Goal: Task Accomplishment & Management: Use online tool/utility

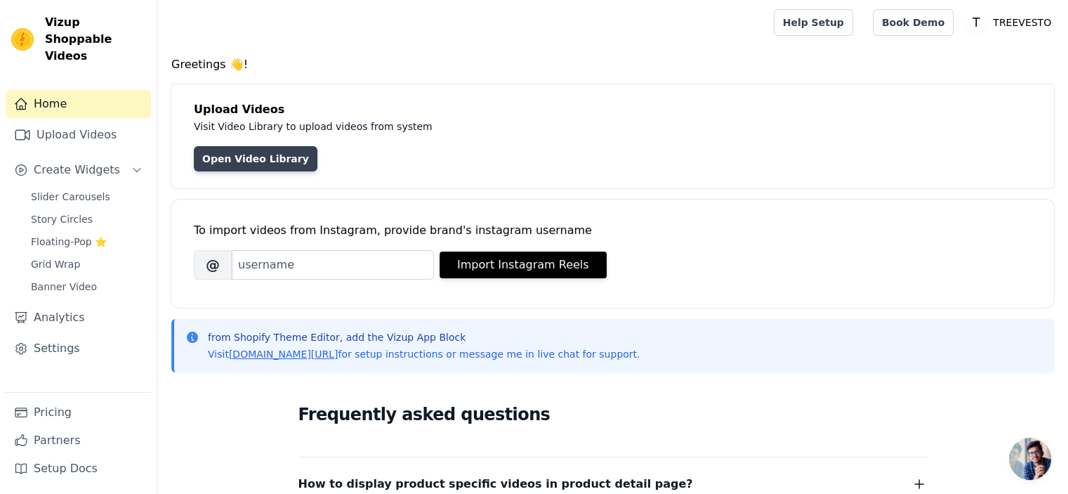
click at [237, 161] on link "Open Video Library" at bounding box center [256, 158] width 124 height 25
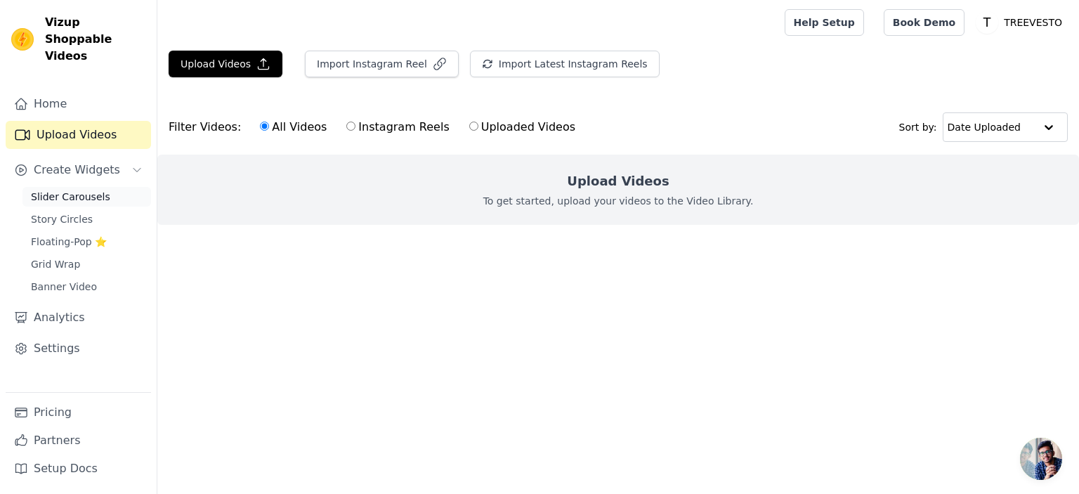
click at [108, 187] on link "Slider Carousels" at bounding box center [86, 197] width 129 height 20
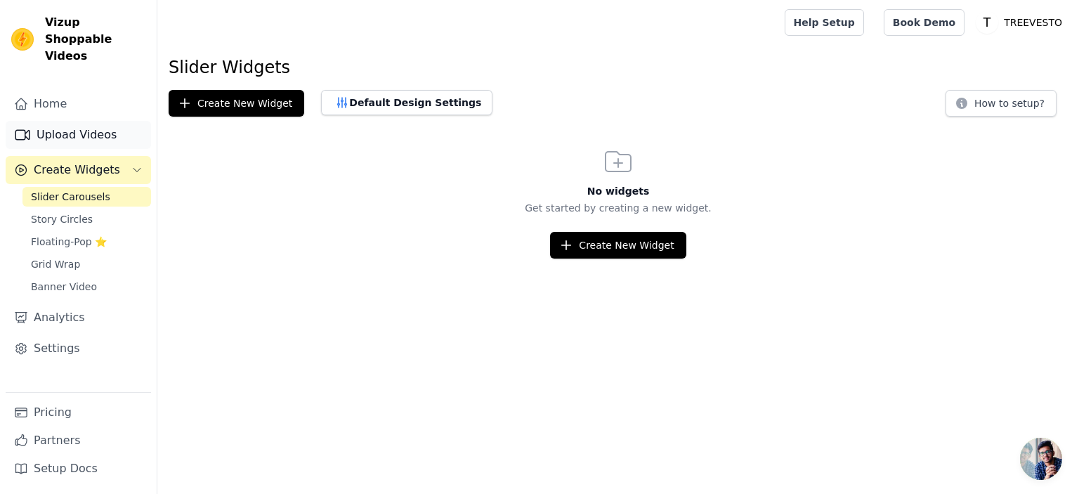
click at [90, 121] on link "Upload Videos" at bounding box center [78, 135] width 145 height 28
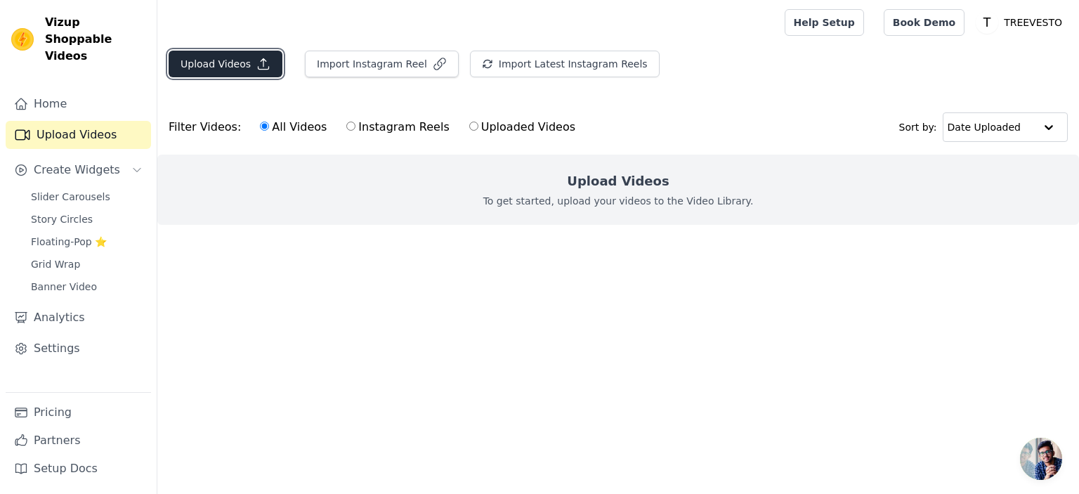
click at [225, 58] on button "Upload Videos" at bounding box center [226, 64] width 114 height 27
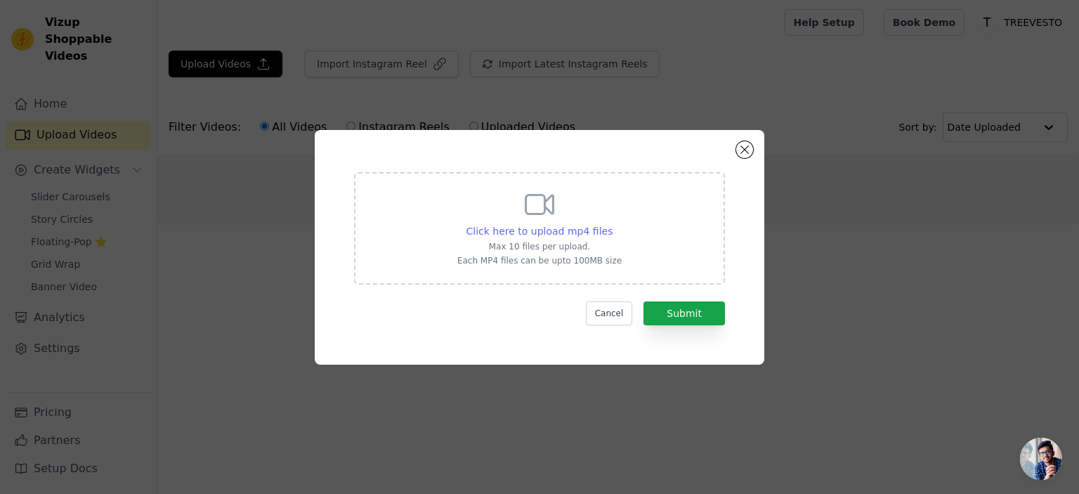
click at [547, 232] on span "Click here to upload mp4 files" at bounding box center [539, 230] width 147 height 11
click at [612, 224] on input "Click here to upload mp4 files Max 10 files per upload. Each MP4 files can be u…" at bounding box center [612, 223] width 1 height 1
type input "C:\fakepath\Floral Print Weightless Chiffon Sareees.mp4"
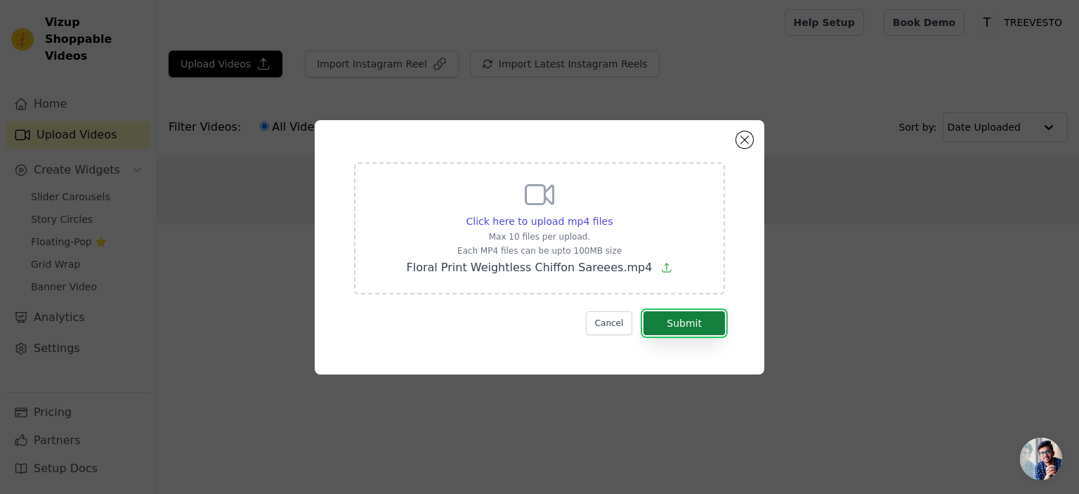
click at [685, 328] on button "Submit" at bounding box center [683, 323] width 81 height 24
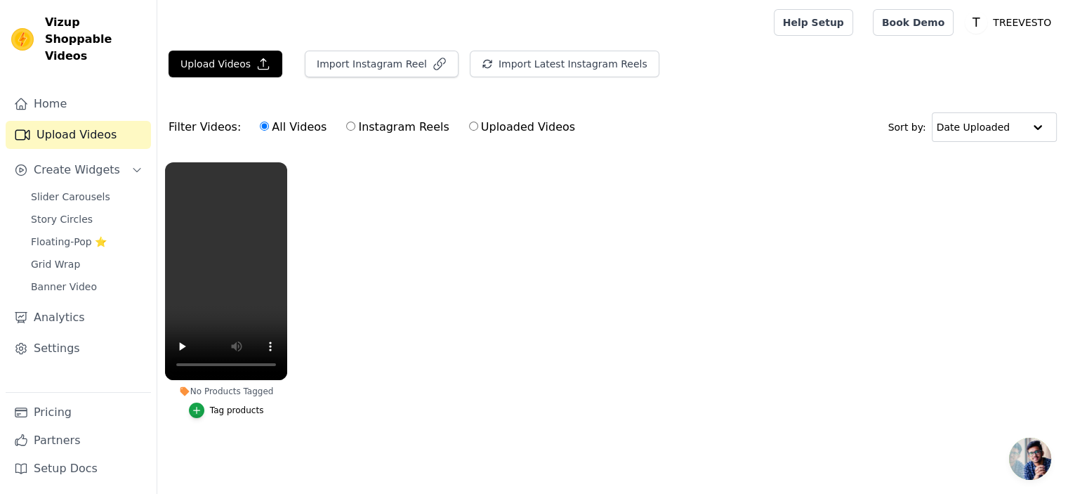
click at [244, 408] on div "Tag products" at bounding box center [237, 409] width 54 height 11
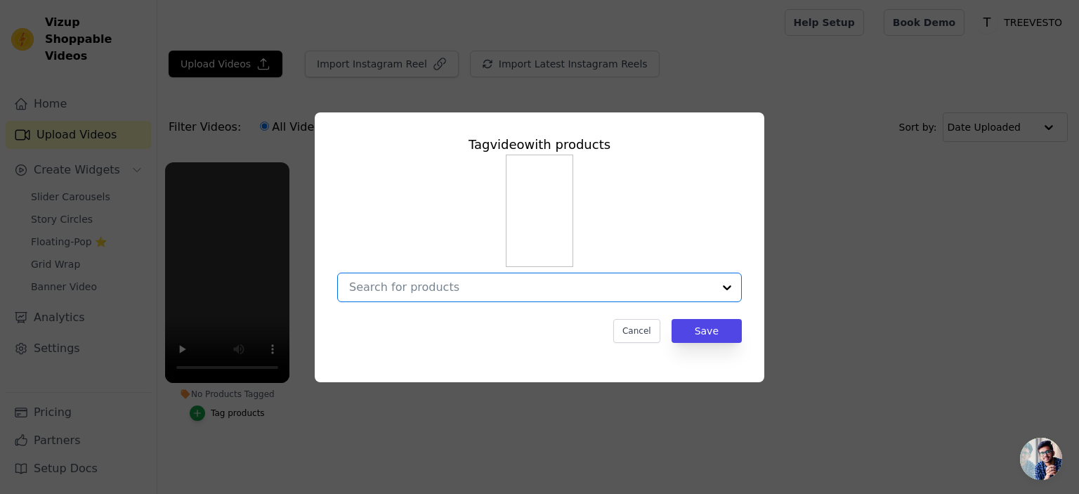
click at [496, 286] on input "No Products Tagged Tag video with products Option undefined, selected. Select i…" at bounding box center [531, 286] width 364 height 13
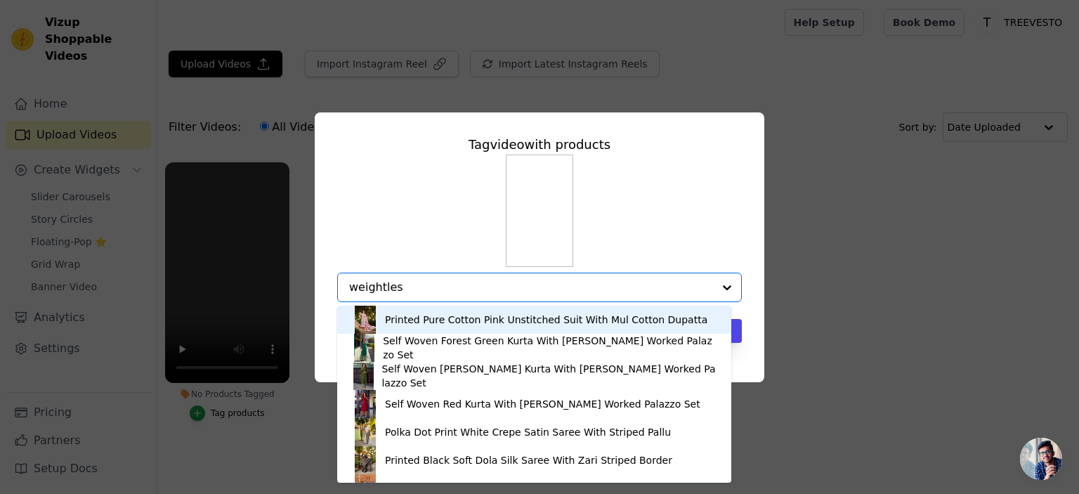
type input "weightless"
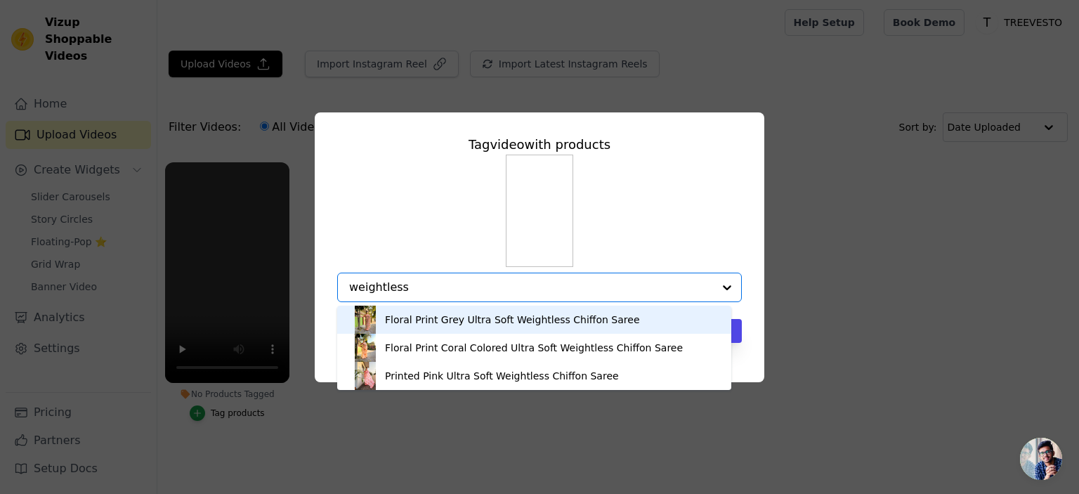
click at [442, 320] on div "Floral Print Grey Ultra Soft Weightless Chiffon Saree" at bounding box center [512, 319] width 255 height 14
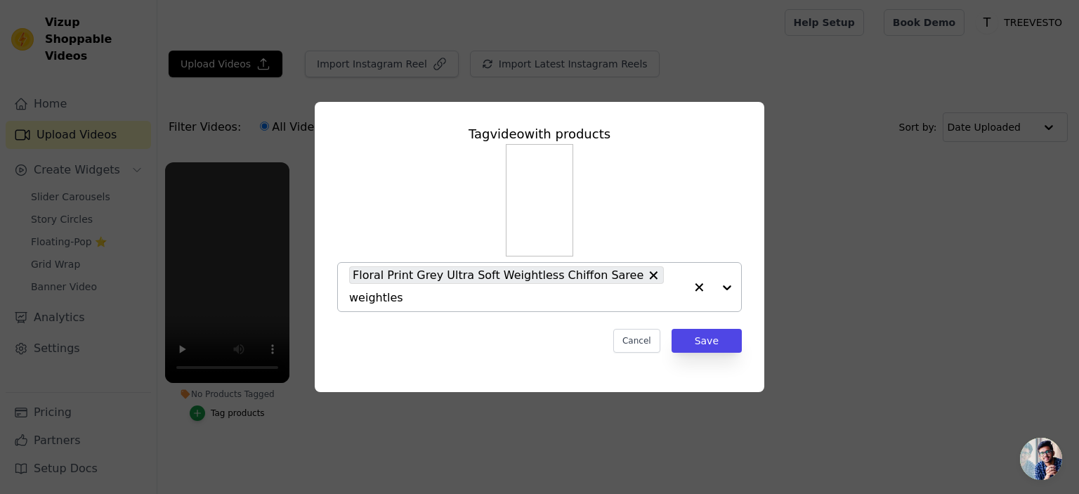
type input "weightless"
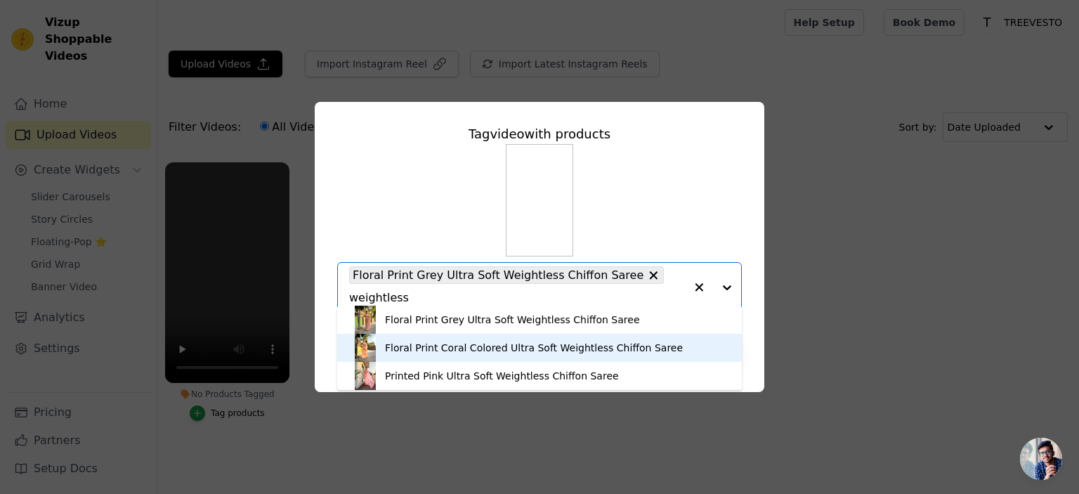
click at [537, 348] on div "Floral Print Coral Colored Ultra Soft Weightless Chiffon Saree" at bounding box center [534, 348] width 298 height 14
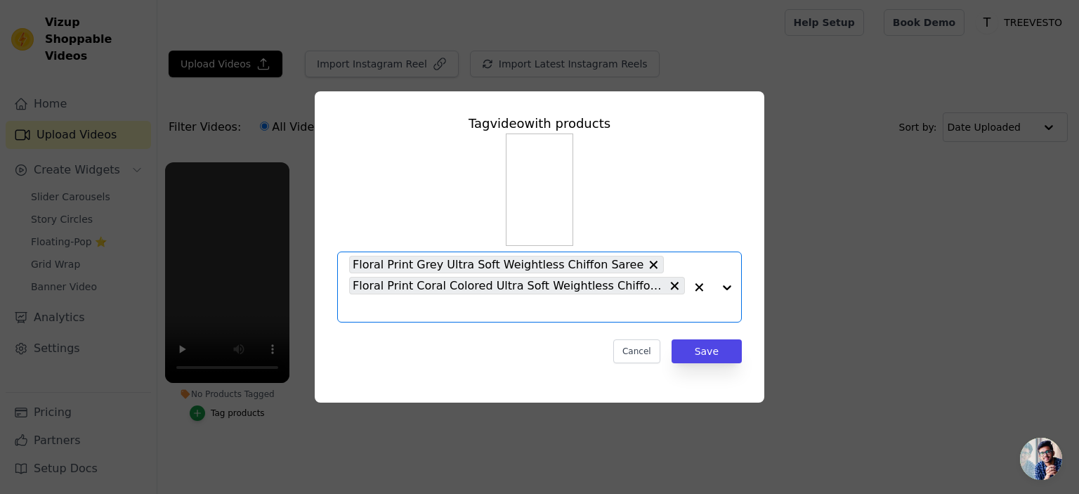
scroll to position [0, 0]
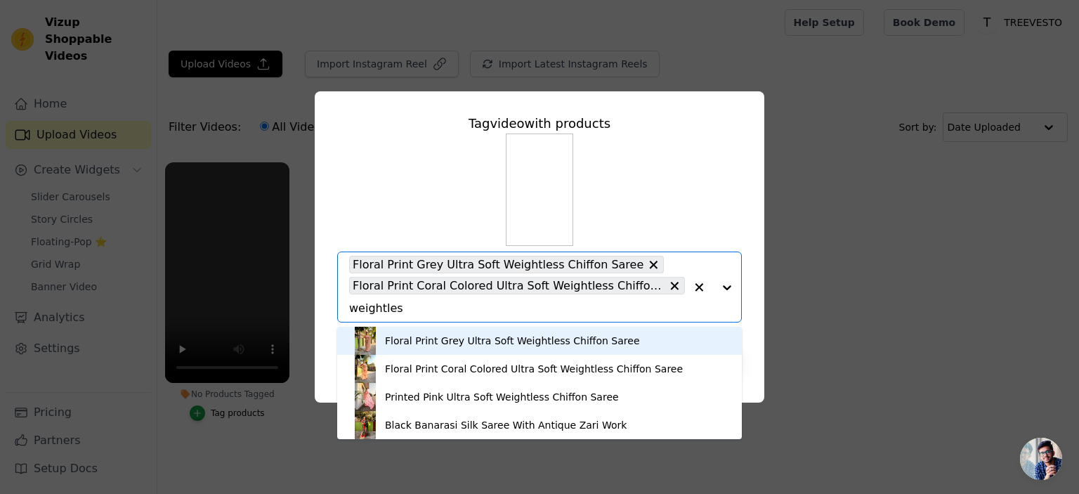
type input "weightless"
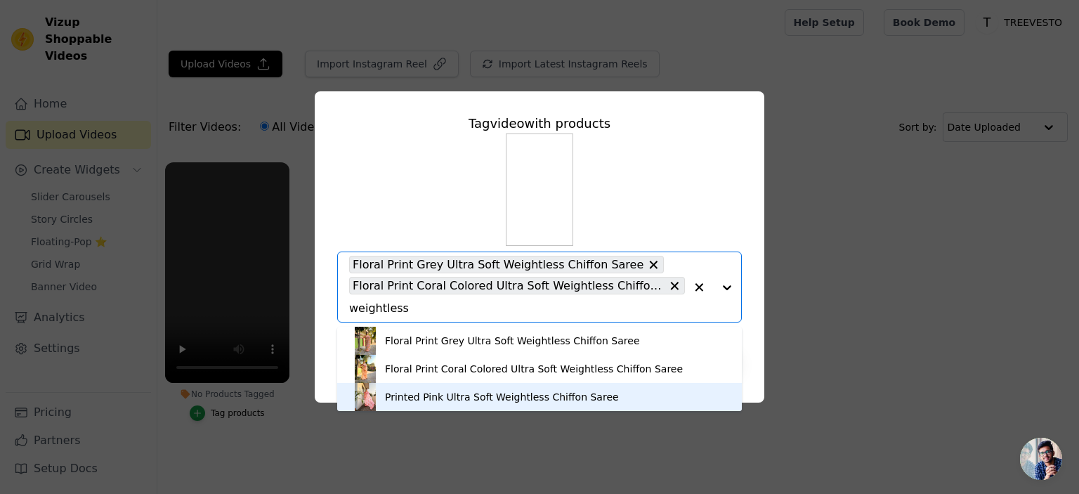
click at [413, 401] on div "Printed Pink Ultra Soft Weightless Chiffon Saree" at bounding box center [502, 397] width 234 height 14
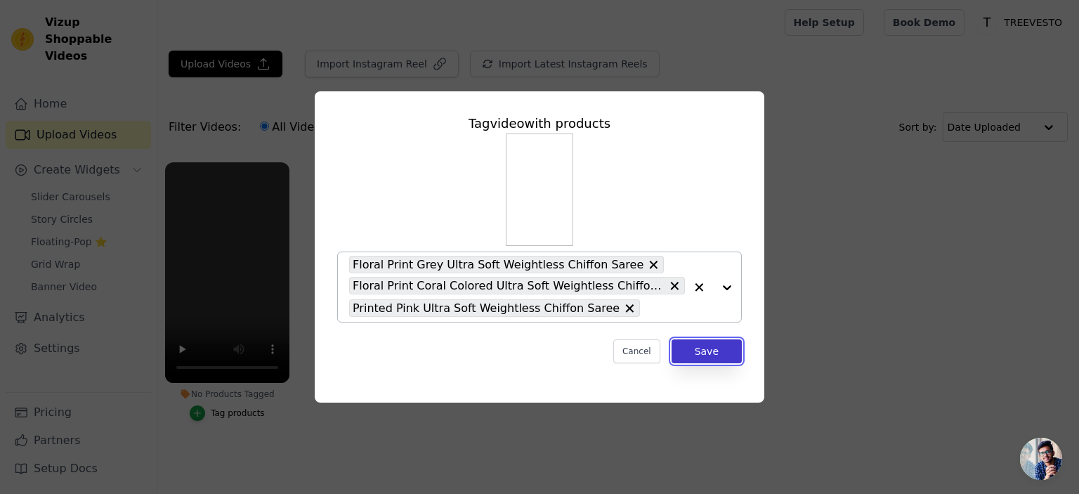
click at [722, 354] on button "Save" at bounding box center [706, 351] width 70 height 24
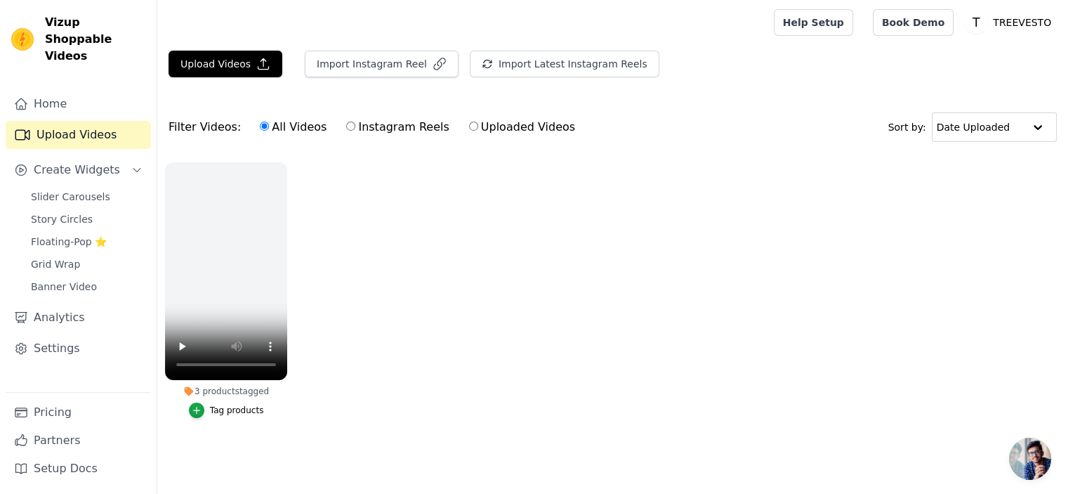
click at [411, 247] on ul "3 products tagged Tag products" at bounding box center [612, 303] width 911 height 299
click at [84, 190] on span "Slider Carousels" at bounding box center [70, 197] width 79 height 14
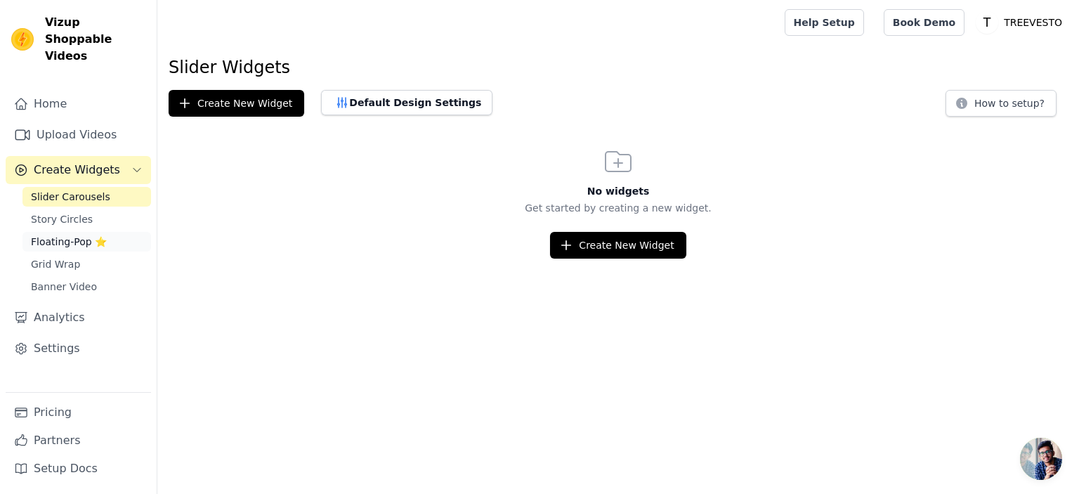
click at [81, 235] on span "Floating-Pop ⭐" at bounding box center [69, 242] width 76 height 14
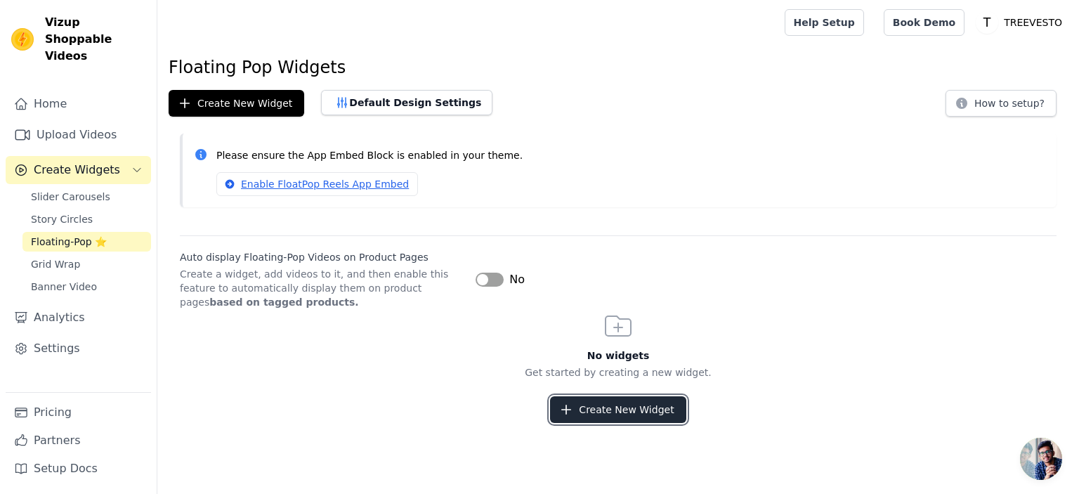
click at [612, 419] on button "Create New Widget" at bounding box center [618, 409] width 136 height 27
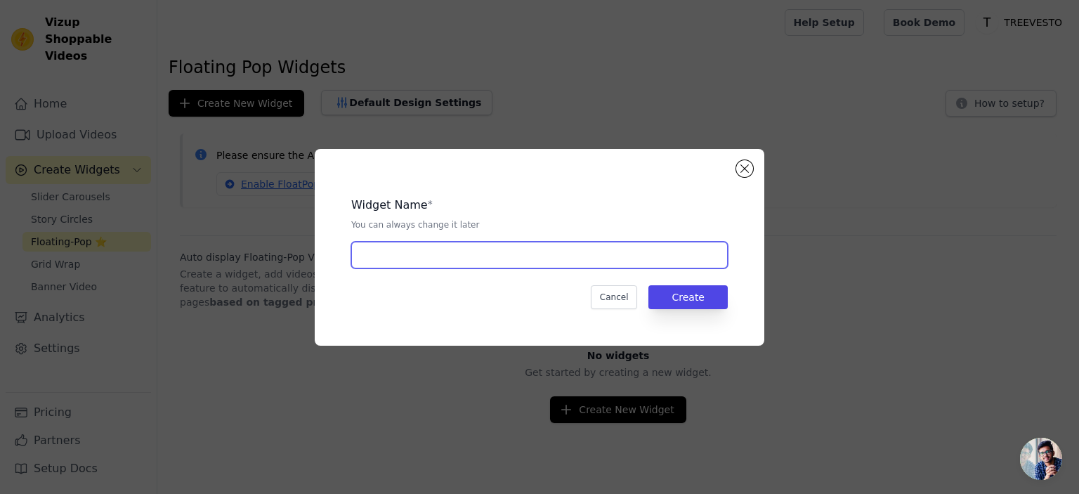
click at [421, 258] on input "text" at bounding box center [539, 255] width 376 height 27
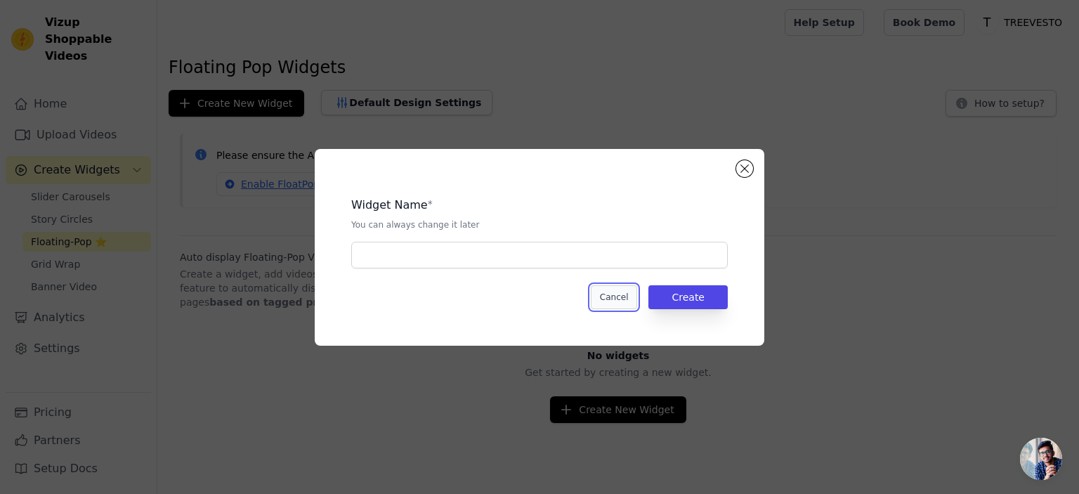
click at [611, 296] on button "Cancel" at bounding box center [614, 297] width 47 height 24
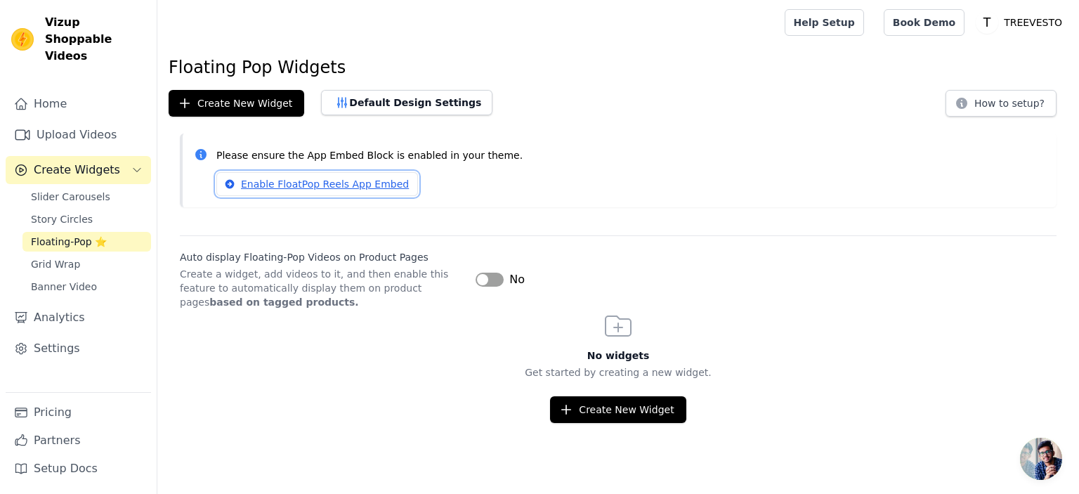
click at [310, 186] on link "Enable FloatPop Reels App Embed" at bounding box center [317, 184] width 202 height 24
click at [314, 180] on link "Enable FloatPop Reels App Embed" at bounding box center [317, 184] width 202 height 24
click at [490, 277] on button "Label" at bounding box center [489, 279] width 28 height 14
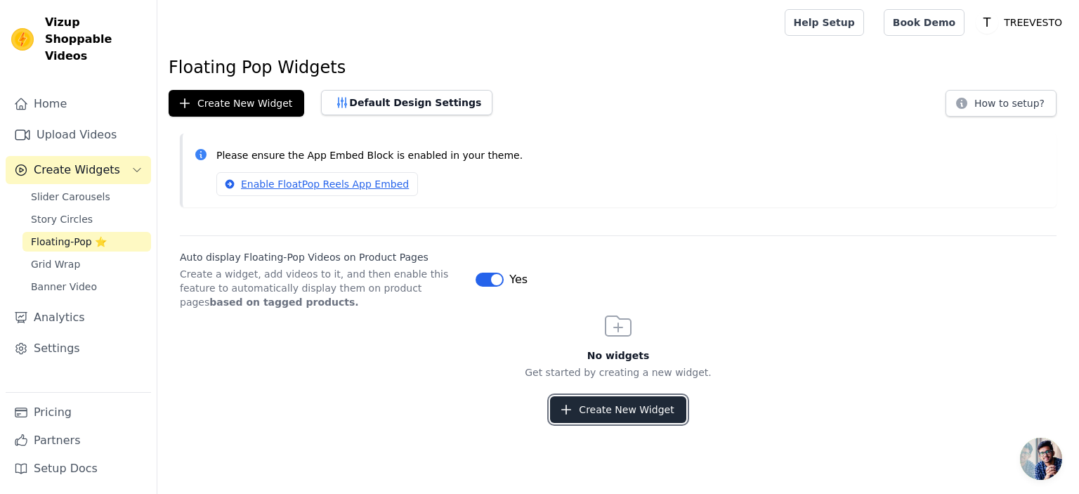
click at [598, 411] on button "Create New Widget" at bounding box center [618, 409] width 136 height 27
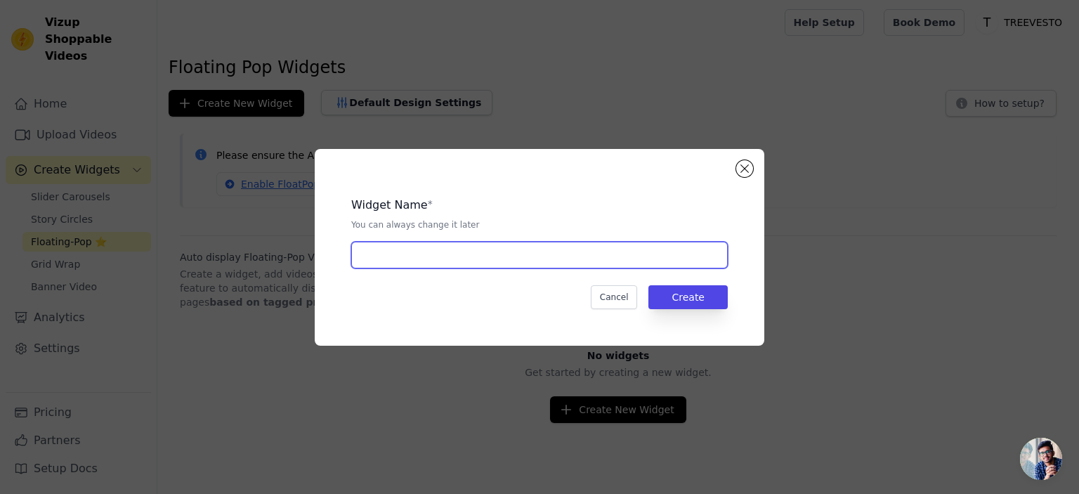
click at [427, 254] on input "text" at bounding box center [539, 255] width 376 height 27
type input "Product Pages"
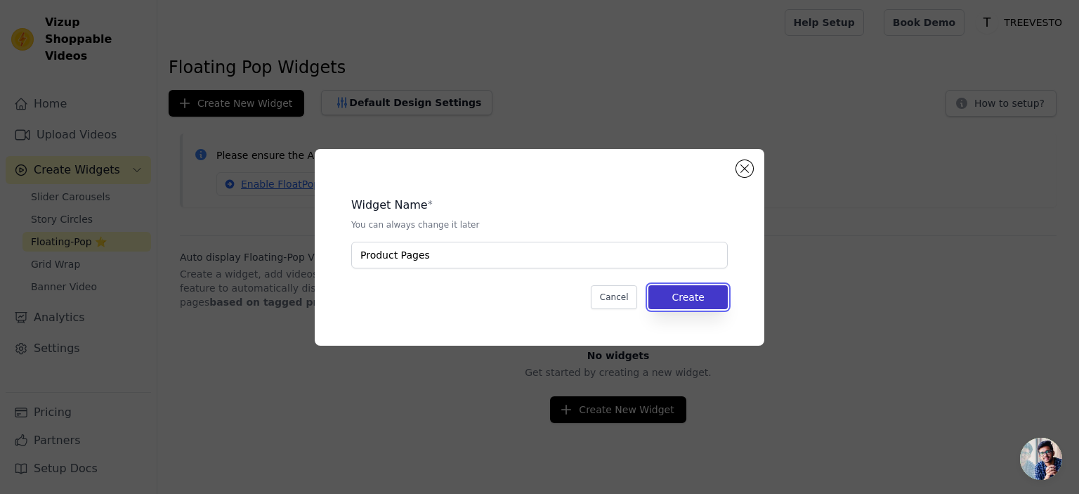
click at [682, 305] on button "Create" at bounding box center [687, 297] width 79 height 24
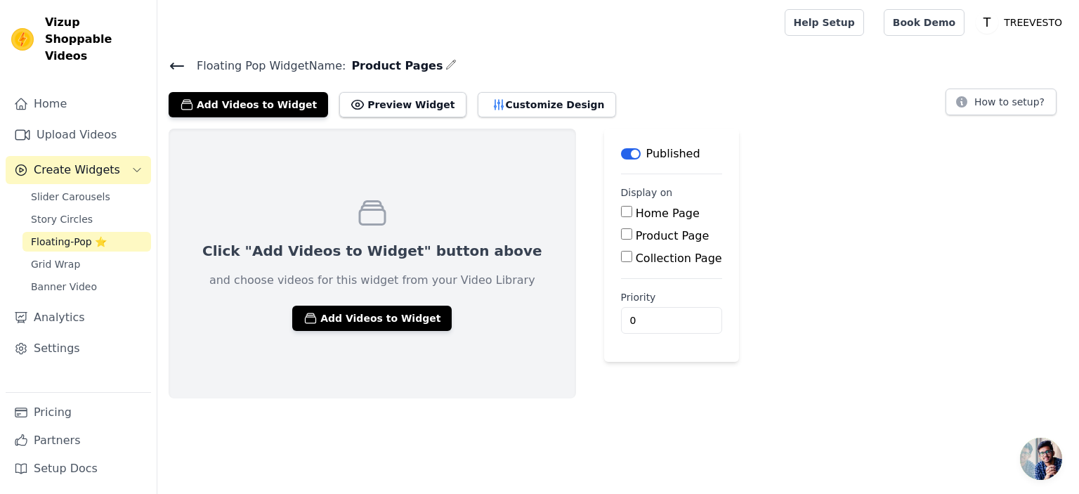
click at [621, 234] on input "Product Page" at bounding box center [626, 233] width 11 height 11
checkbox input "true"
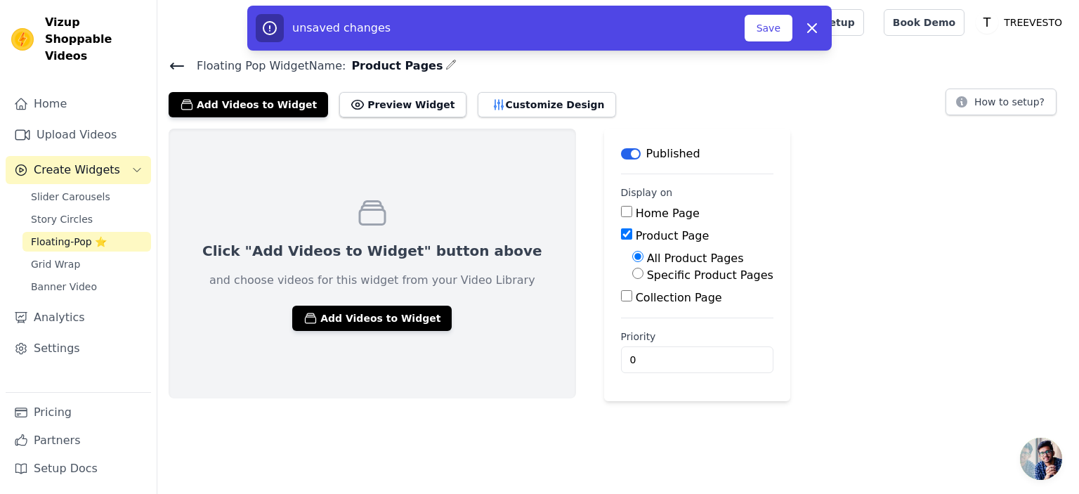
click at [632, 274] on input "Specific Product Pages" at bounding box center [637, 273] width 11 height 11
radio input "true"
click at [632, 252] on input "All Product Pages" at bounding box center [637, 256] width 11 height 11
radio input "true"
click at [762, 202] on div "Click "Add Videos to Widget" button above and choose videos for this widget fro…" at bounding box center [617, 265] width 921 height 272
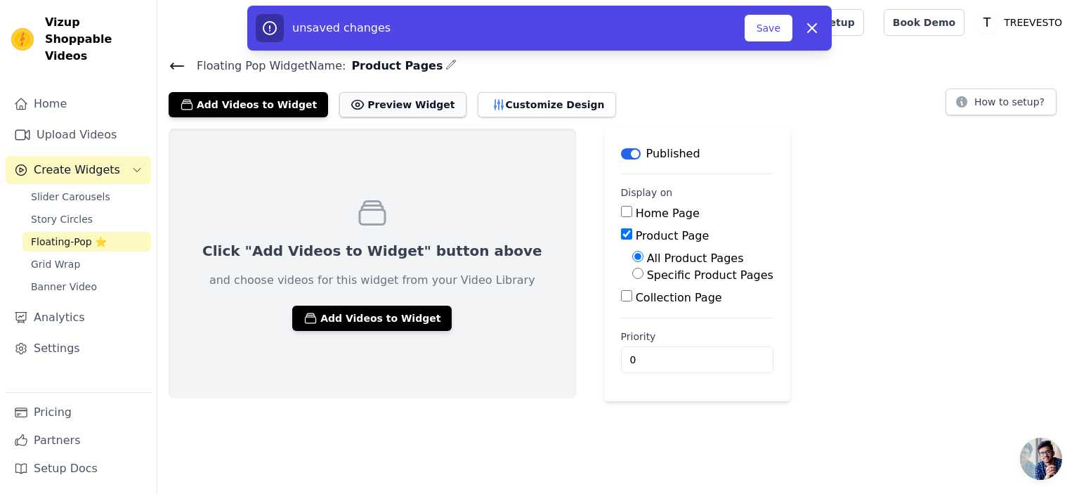
click at [369, 112] on button "Preview Widget" at bounding box center [402, 104] width 126 height 25
click at [371, 100] on button "Preview Widget" at bounding box center [402, 104] width 126 height 25
click at [356, 320] on button "Add Videos to Widget" at bounding box center [371, 317] width 159 height 25
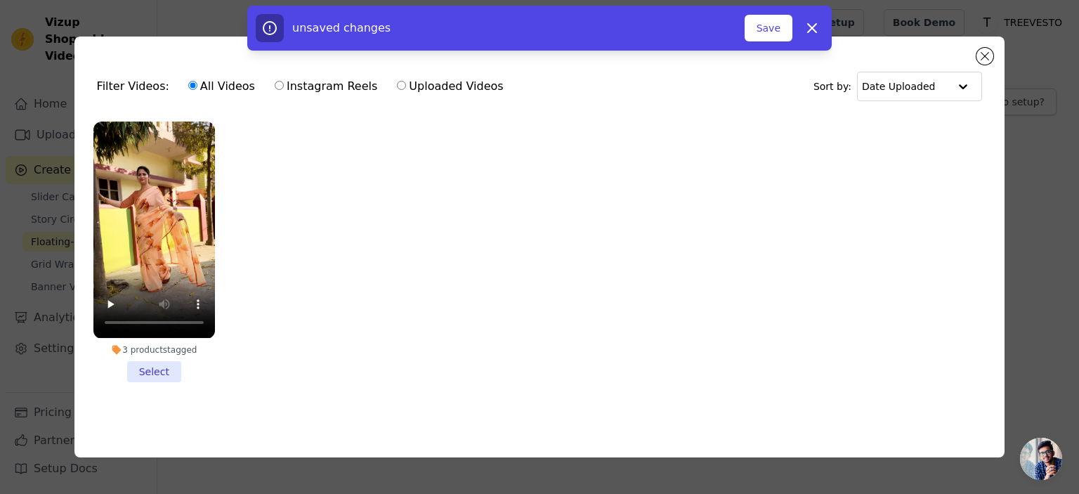
click at [157, 369] on li "3 products tagged Select" at bounding box center [153, 251] width 121 height 260
click at [0, 0] on input "3 products tagged Select" at bounding box center [0, 0] width 0 height 0
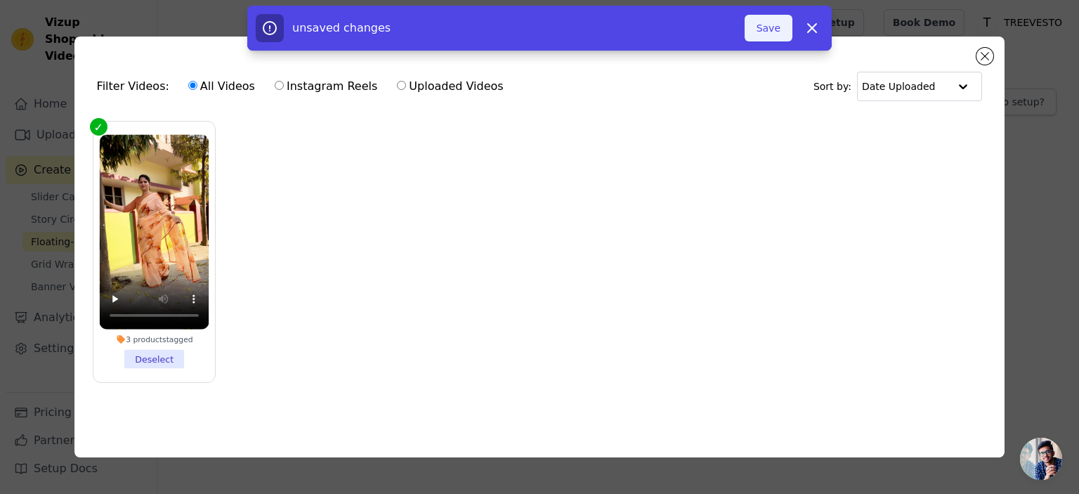
click at [778, 33] on button "Save" at bounding box center [768, 28] width 48 height 27
click at [778, 34] on button "Save" at bounding box center [768, 28] width 48 height 27
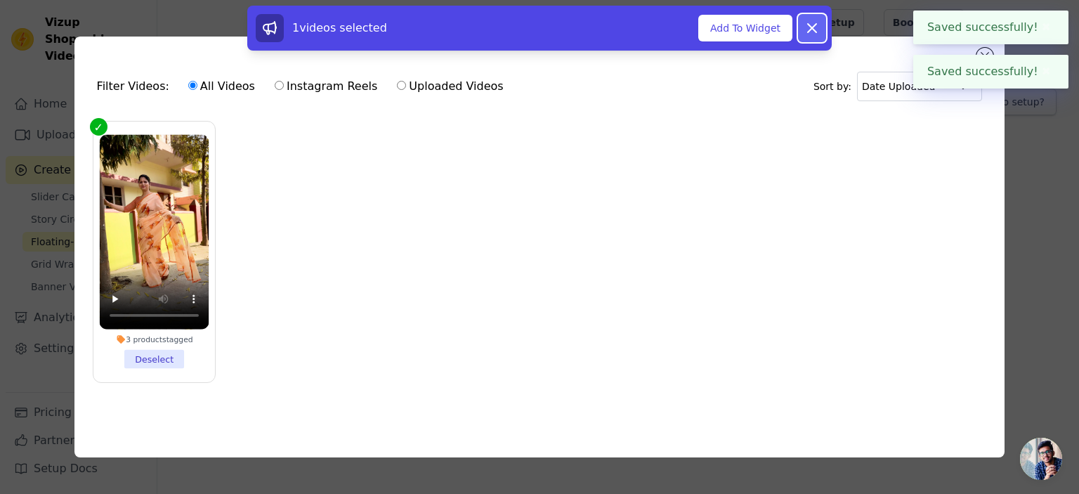
click at [815, 29] on icon at bounding box center [811, 28] width 17 height 17
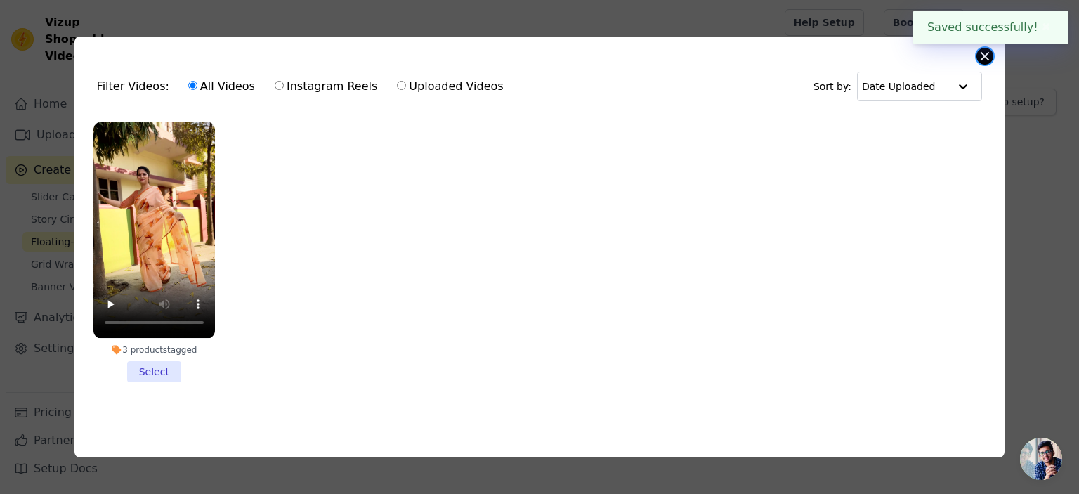
click at [983, 55] on button "Close modal" at bounding box center [984, 56] width 17 height 17
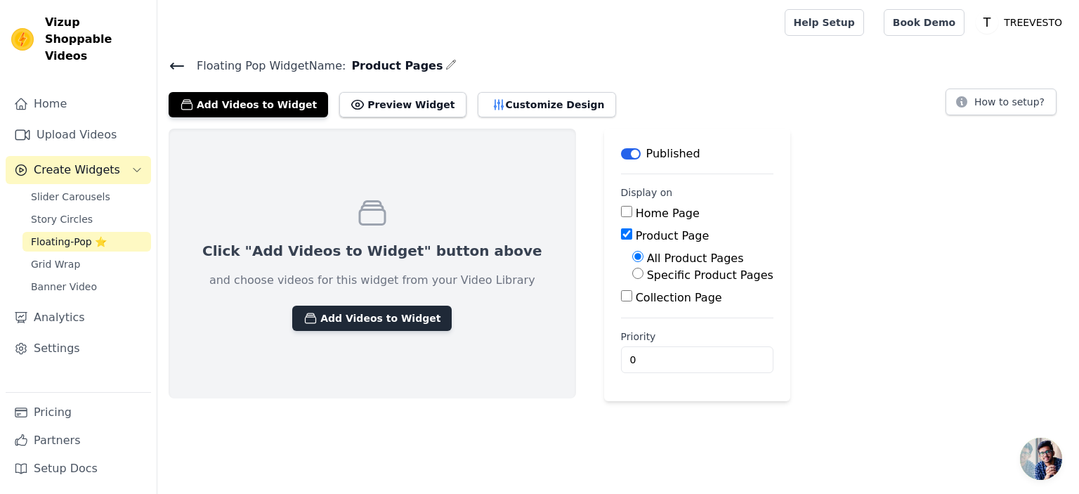
click at [333, 312] on button "Add Videos to Widget" at bounding box center [371, 317] width 159 height 25
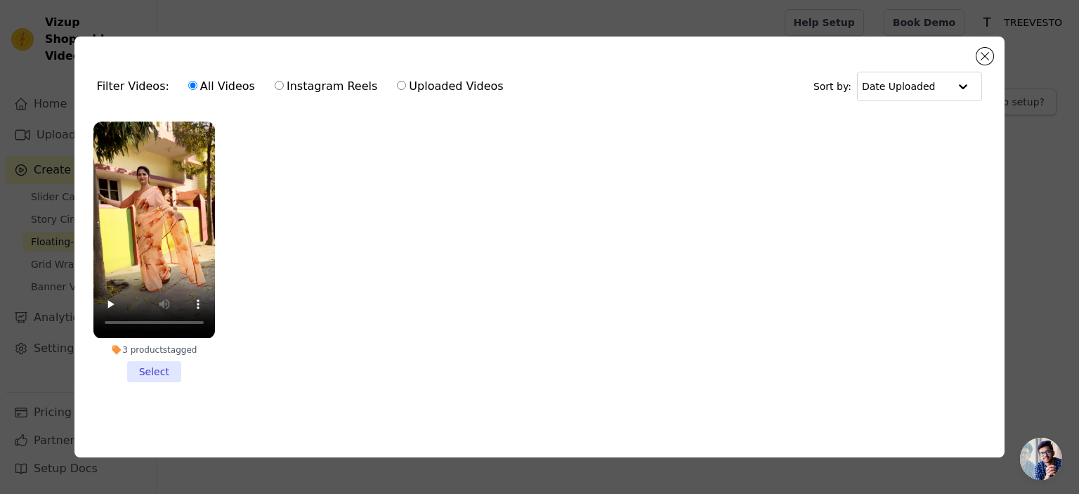
click at [154, 370] on li "3 products tagged Select" at bounding box center [153, 251] width 121 height 260
click at [0, 0] on input "3 products tagged Select" at bounding box center [0, 0] width 0 height 0
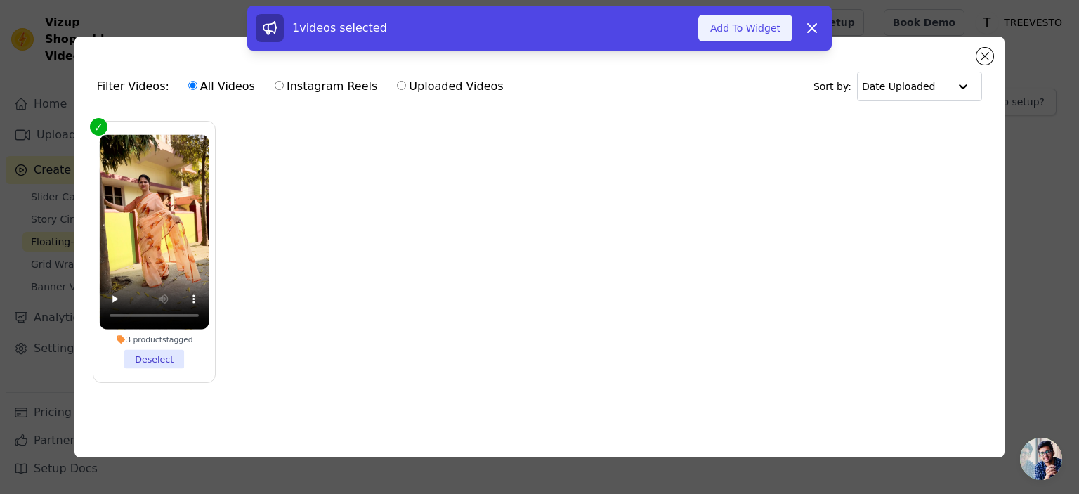
click at [755, 29] on button "Add To Widget" at bounding box center [745, 28] width 94 height 27
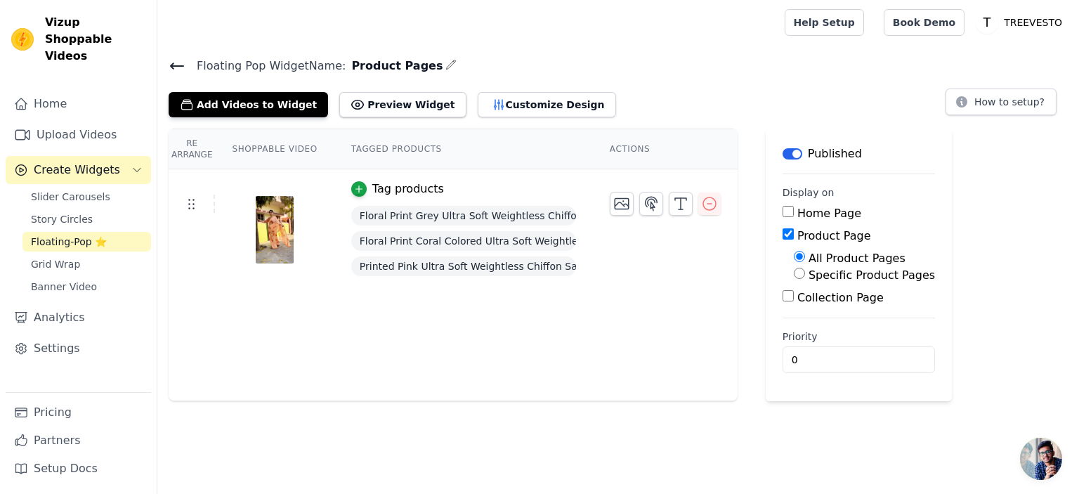
click at [812, 269] on label "Specific Product Pages" at bounding box center [871, 274] width 126 height 13
click at [805, 269] on input "Specific Product Pages" at bounding box center [798, 273] width 11 height 11
radio input "true"
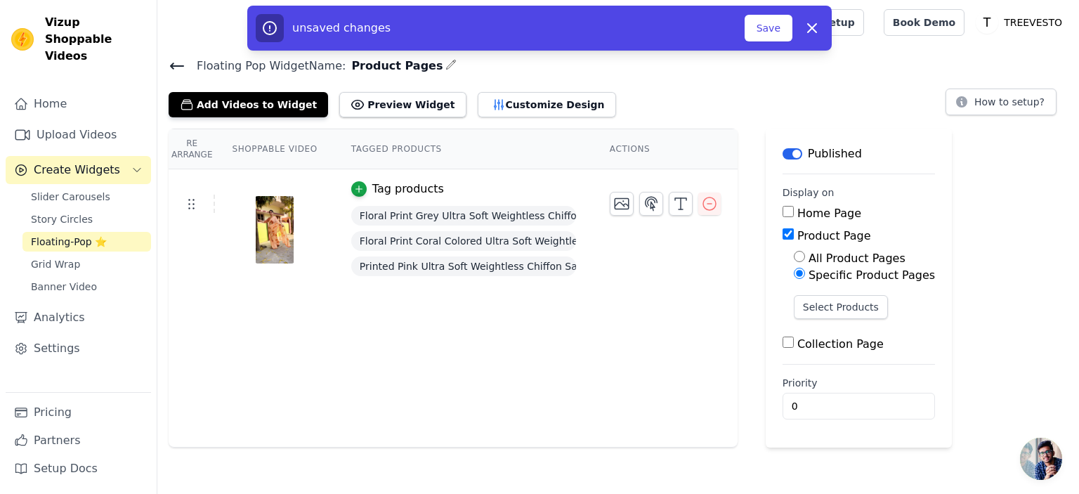
click at [794, 257] on input "All Product Pages" at bounding box center [798, 256] width 11 height 11
radio input "true"
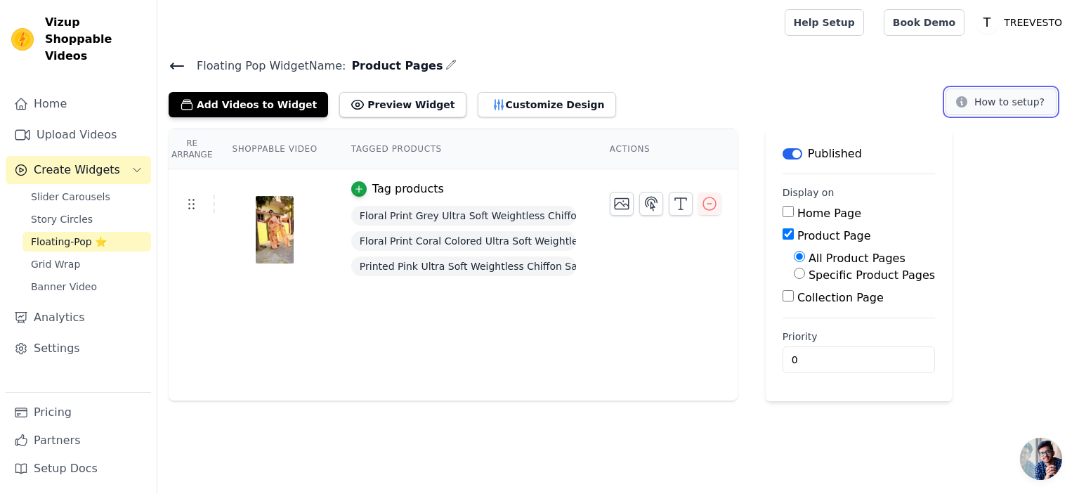
click at [963, 103] on icon at bounding box center [961, 101] width 11 height 11
click at [806, 352] on input "0" at bounding box center [858, 359] width 152 height 27
click at [986, 304] on div "Re Arrange Shoppable Video Tagged Products Actions Tag products Floral Print Gr…" at bounding box center [617, 265] width 921 height 272
click at [532, 108] on button "Customize Design" at bounding box center [547, 104] width 138 height 25
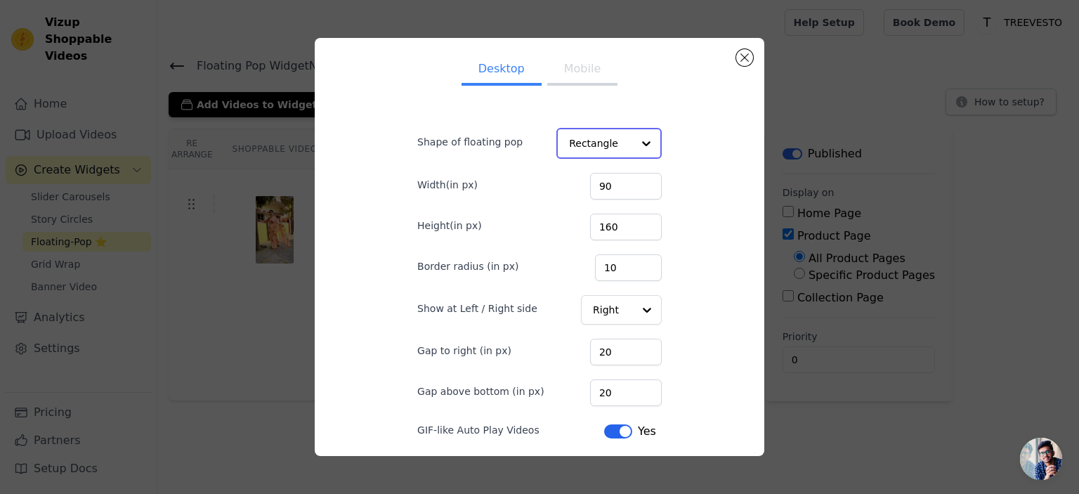
click at [633, 144] on div at bounding box center [646, 143] width 28 height 28
click at [674, 129] on div "Desktop Mobile Shape of floating pop Rectangle Circle Option Rectangle, selecte…" at bounding box center [539, 246] width 427 height 395
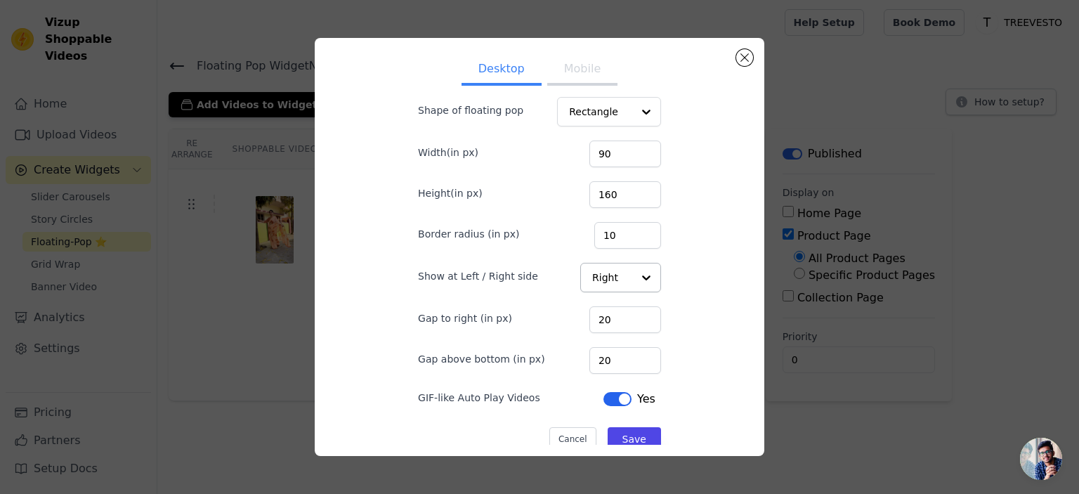
scroll to position [47, 0]
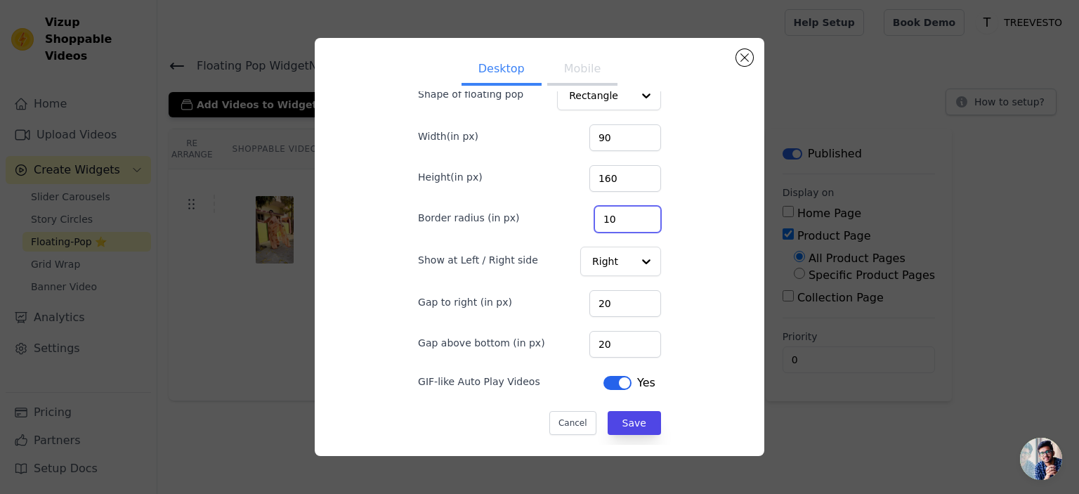
click at [615, 218] on input "10" at bounding box center [627, 219] width 67 height 27
drag, startPoint x: 615, startPoint y: 218, endPoint x: 585, endPoint y: 220, distance: 30.3
click at [594, 220] on input "10" at bounding box center [627, 219] width 67 height 27
type input "8"
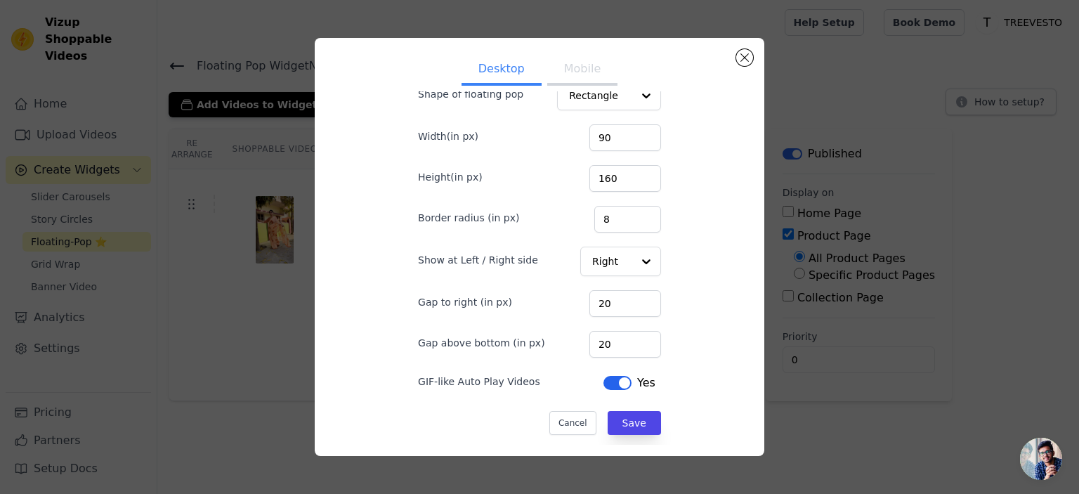
click at [676, 241] on div "Desktop Mobile Shape of floating pop Rectangle Width(in px) 90 Height(in px) 16…" at bounding box center [539, 246] width 427 height 395
click at [632, 418] on button "Save" at bounding box center [633, 423] width 53 height 24
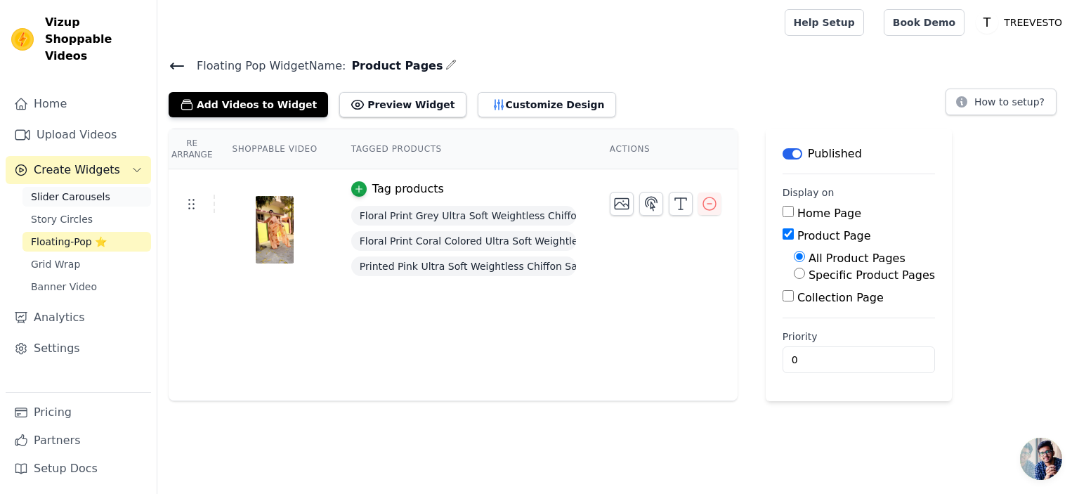
click at [81, 190] on span "Slider Carousels" at bounding box center [70, 197] width 79 height 14
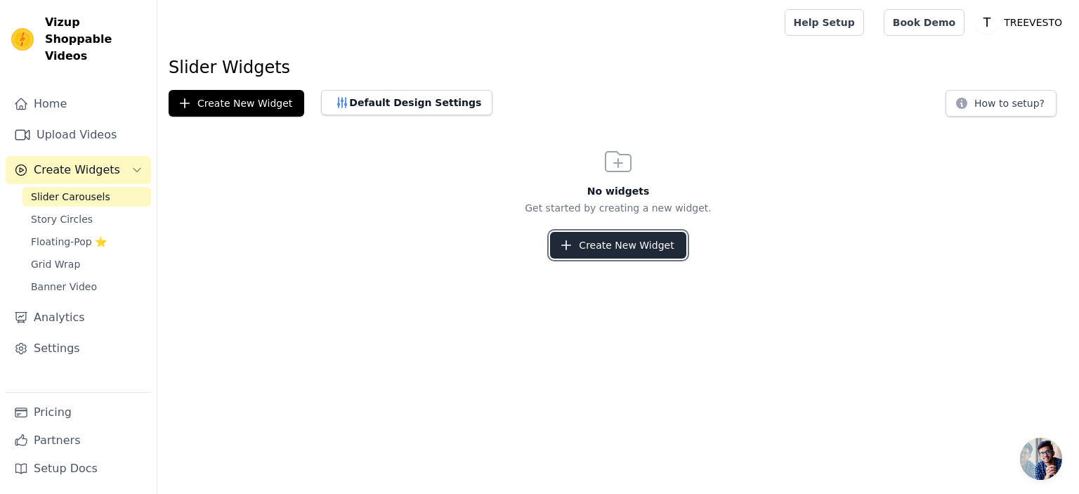
click at [602, 239] on button "Create New Widget" at bounding box center [618, 245] width 136 height 27
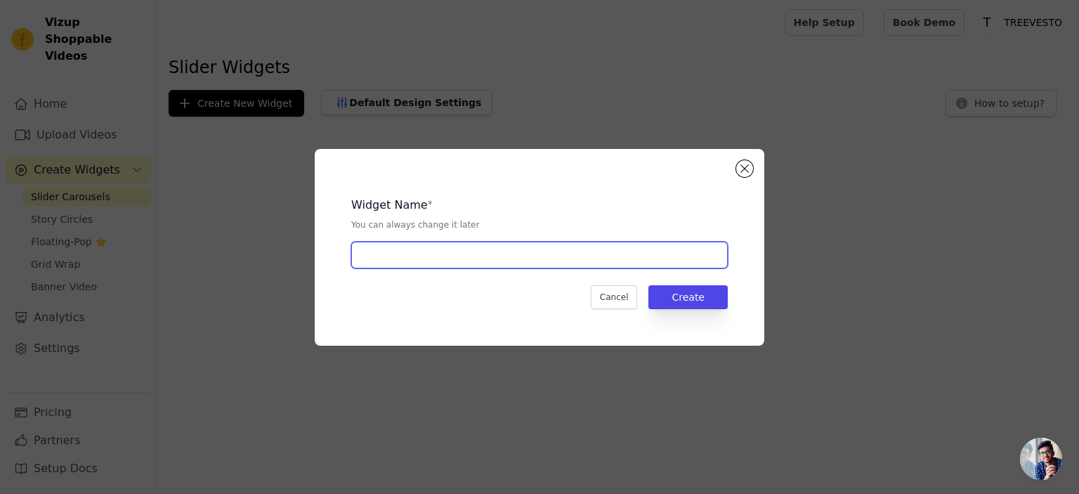
click at [416, 261] on input "text" at bounding box center [539, 255] width 376 height 27
type input "Home Page"
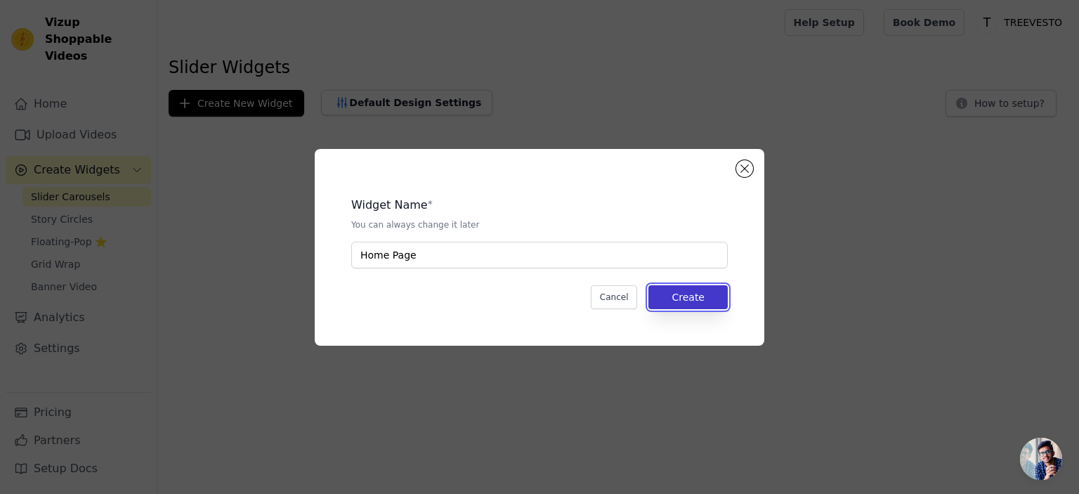
click at [673, 294] on button "Create" at bounding box center [687, 297] width 79 height 24
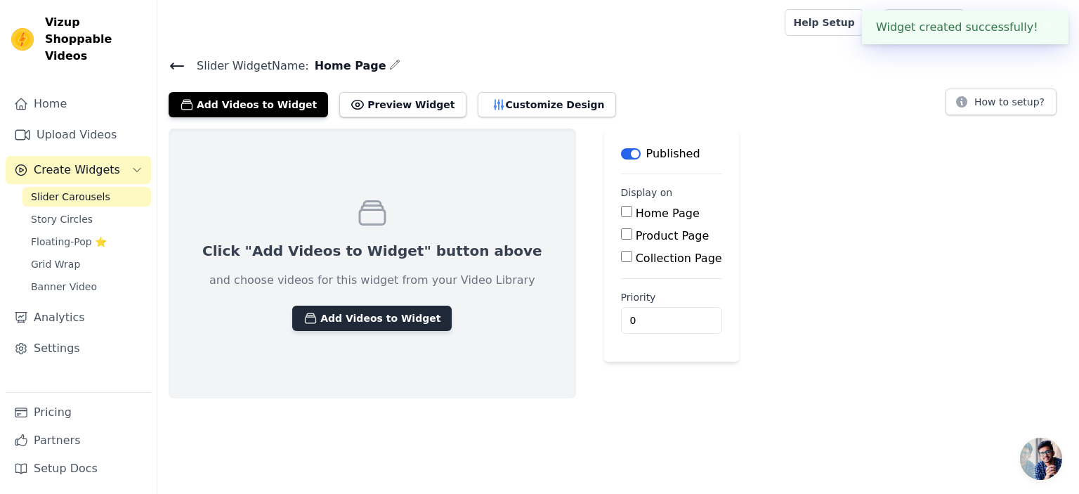
click at [360, 323] on button "Add Videos to Widget" at bounding box center [371, 317] width 159 height 25
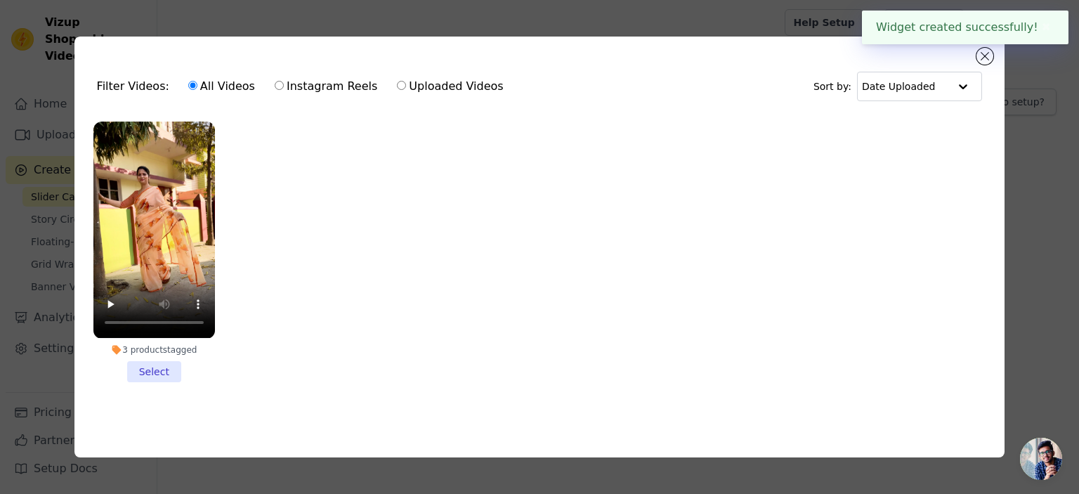
click at [159, 369] on li "3 products tagged Select" at bounding box center [153, 251] width 121 height 260
click at [0, 0] on input "3 products tagged Select" at bounding box center [0, 0] width 0 height 0
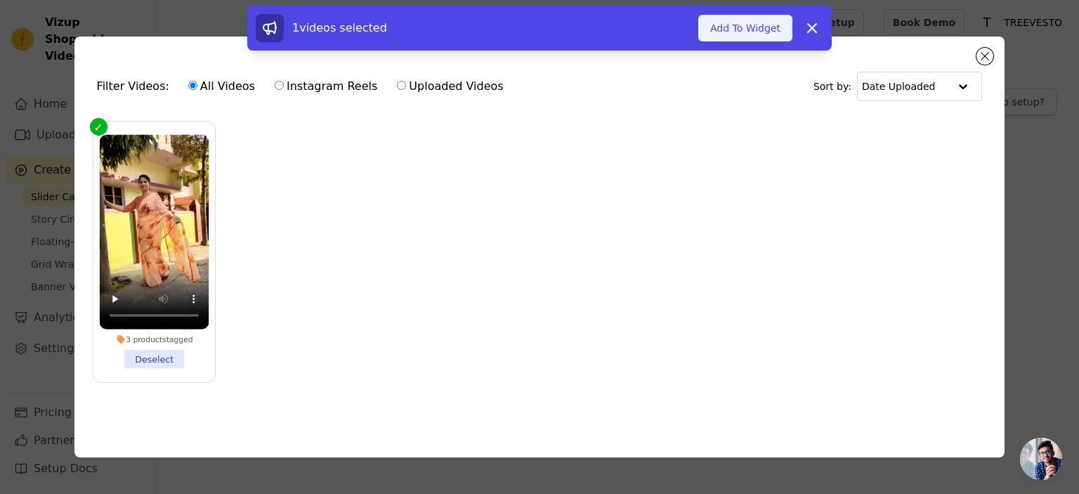
click at [764, 30] on button "Add To Widget" at bounding box center [745, 28] width 94 height 27
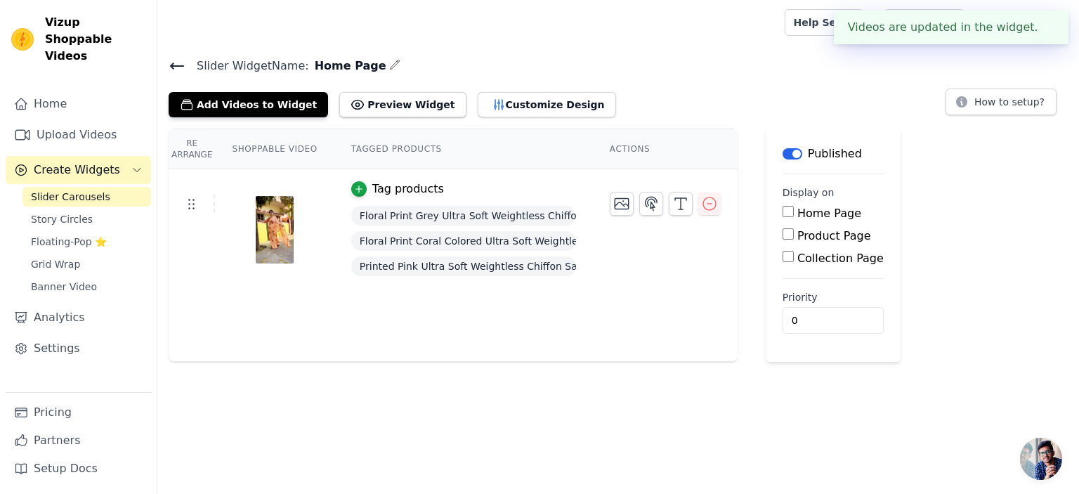
click at [784, 210] on div "Home Page" at bounding box center [832, 213] width 101 height 17
click at [782, 214] on input "Home Page" at bounding box center [787, 211] width 11 height 11
checkbox input "true"
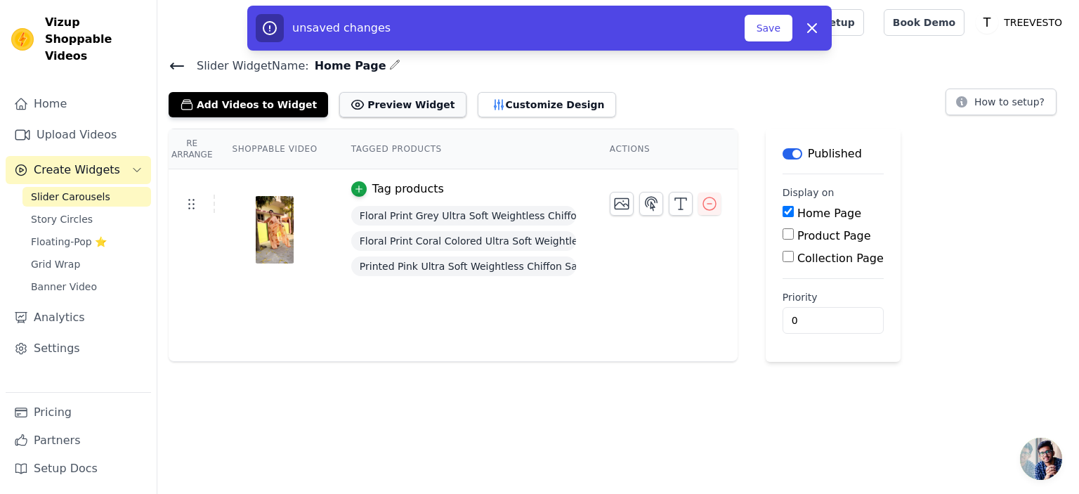
click at [386, 109] on button "Preview Widget" at bounding box center [402, 104] width 126 height 25
click at [770, 30] on button "Save" at bounding box center [768, 28] width 48 height 27
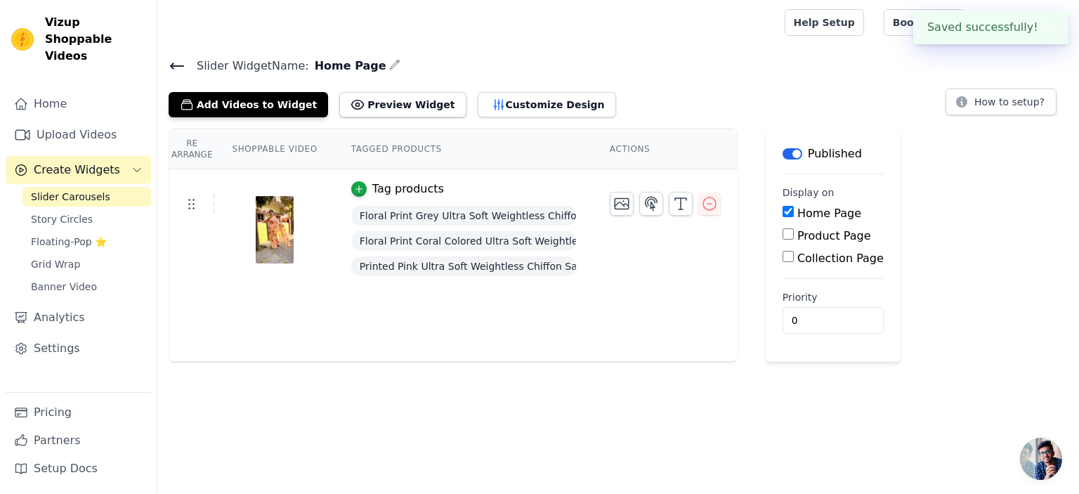
click at [768, 30] on div at bounding box center [468, 22] width 599 height 45
click at [478, 102] on button "Customize Design" at bounding box center [547, 104] width 138 height 25
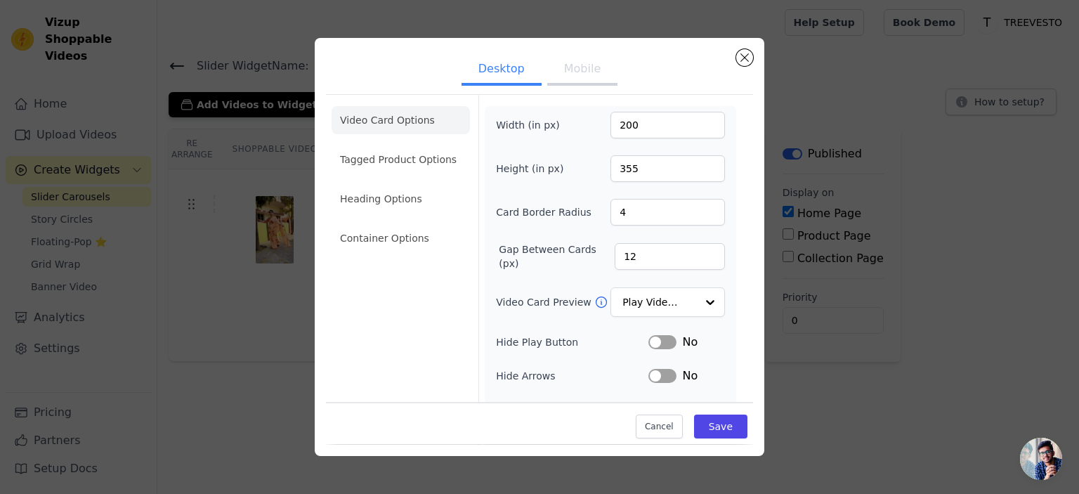
click at [575, 67] on button "Mobile" at bounding box center [582, 70] width 70 height 31
click at [499, 65] on button "Desktop" at bounding box center [501, 70] width 80 height 31
click at [406, 197] on li "Heading Options" at bounding box center [400, 199] width 138 height 28
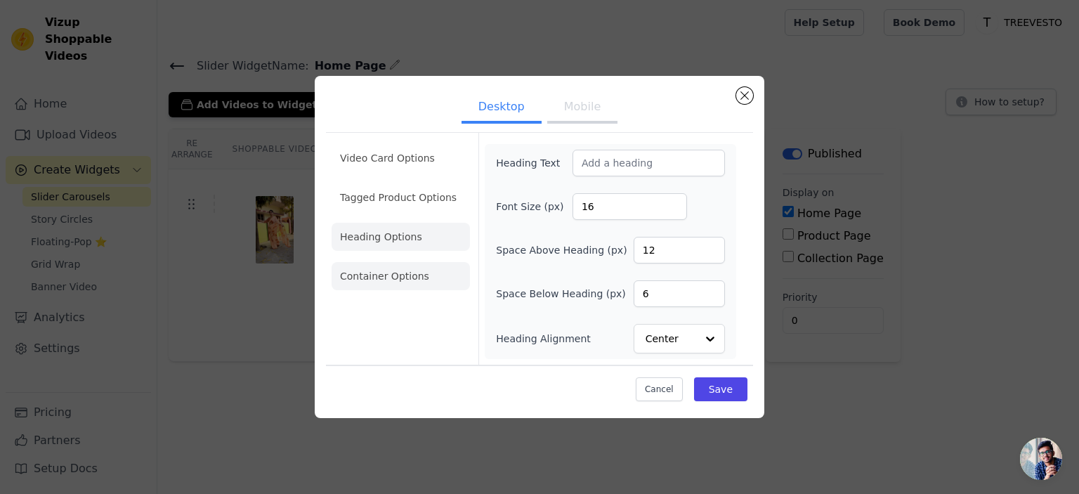
click at [393, 272] on li "Container Options" at bounding box center [400, 276] width 138 height 28
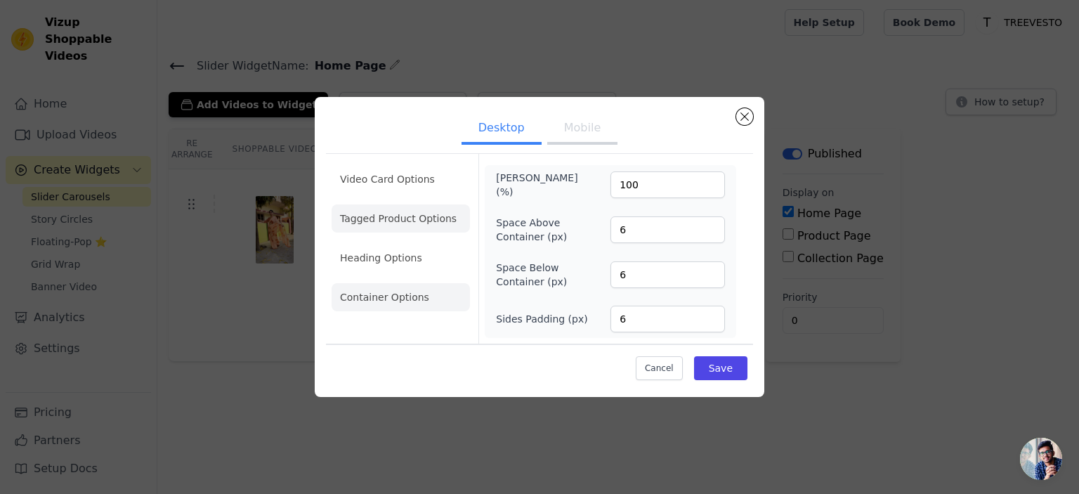
click at [419, 283] on li "Tagged Product Options" at bounding box center [400, 297] width 138 height 28
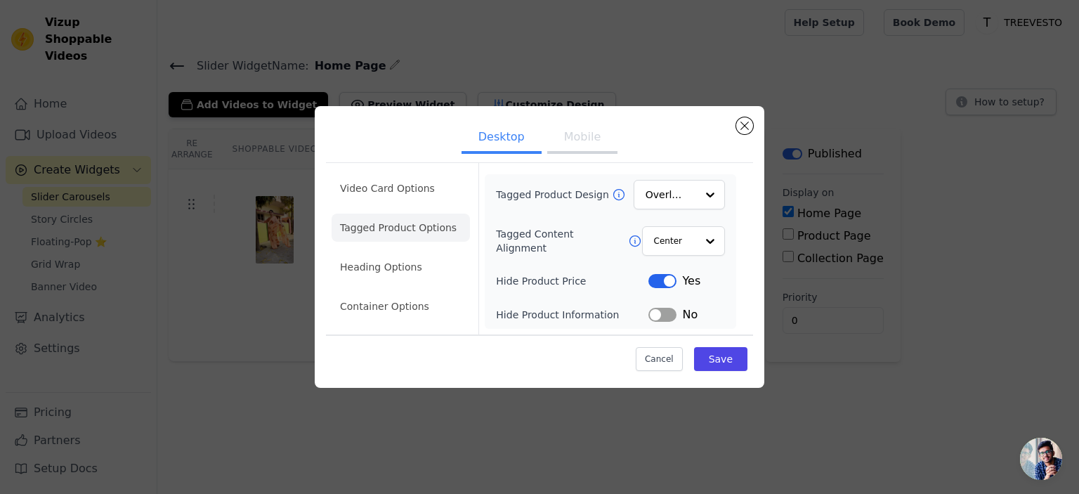
click at [659, 279] on button "Label" at bounding box center [662, 281] width 28 height 14
click at [711, 356] on button "Save" at bounding box center [720, 359] width 53 height 24
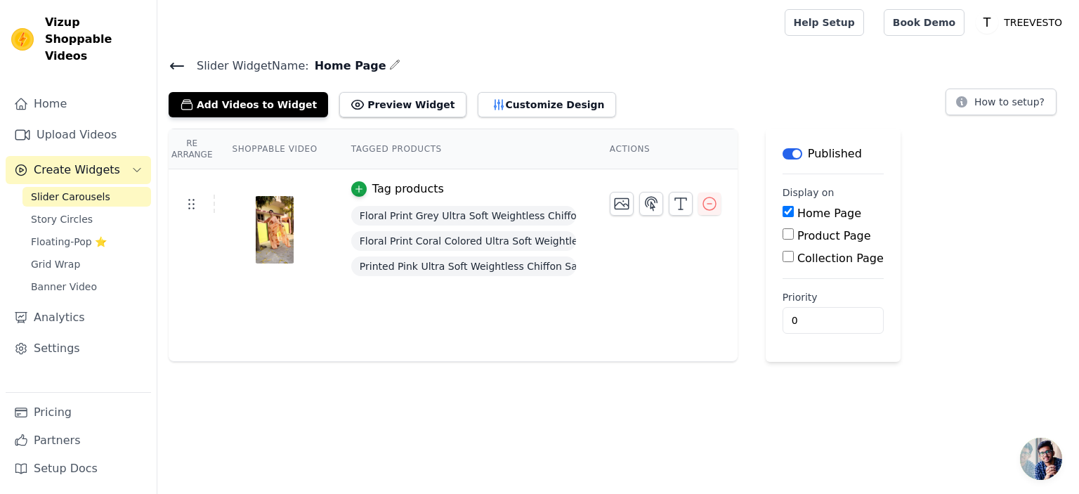
click at [664, 94] on div "Add Videos to Widget Preview Widget Customize Design How to setup?" at bounding box center [618, 101] width 899 height 31
click at [79, 235] on span "Floating-Pop ⭐" at bounding box center [69, 242] width 76 height 14
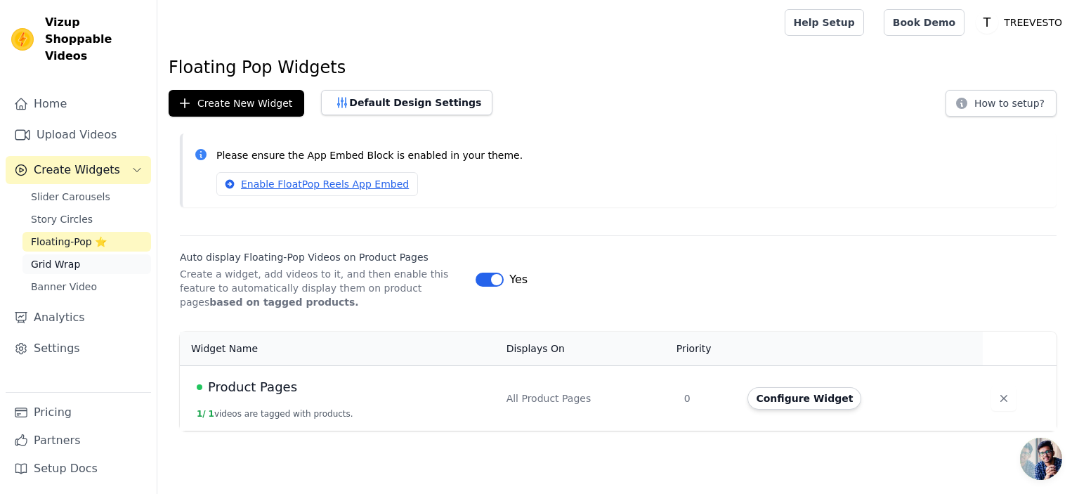
click at [98, 254] on link "Grid Wrap" at bounding box center [86, 264] width 129 height 20
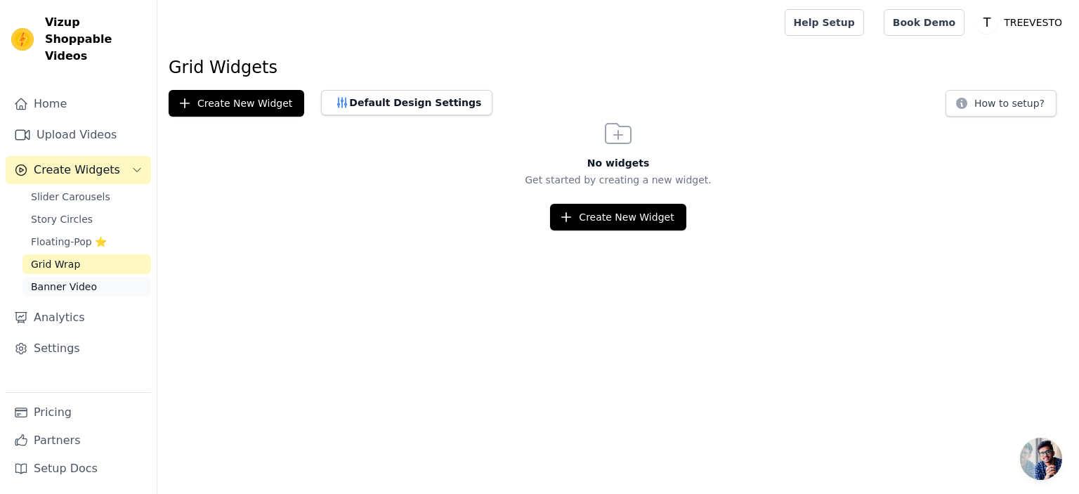
click at [84, 279] on span "Banner Video" at bounding box center [64, 286] width 66 height 14
click at [73, 257] on span "Grid Wrap" at bounding box center [55, 264] width 49 height 14
click at [81, 212] on span "Story Circles" at bounding box center [62, 219] width 62 height 14
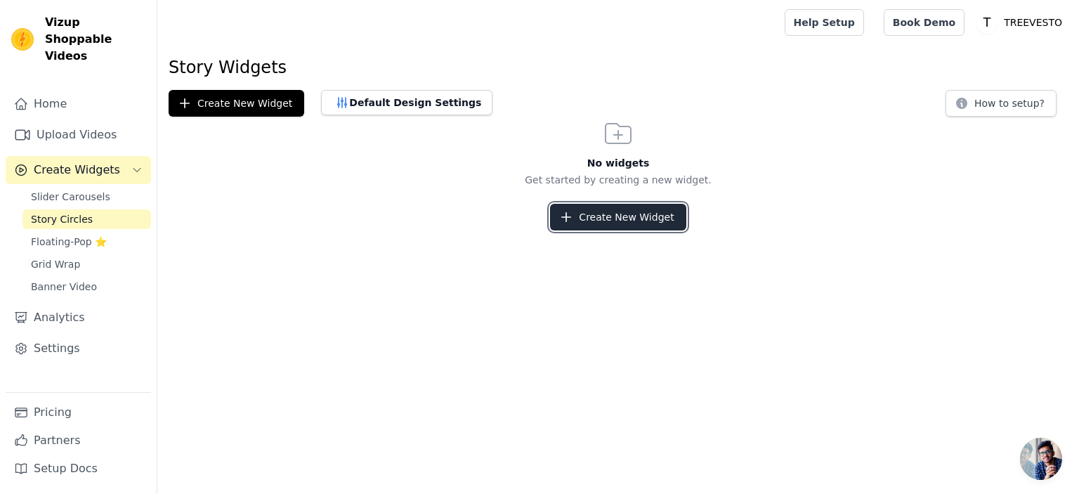
click at [627, 221] on button "Create New Widget" at bounding box center [618, 217] width 136 height 27
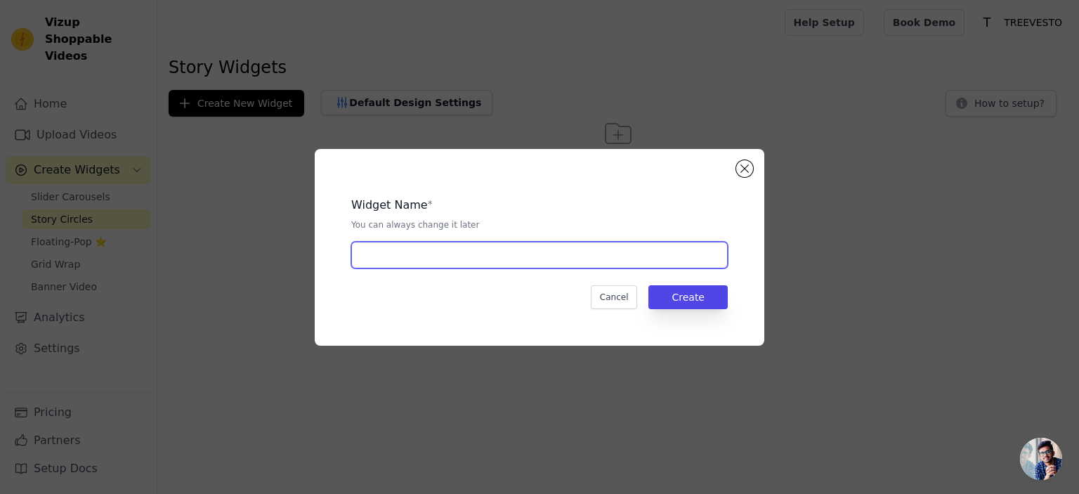
click at [454, 257] on input "text" at bounding box center [539, 255] width 376 height 27
type input "Stories"
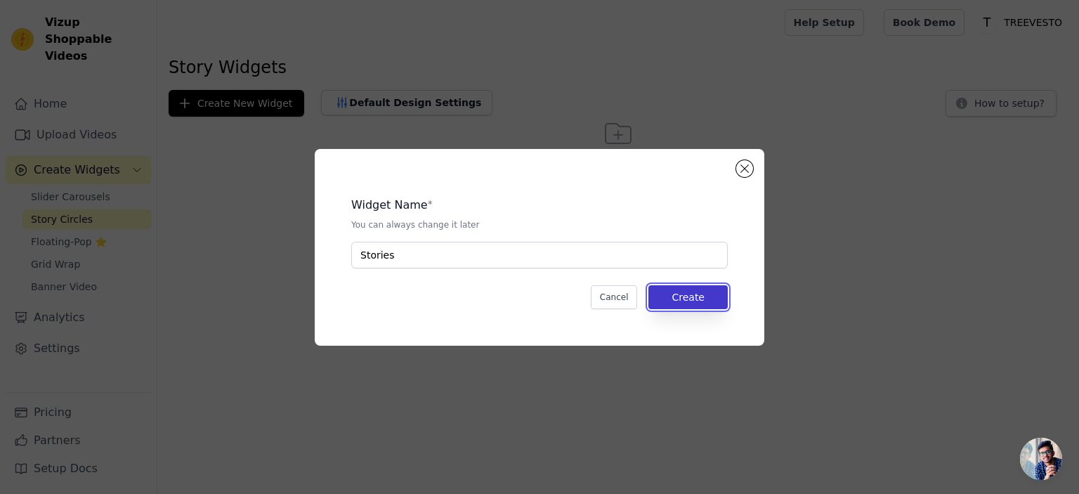
click at [698, 300] on button "Create" at bounding box center [687, 297] width 79 height 24
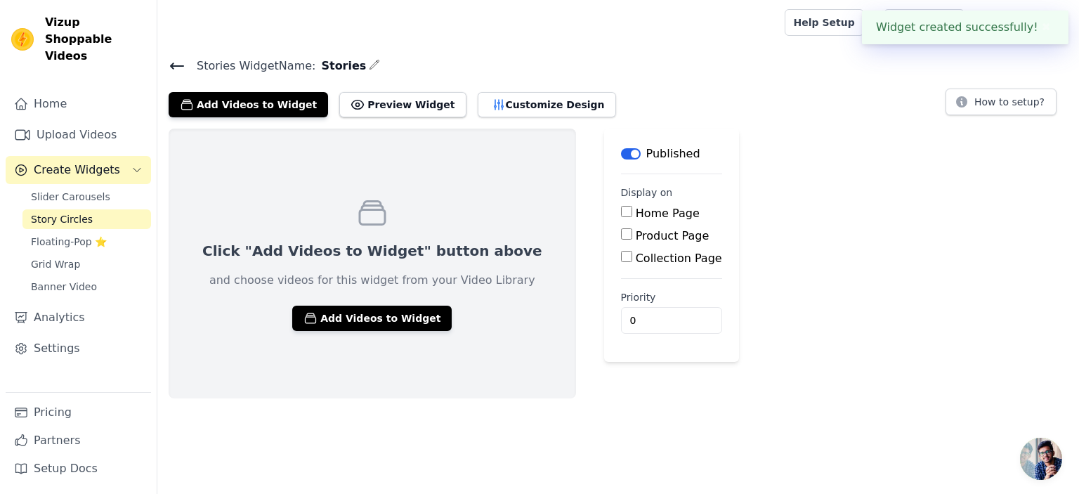
click at [621, 218] on div "Home Page" at bounding box center [671, 213] width 101 height 17
click at [621, 213] on input "Home Page" at bounding box center [626, 211] width 11 height 11
checkbox input "true"
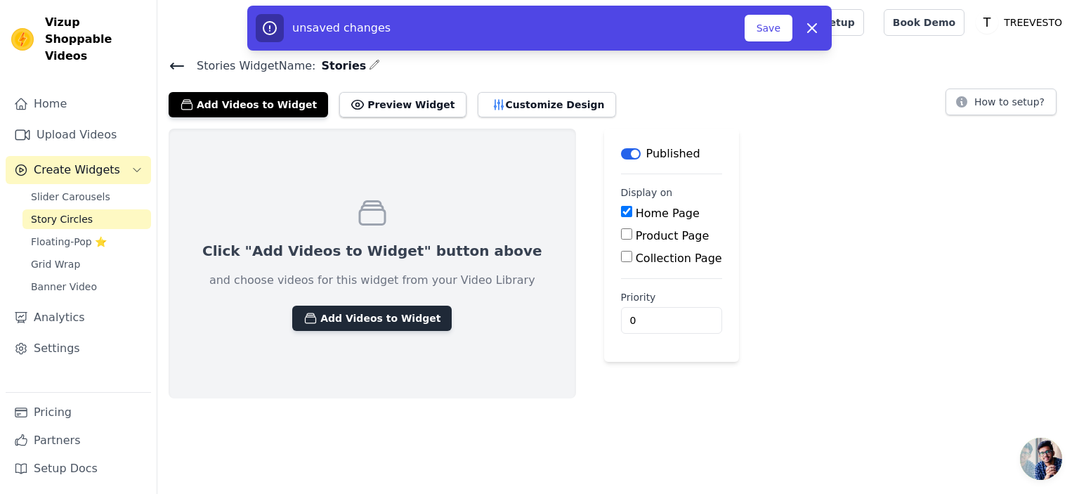
click at [376, 317] on button "Add Videos to Widget" at bounding box center [371, 317] width 159 height 25
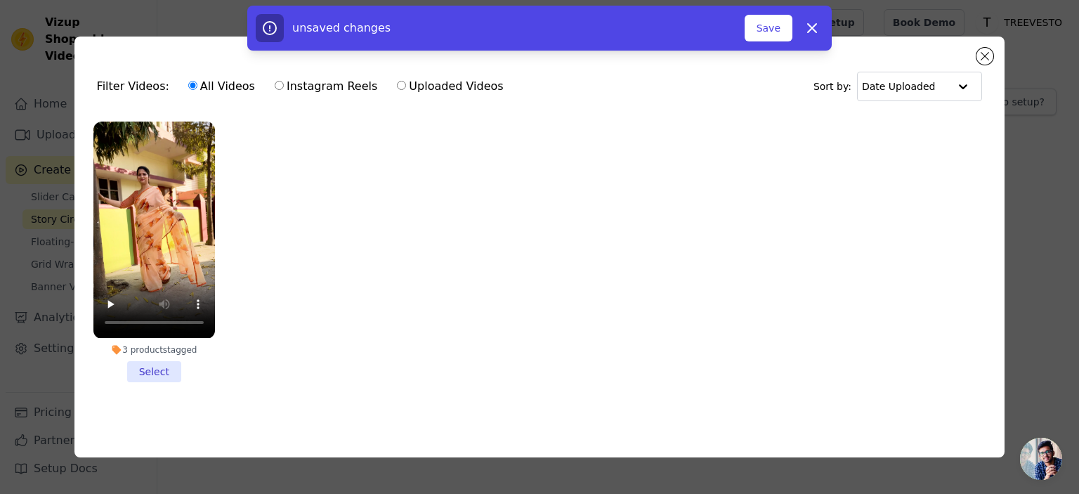
click at [153, 364] on li "3 products tagged Select" at bounding box center [153, 251] width 121 height 260
click at [0, 0] on input "3 products tagged Select" at bounding box center [0, 0] width 0 height 0
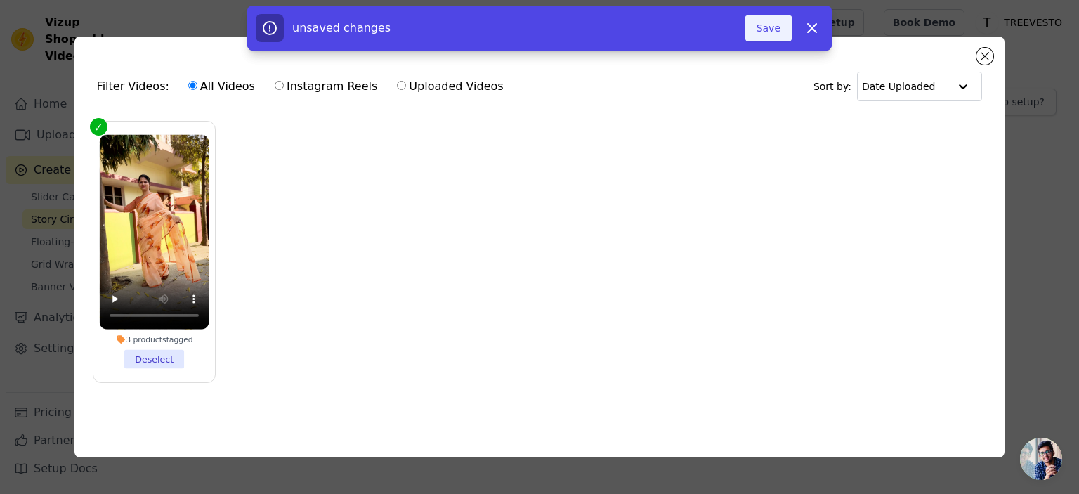
click at [771, 26] on button "Save" at bounding box center [768, 28] width 48 height 27
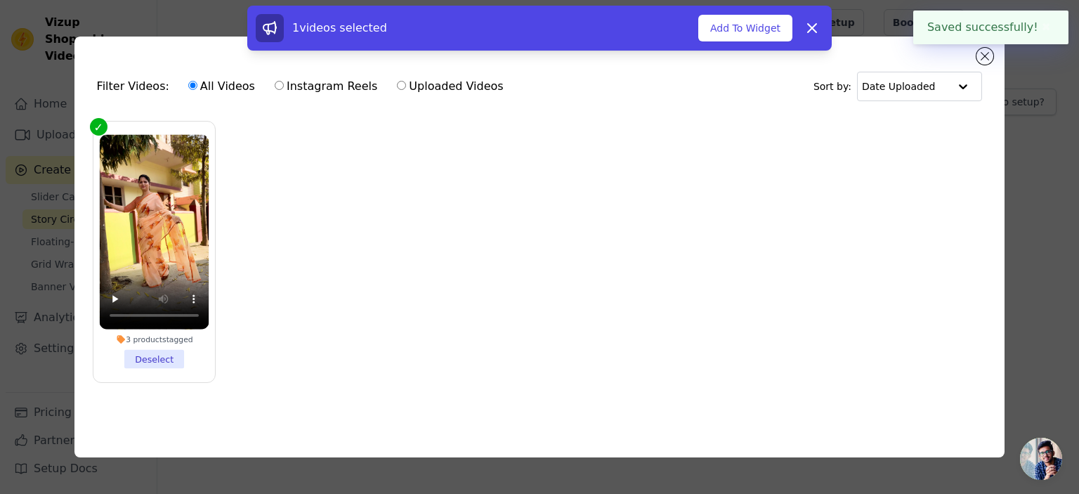
click at [984, 55] on div "1 videos selected Add To Widget Dismiss" at bounding box center [539, 31] width 1079 height 51
click at [814, 27] on icon at bounding box center [811, 28] width 17 height 17
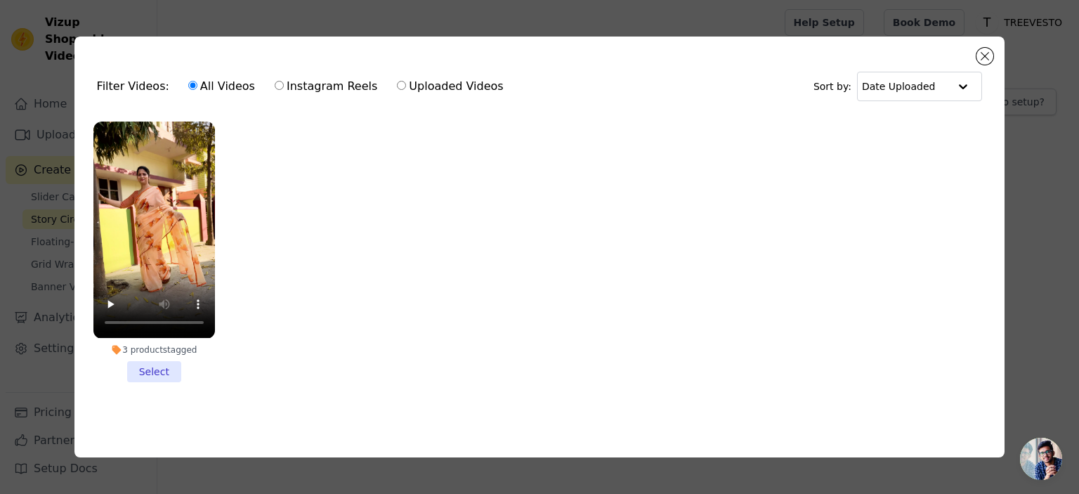
click at [152, 366] on li "3 products tagged Select" at bounding box center [153, 251] width 121 height 260
click at [0, 0] on input "3 products tagged Select" at bounding box center [0, 0] width 0 height 0
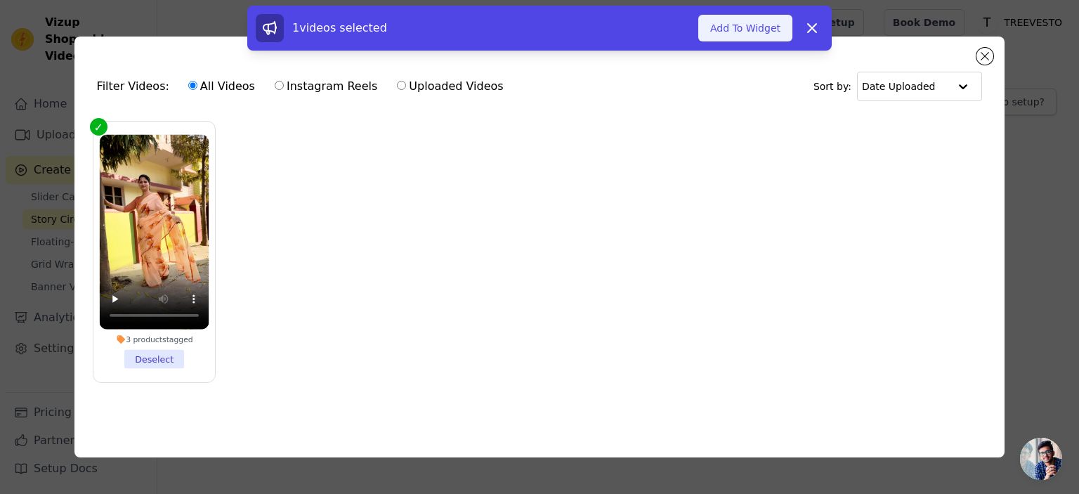
click at [756, 25] on button "Add To Widget" at bounding box center [745, 28] width 94 height 27
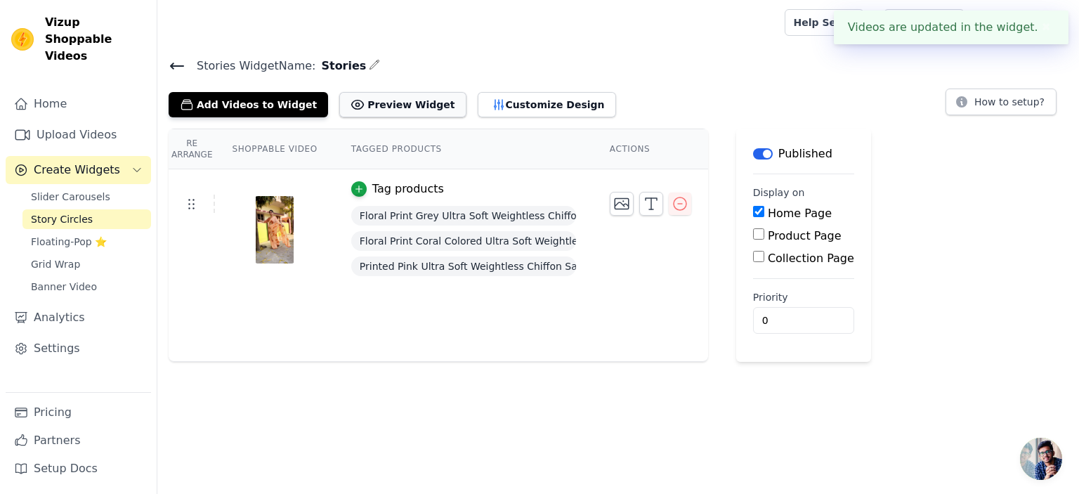
click at [381, 107] on button "Preview Widget" at bounding box center [402, 104] width 126 height 25
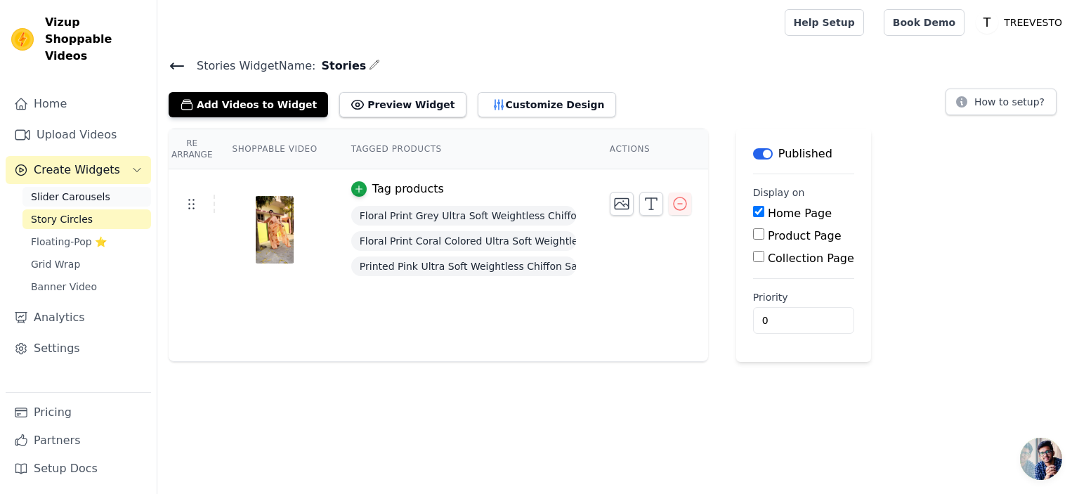
click at [90, 190] on span "Slider Carousels" at bounding box center [70, 197] width 79 height 14
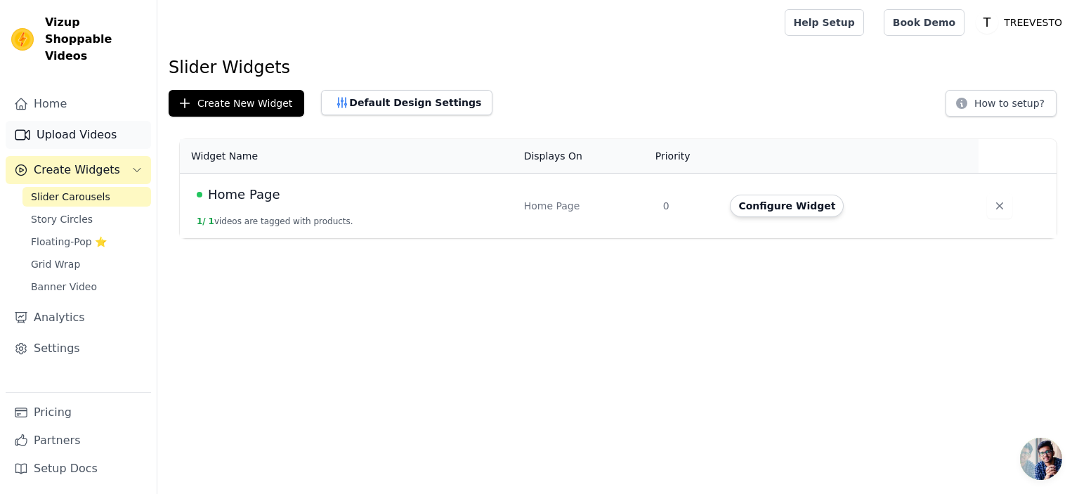
click at [86, 121] on link "Upload Videos" at bounding box center [78, 135] width 145 height 28
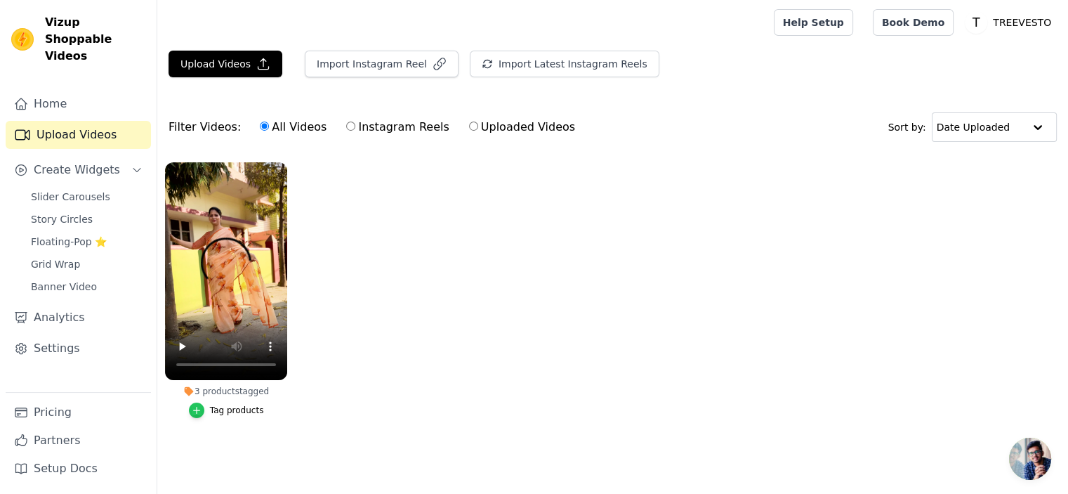
click at [195, 409] on icon "button" at bounding box center [197, 410] width 10 height 10
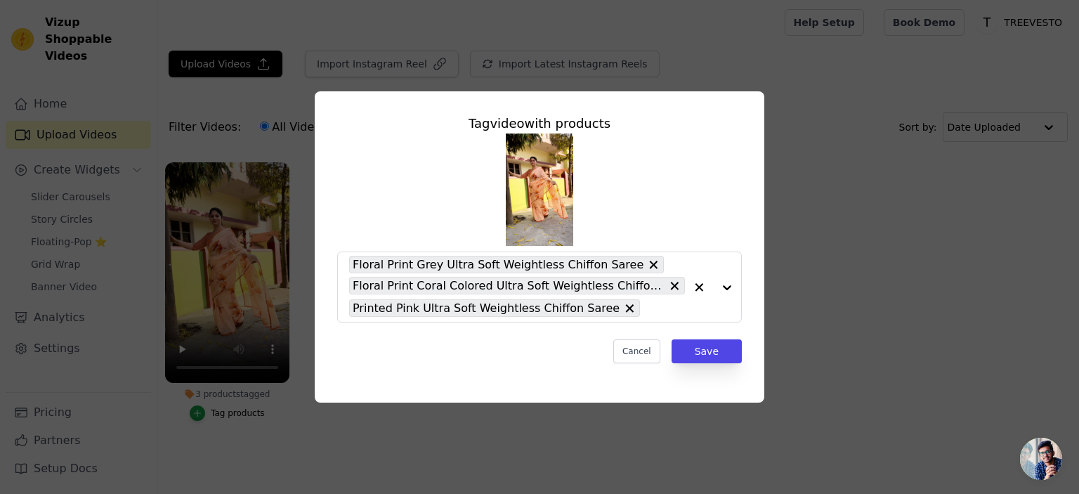
click at [799, 216] on div "Tag video with products Floral Print Grey Ultra Soft Weightless Chiffon Saree F…" at bounding box center [539, 247] width 1034 height 356
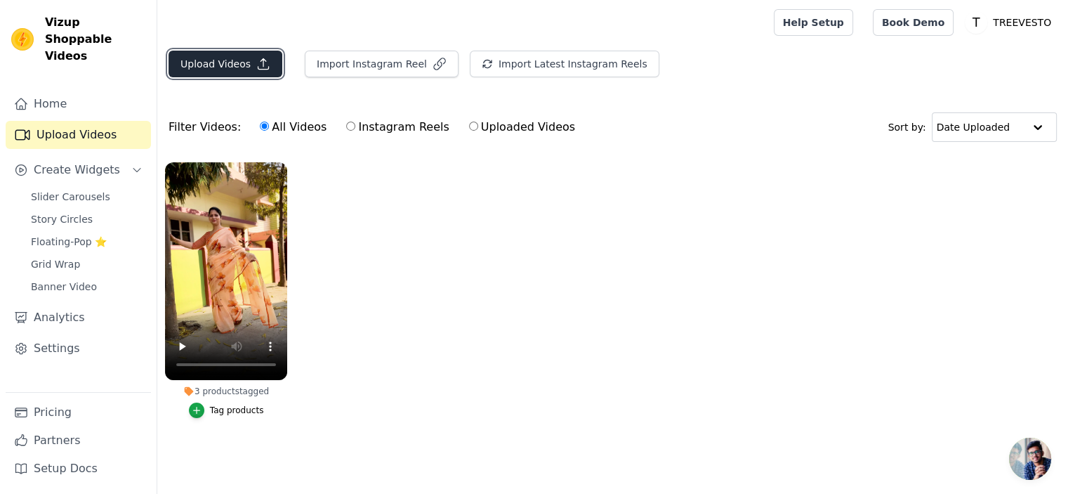
click at [212, 61] on button "Upload Videos" at bounding box center [226, 64] width 114 height 27
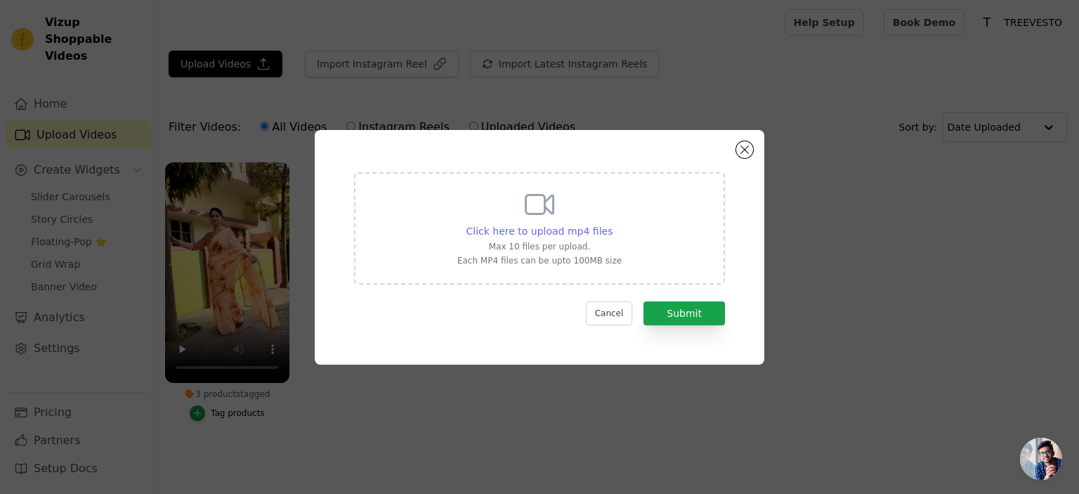
click at [540, 230] on span "Click here to upload mp4 files" at bounding box center [539, 230] width 147 height 11
click at [612, 224] on input "Click here to upload mp4 files Max 10 files per upload. Each MP4 files can be u…" at bounding box center [612, 223] width 1 height 1
type input "C:\fakepath\Printed Soft Silk Saree Choice.mp4"
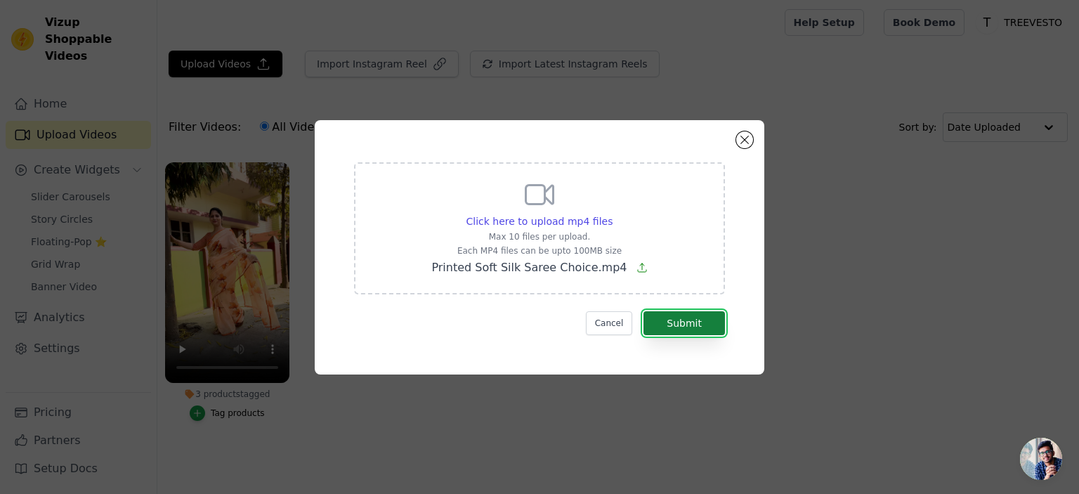
click at [692, 324] on button "Submit" at bounding box center [683, 323] width 81 height 24
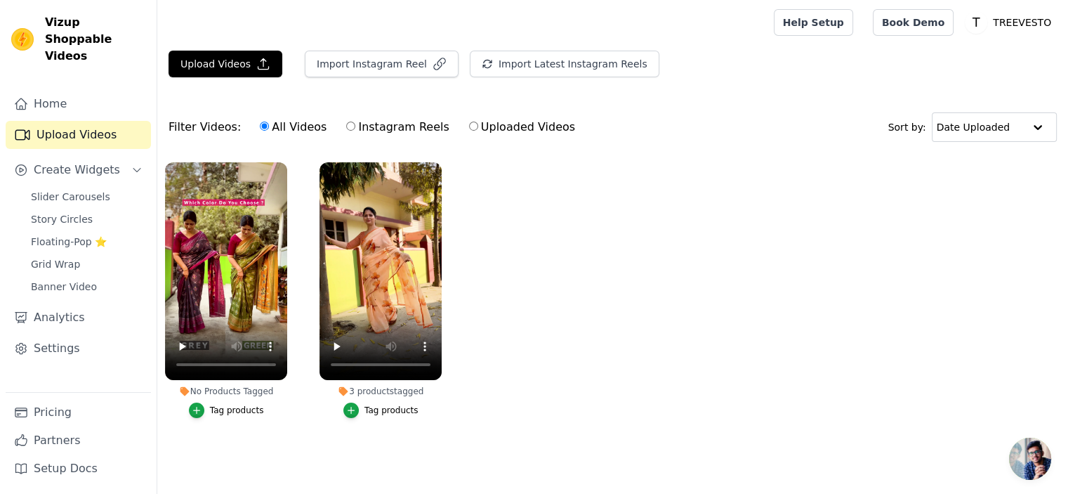
click at [225, 411] on div "Tag products" at bounding box center [237, 409] width 54 height 11
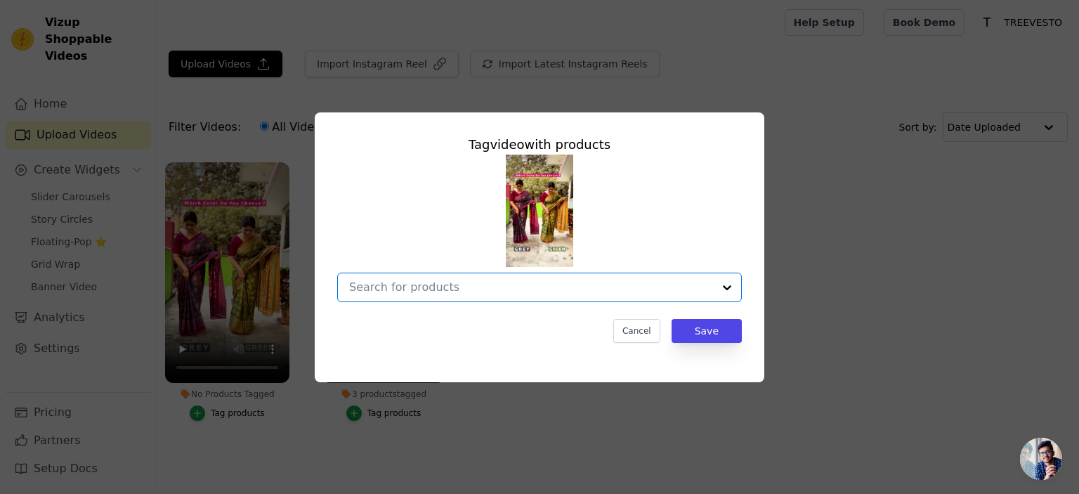
click at [424, 289] on input "No Products Tagged Tag video with products Option undefined, selected. Select i…" at bounding box center [531, 286] width 364 height 13
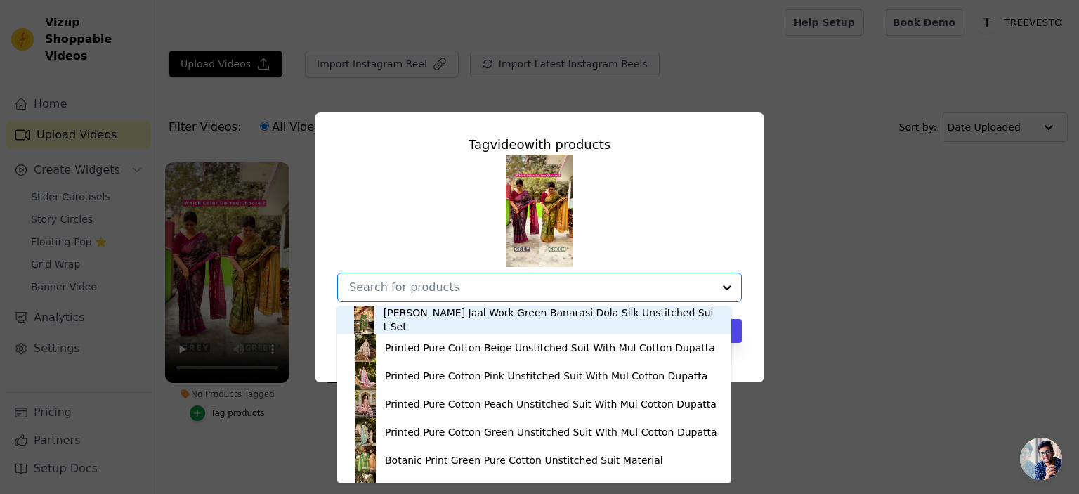
paste input "Printed Mehndi Green Soft Silk Saree"
type input "Printed Mehndi Green Soft Silk Saree"
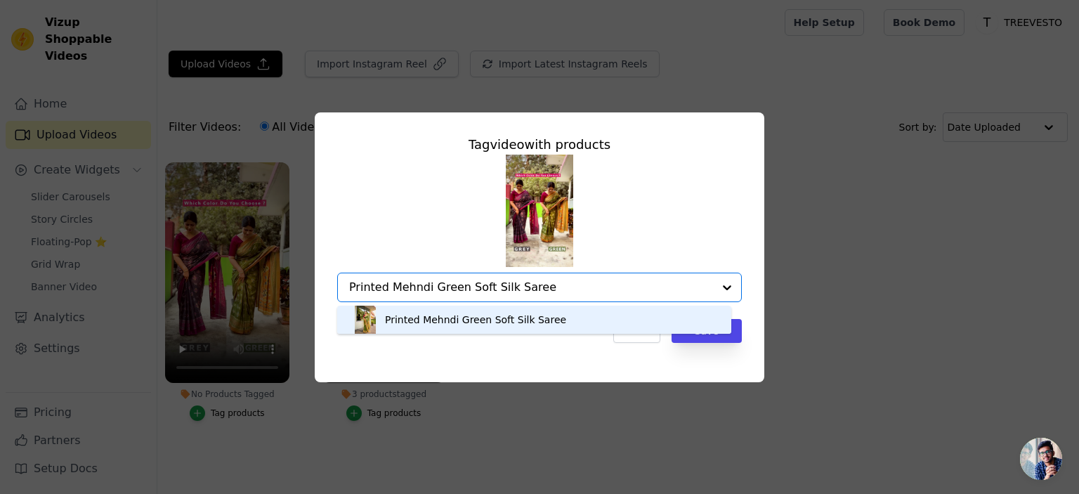
click at [493, 322] on div "Printed Mehndi Green Soft Silk Saree" at bounding box center [475, 319] width 181 height 14
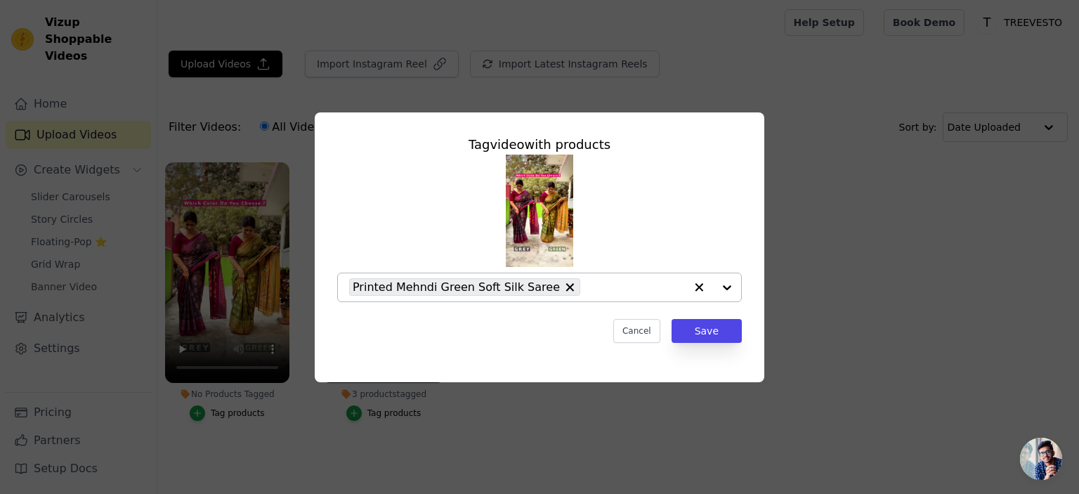
paste input "Printed Mehndi Green Soft Silk Saree"
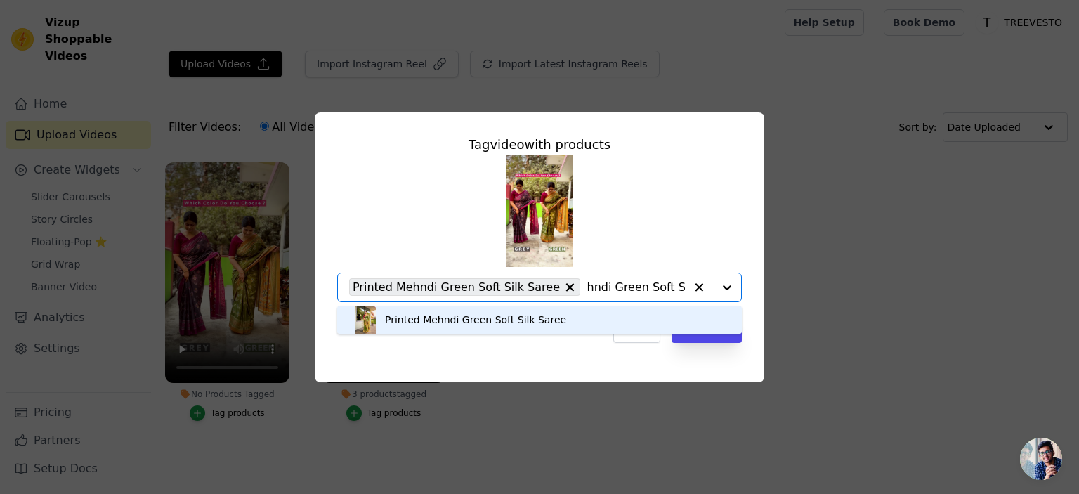
click at [587, 286] on input "Printed Mehndi Green Soft Silk Saree" at bounding box center [636, 286] width 98 height 13
click at [624, 286] on input "Printed Green Soft Silk Saree" at bounding box center [636, 286] width 98 height 13
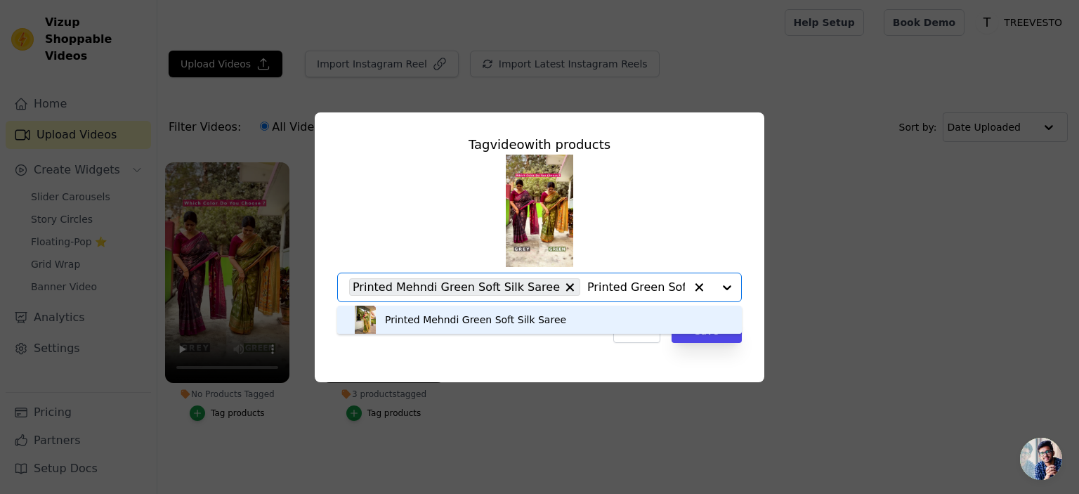
type input "Printed Soft Silk Saree"
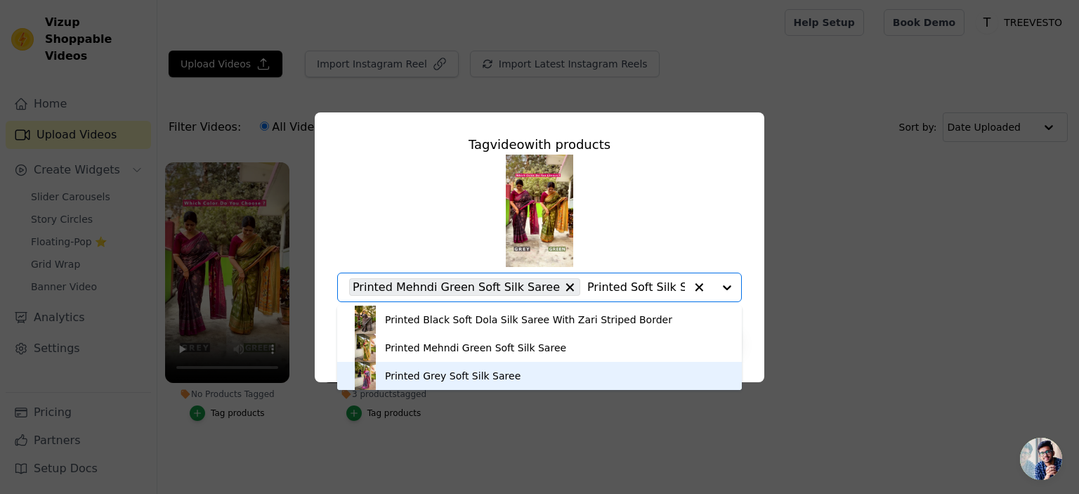
click at [462, 375] on div "Printed Grey Soft Silk Saree" at bounding box center [453, 376] width 136 height 14
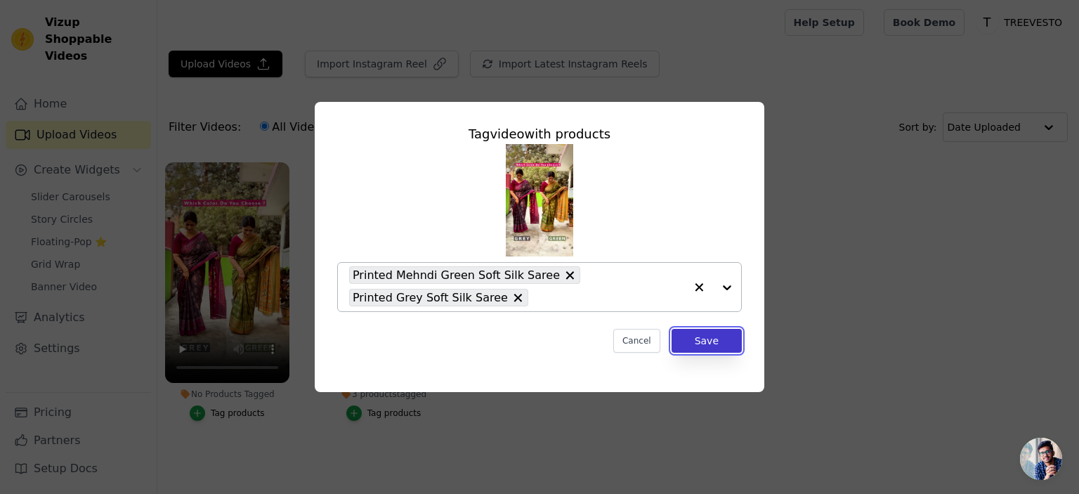
click at [706, 346] on button "Save" at bounding box center [706, 341] width 70 height 24
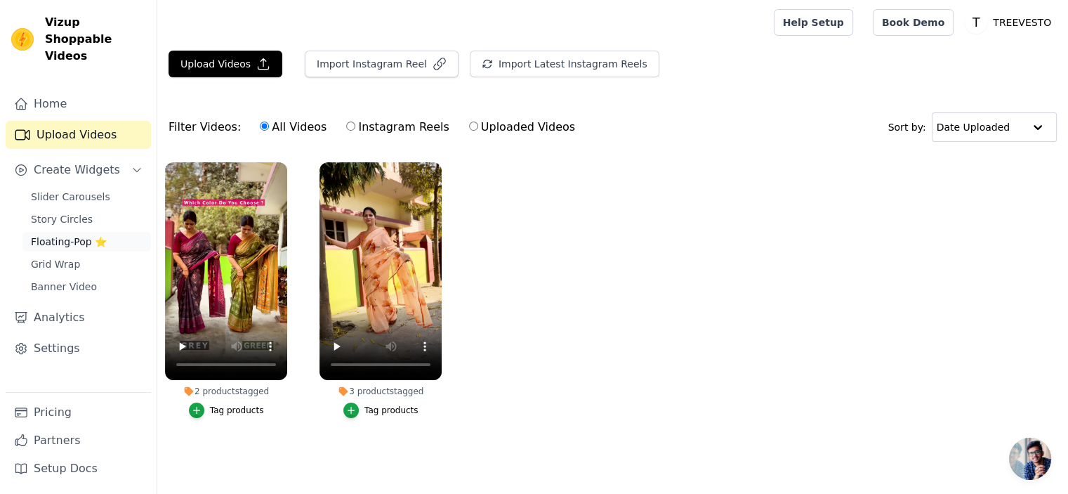
click at [76, 235] on span "Floating-Pop ⭐" at bounding box center [69, 242] width 76 height 14
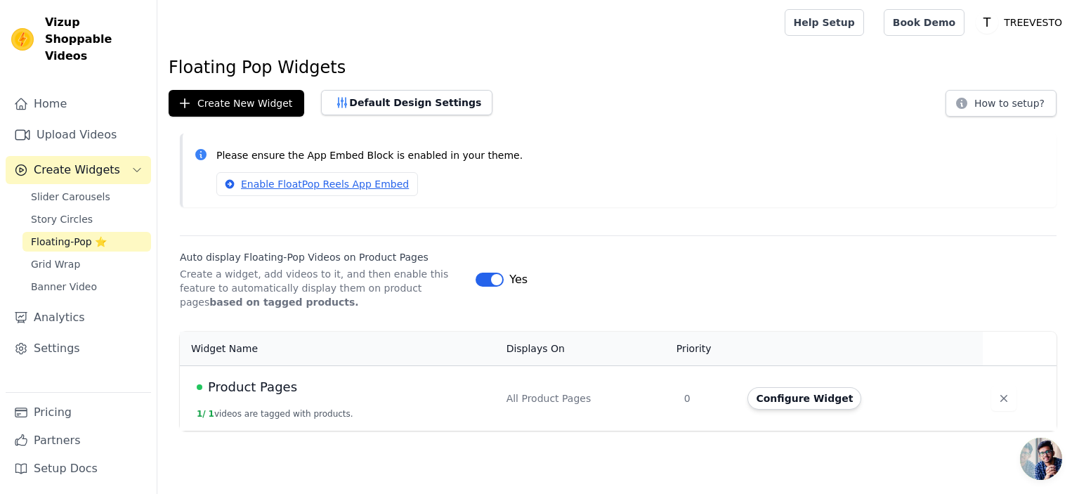
click at [272, 389] on span "Product Pages" at bounding box center [252, 387] width 89 height 20
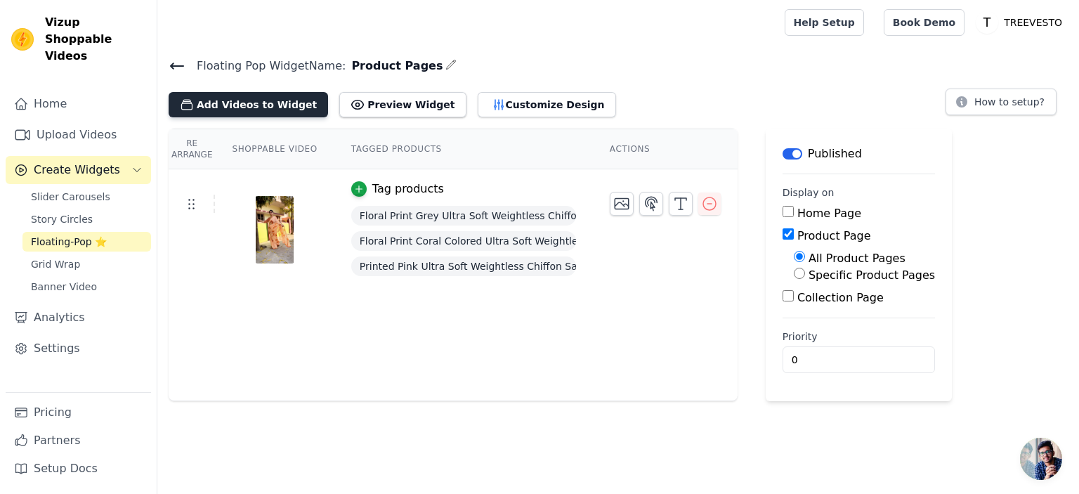
click at [242, 107] on button "Add Videos to Widget" at bounding box center [248, 104] width 159 height 25
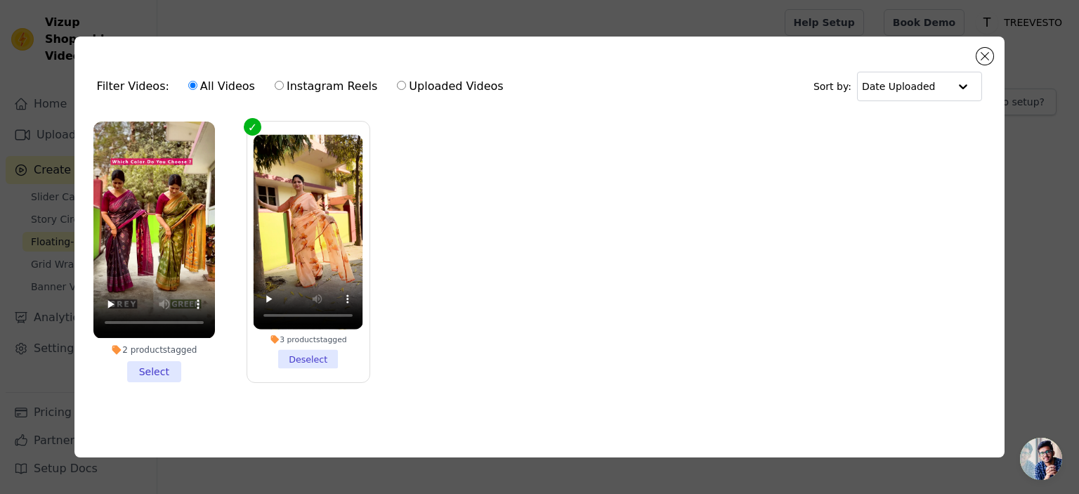
click at [172, 370] on li "2 products tagged Select" at bounding box center [153, 251] width 121 height 260
click at [0, 0] on input "2 products tagged Select" at bounding box center [0, 0] width 0 height 0
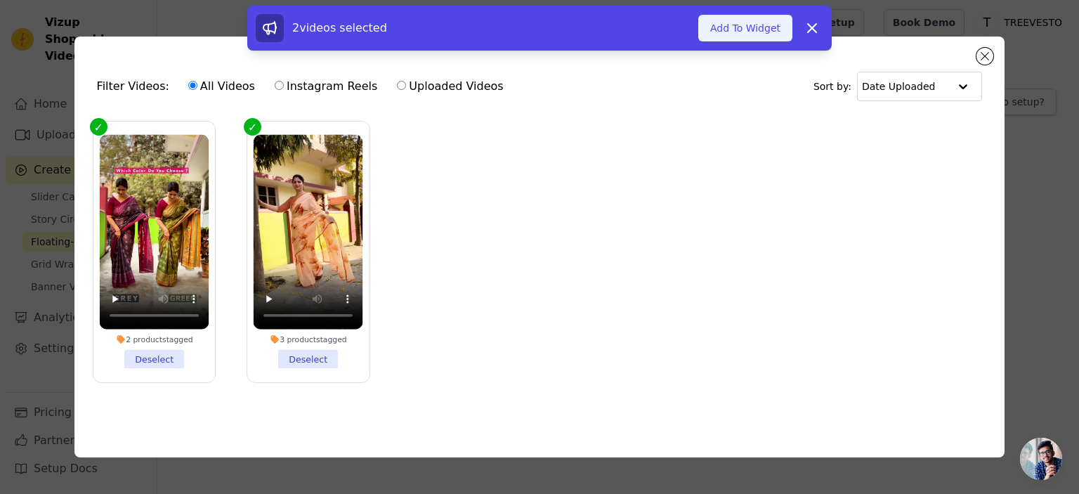
click at [753, 26] on button "Add To Widget" at bounding box center [745, 28] width 94 height 27
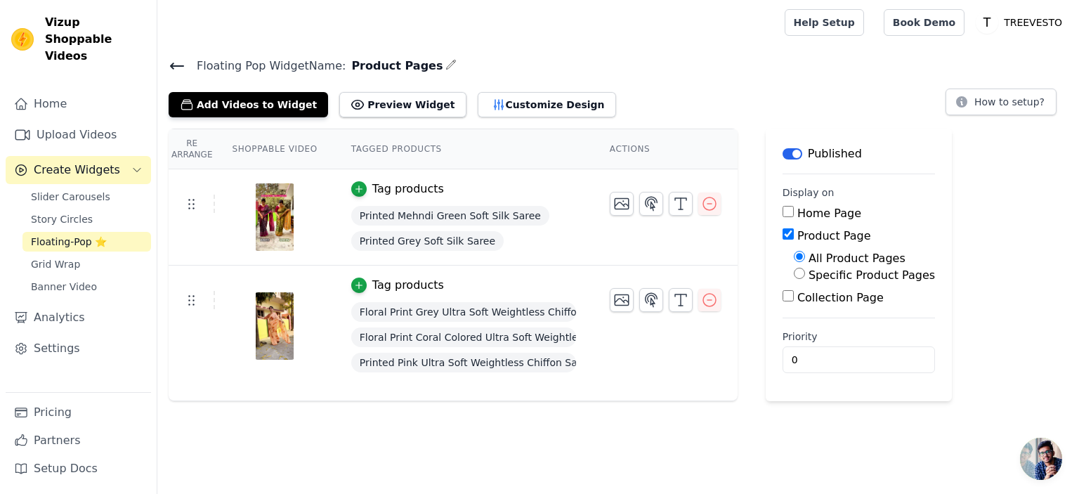
click at [1042, 461] on span "Open chat" at bounding box center [1041, 458] width 42 height 42
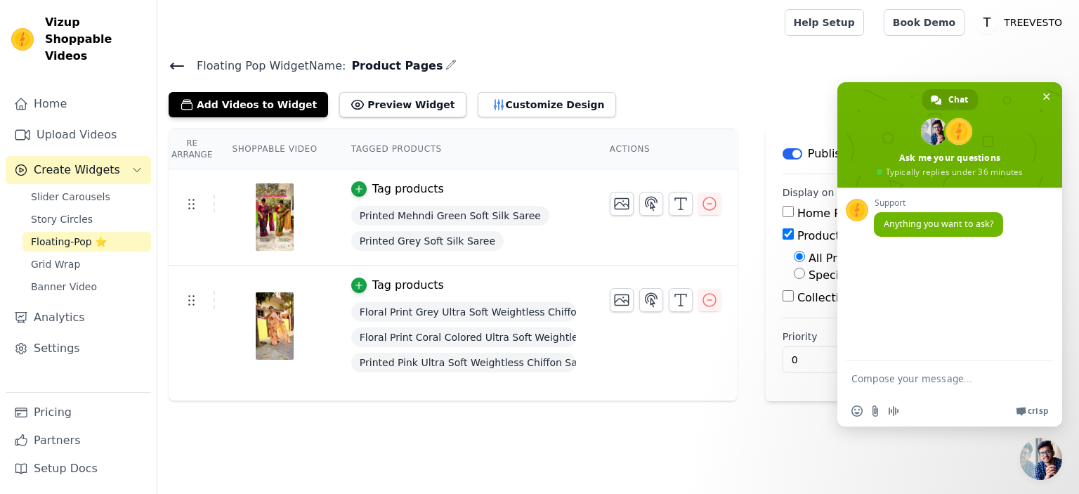
click at [908, 384] on textarea "Compose your message..." at bounding box center [935, 377] width 169 height 35
type textarea "yes"
click at [783, 67] on h4 "Floating Pop Widget Name: Product Pages" at bounding box center [618, 65] width 899 height 19
click at [1051, 95] on span "Close chat" at bounding box center [1046, 96] width 15 height 15
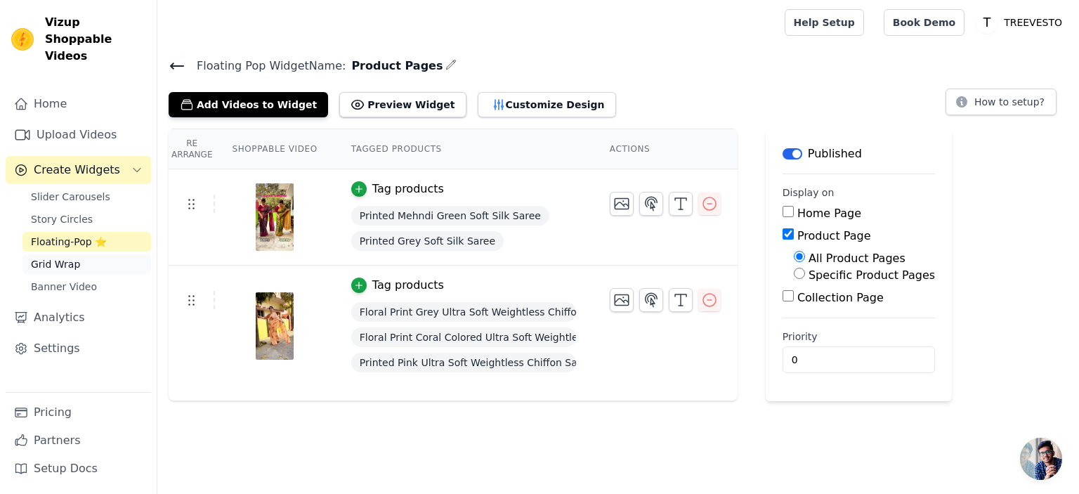
click at [86, 254] on link "Grid Wrap" at bounding box center [86, 264] width 129 height 20
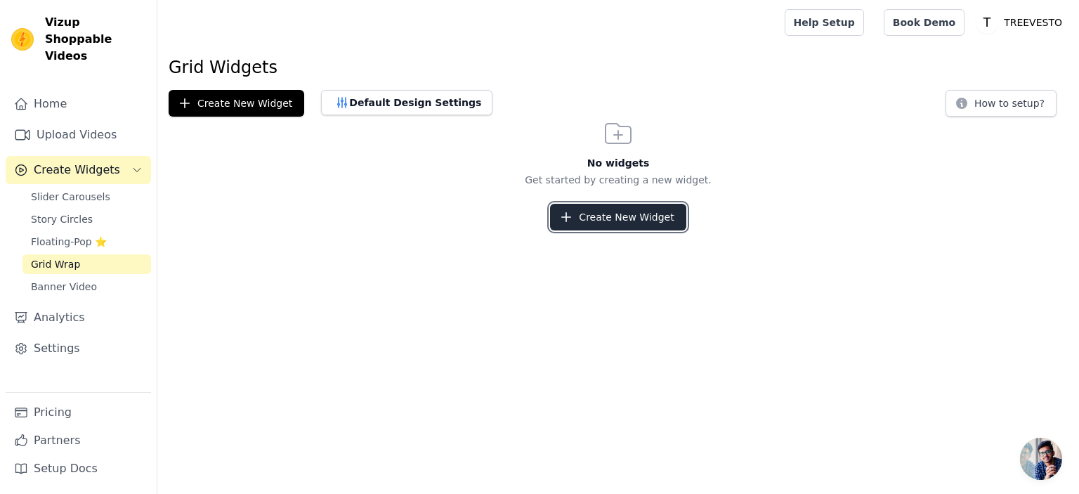
click at [636, 219] on button "Create New Widget" at bounding box center [618, 217] width 136 height 27
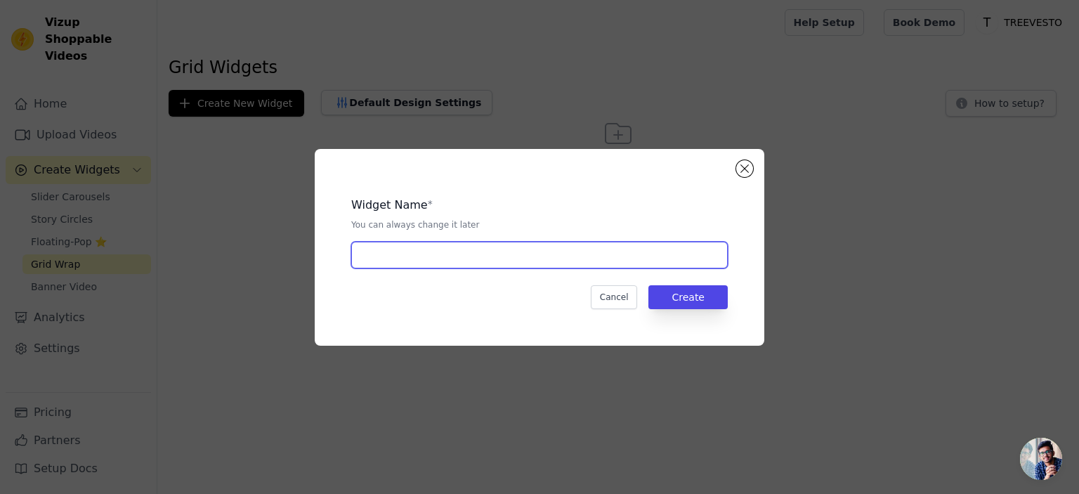
click at [437, 253] on input "text" at bounding box center [539, 255] width 376 height 27
type input "grid"
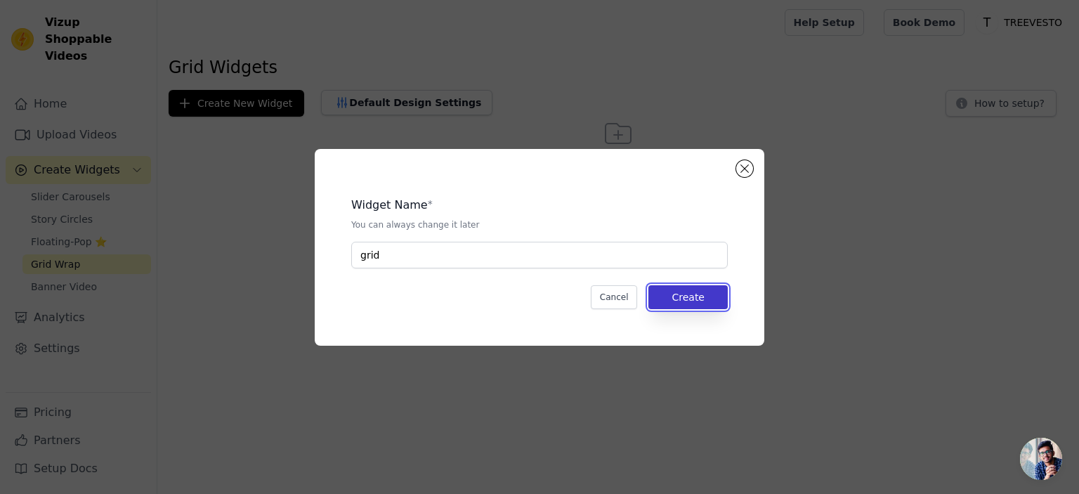
click at [703, 297] on button "Create" at bounding box center [687, 297] width 79 height 24
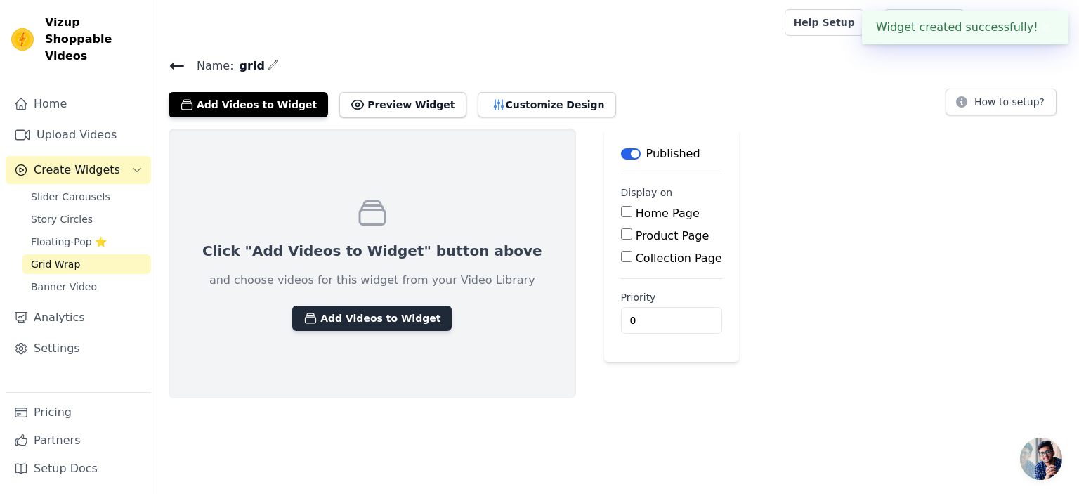
click at [350, 322] on button "Add Videos to Widget" at bounding box center [371, 317] width 159 height 25
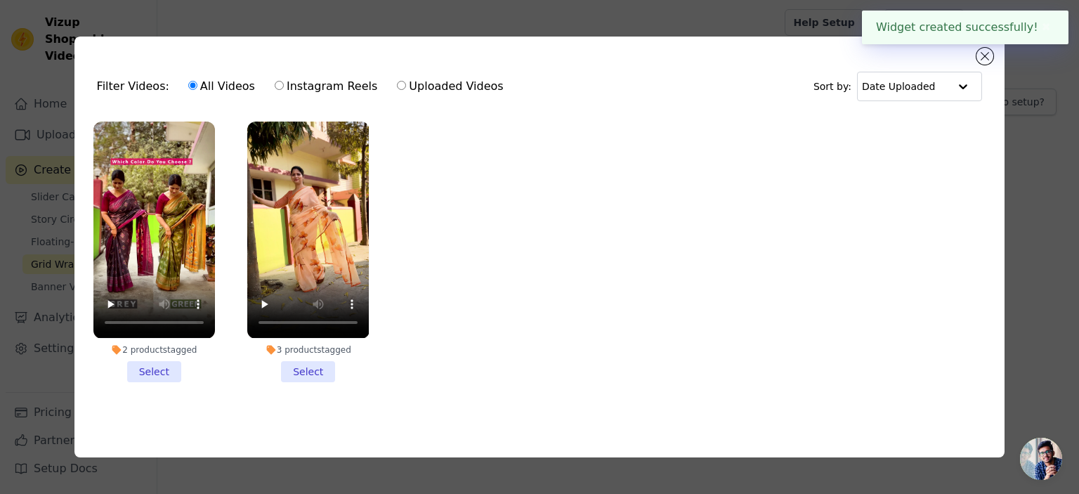
click at [146, 374] on li "2 products tagged Select" at bounding box center [153, 251] width 121 height 260
click at [0, 0] on input "2 products tagged Select" at bounding box center [0, 0] width 0 height 0
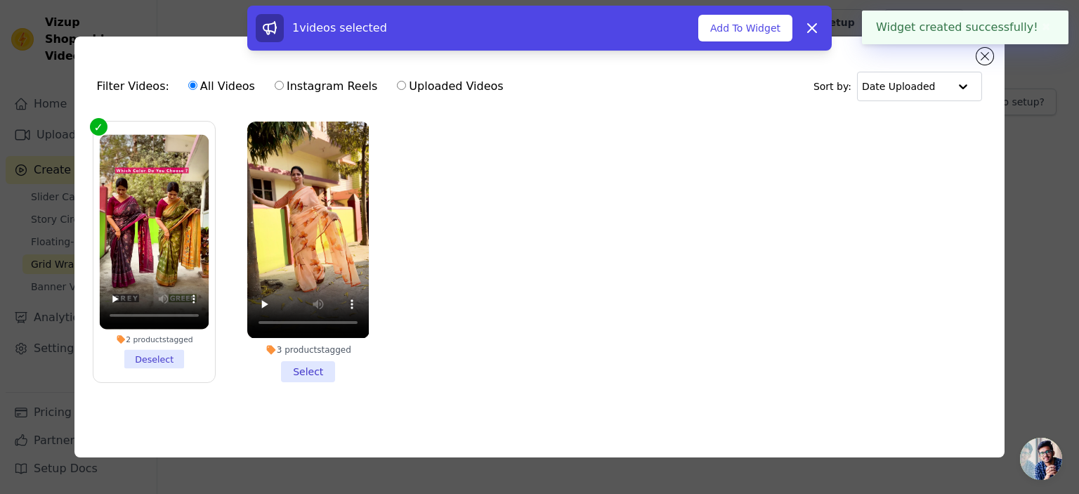
click at [319, 369] on li "3 products tagged Select" at bounding box center [307, 251] width 121 height 260
click at [0, 0] on input "3 products tagged Select" at bounding box center [0, 0] width 0 height 0
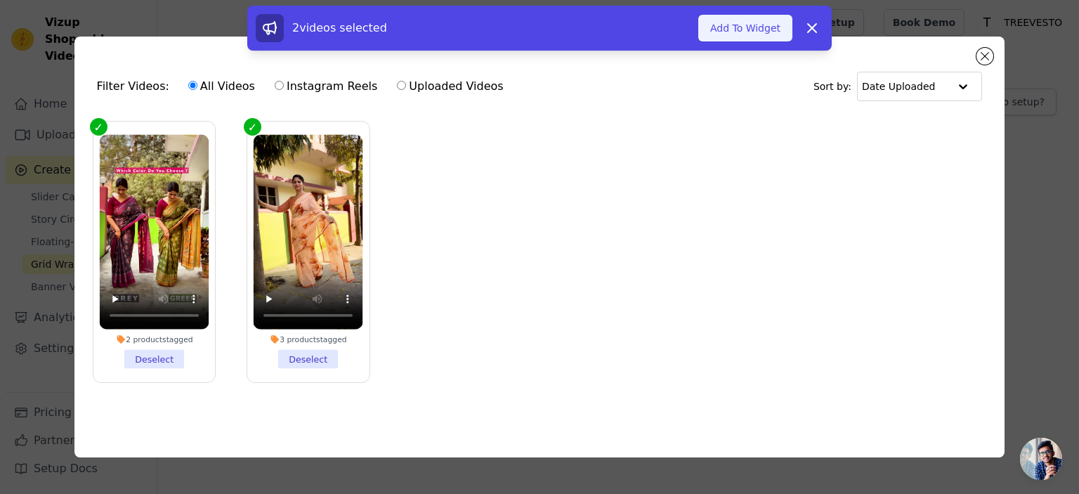
click at [750, 20] on button "Add To Widget" at bounding box center [745, 28] width 94 height 27
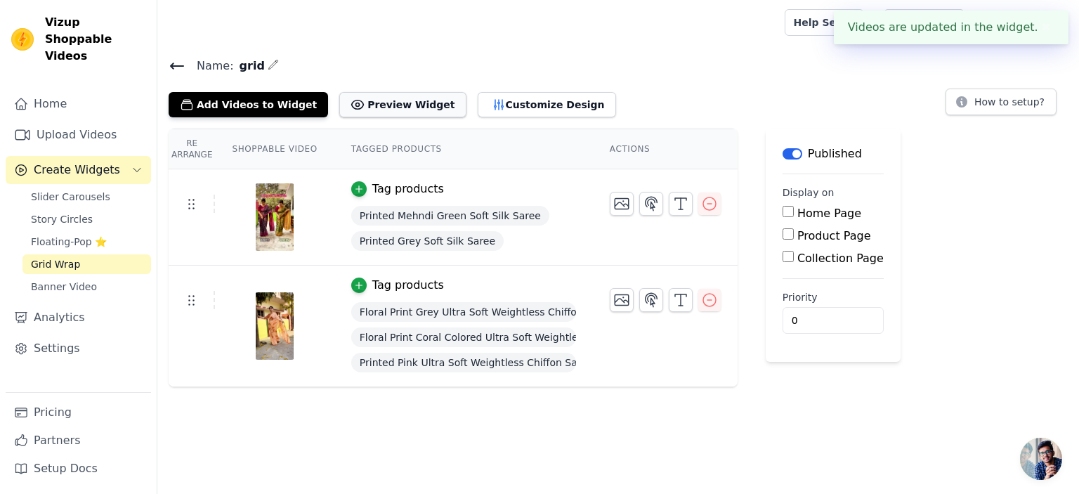
click at [397, 109] on button "Preview Widget" at bounding box center [402, 104] width 126 height 25
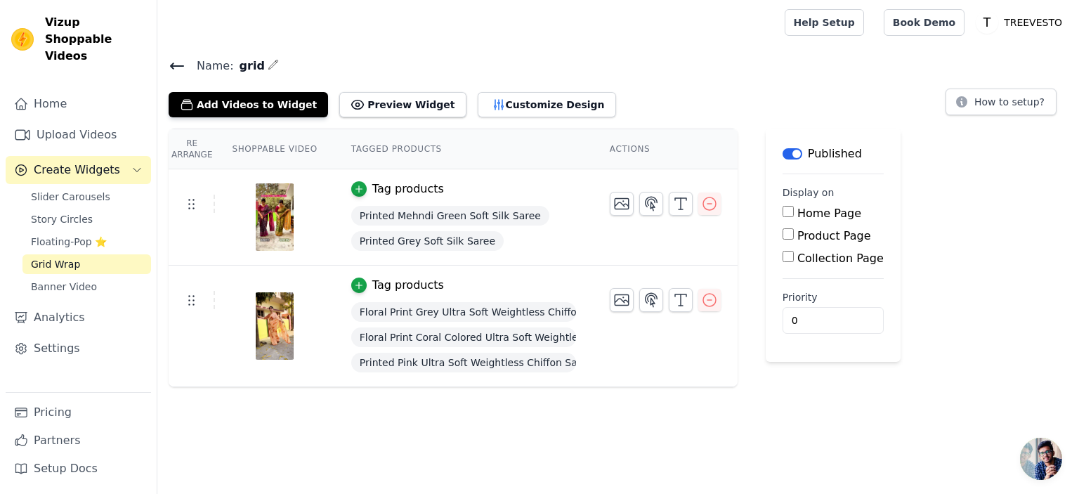
click at [782, 212] on input "Home Page" at bounding box center [787, 211] width 11 height 11
checkbox input "true"
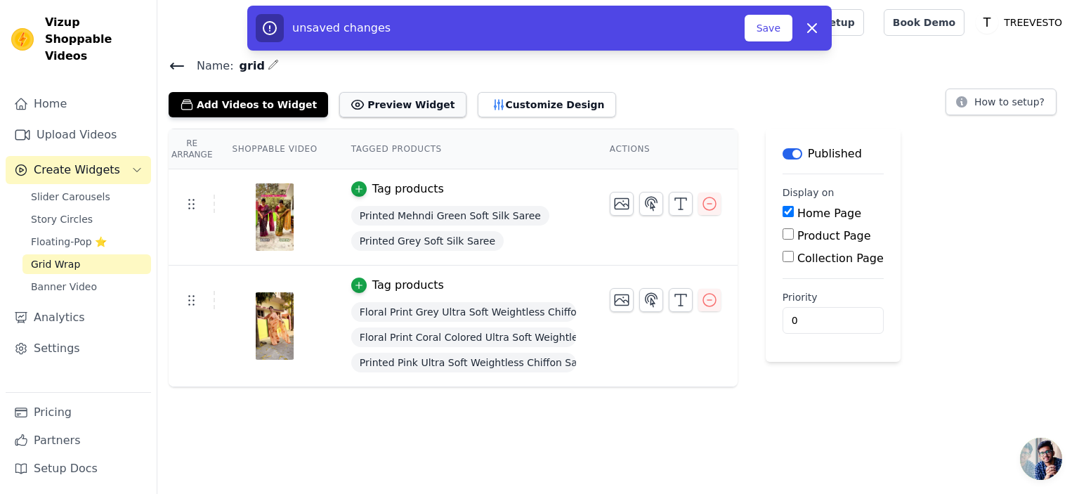
click at [386, 110] on button "Preview Widget" at bounding box center [402, 104] width 126 height 25
click at [782, 255] on input "Collection Page" at bounding box center [787, 256] width 11 height 11
checkbox input "true"
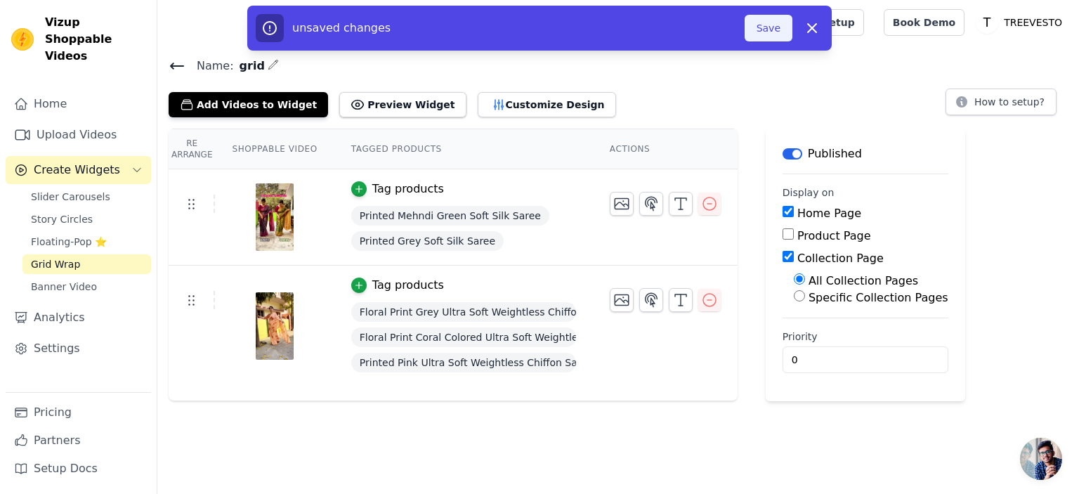
click at [771, 32] on button "Save" at bounding box center [768, 28] width 48 height 27
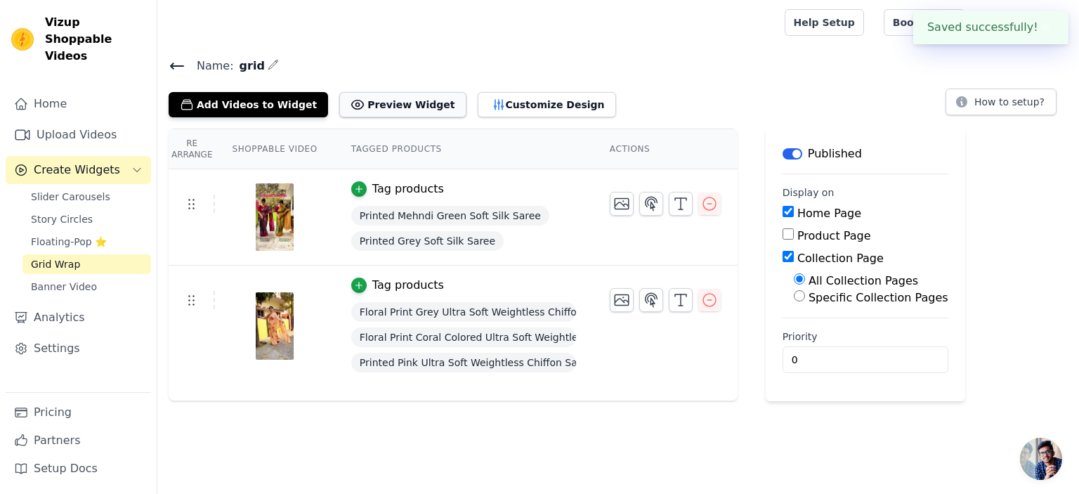
click at [390, 101] on button "Preview Widget" at bounding box center [402, 104] width 126 height 25
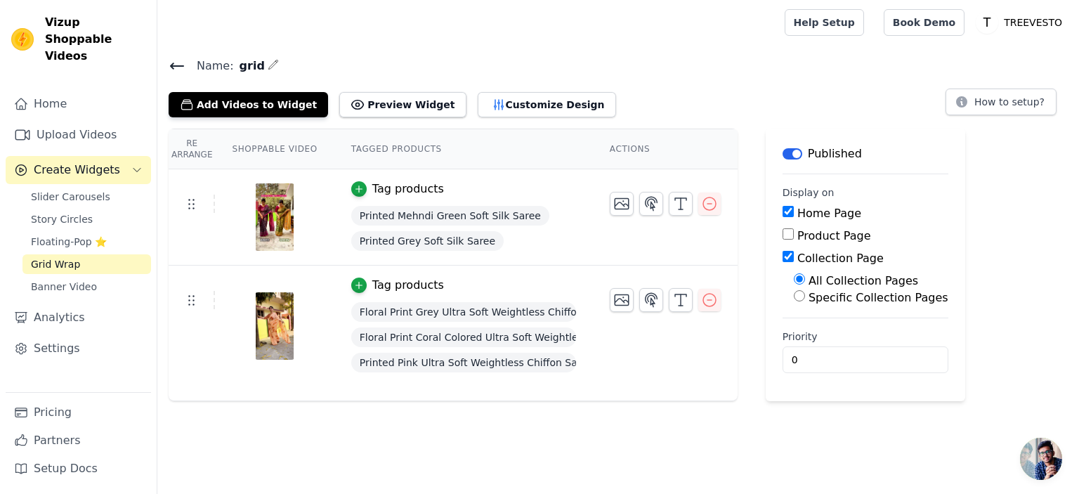
click at [782, 210] on input "Home Page" at bounding box center [787, 211] width 11 height 11
checkbox input "false"
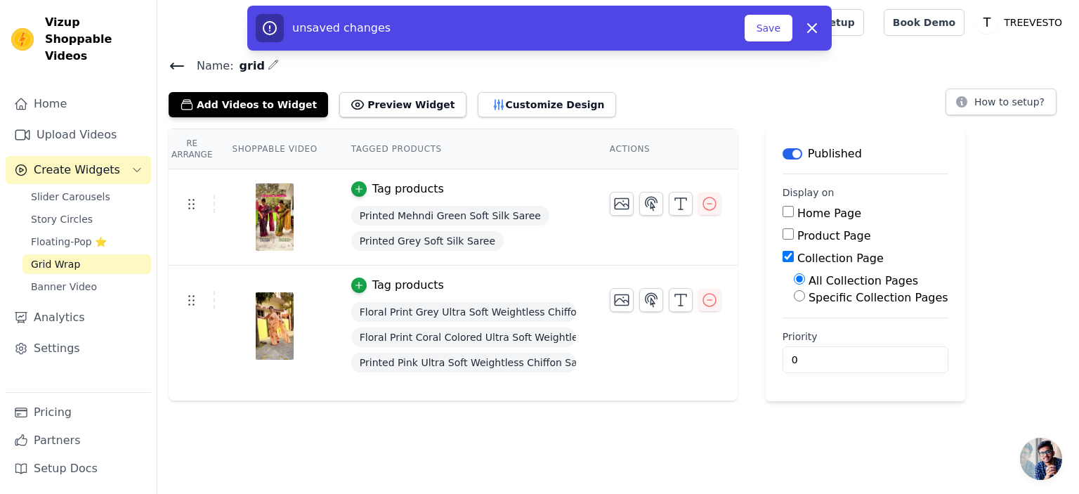
click at [782, 255] on input "Collection Page" at bounding box center [787, 256] width 11 height 11
checkbox input "false"
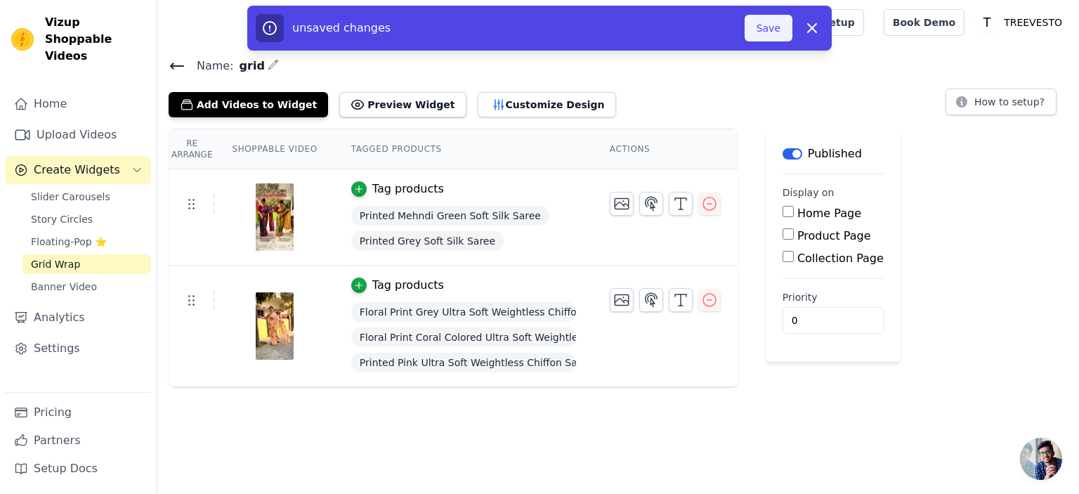
click at [772, 17] on button "Save" at bounding box center [768, 28] width 48 height 27
click at [768, 30] on button "Save" at bounding box center [768, 28] width 48 height 27
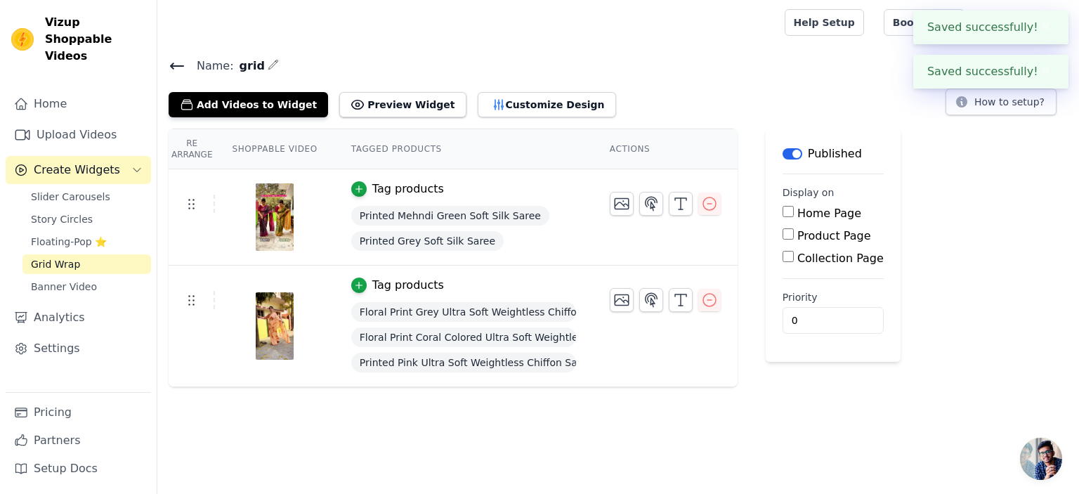
click at [186, 65] on span "Name:" at bounding box center [209, 66] width 48 height 17
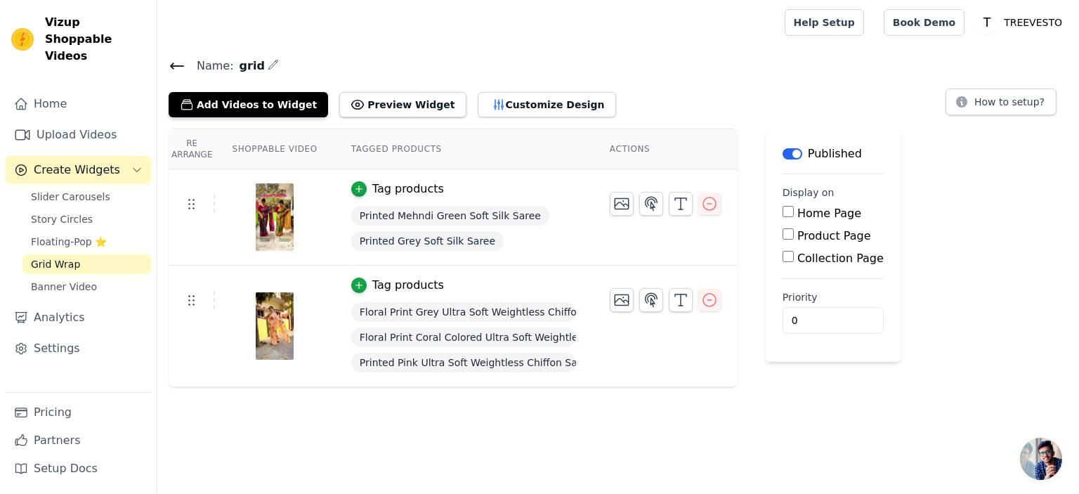
click at [180, 66] on icon at bounding box center [177, 66] width 17 height 17
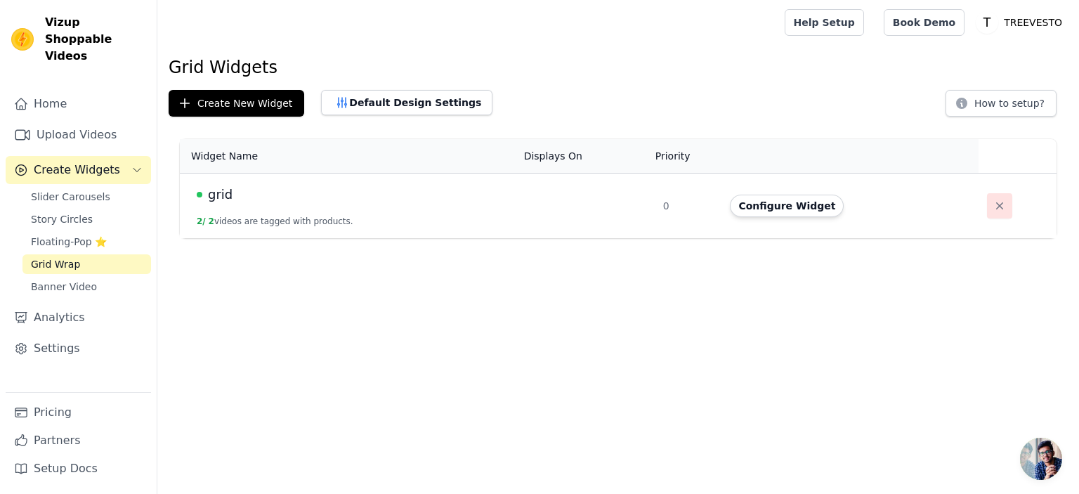
click at [992, 202] on icon "button" at bounding box center [999, 206] width 14 height 14
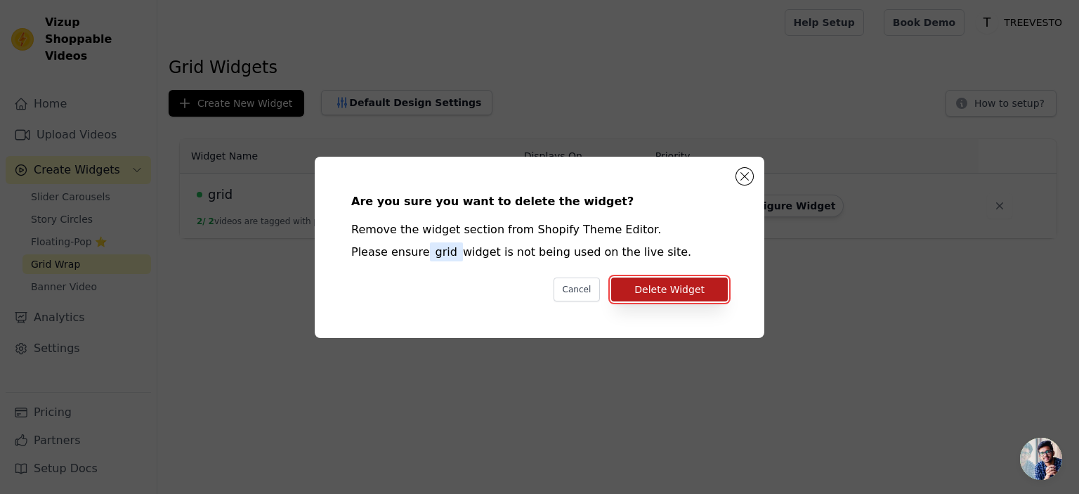
click at [677, 291] on button "Delete Widget" at bounding box center [669, 289] width 117 height 24
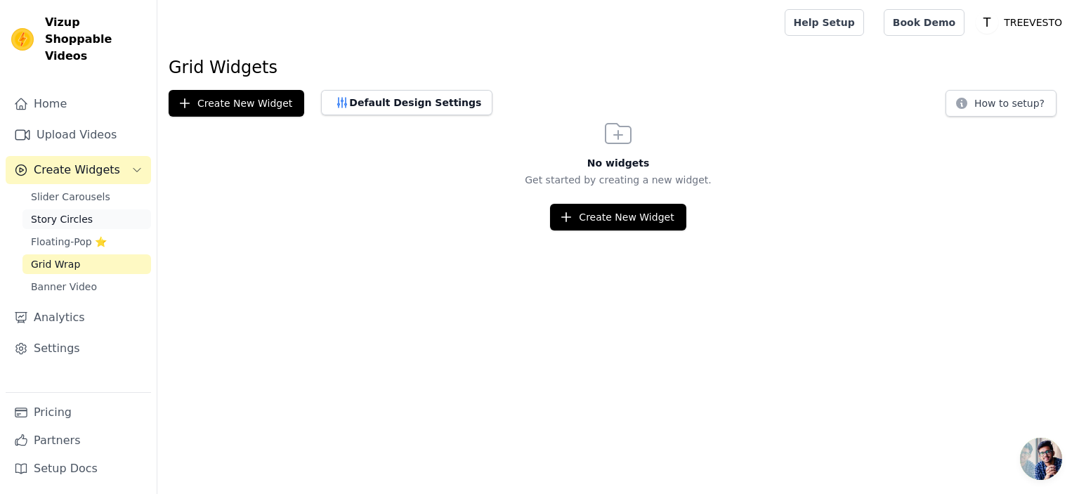
click at [76, 212] on span "Story Circles" at bounding box center [62, 219] width 62 height 14
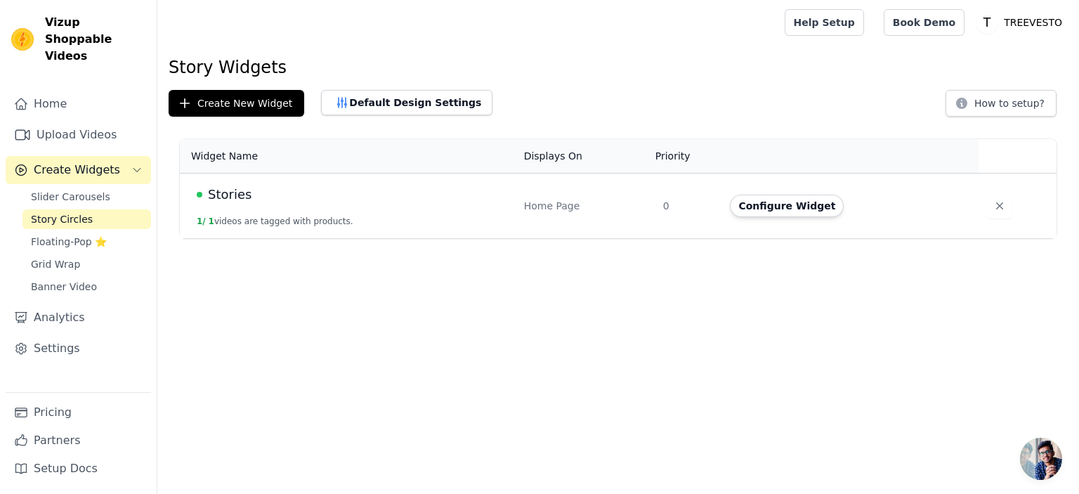
click at [1039, 463] on span "Open chat" at bounding box center [1041, 458] width 42 height 42
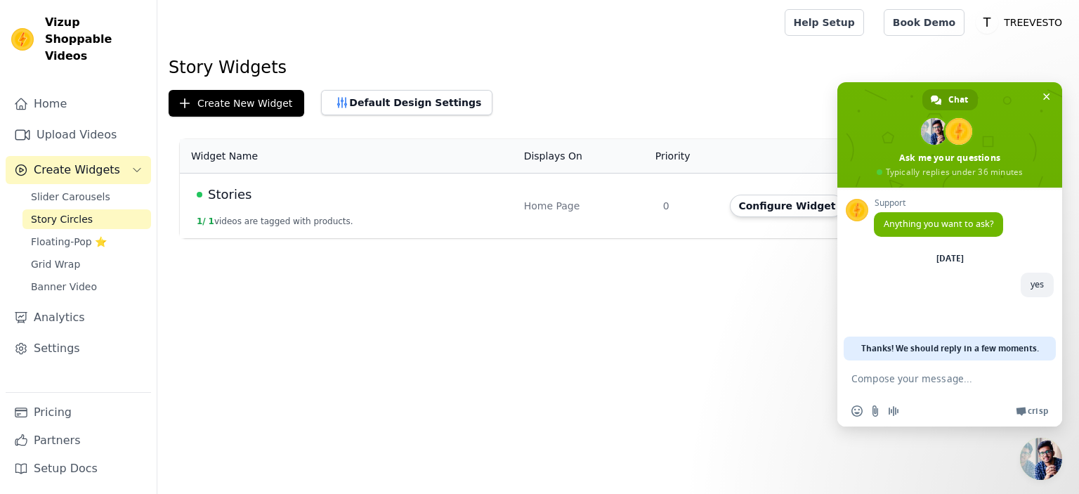
click at [904, 382] on textarea "Compose your message..." at bounding box center [935, 377] width 169 height 35
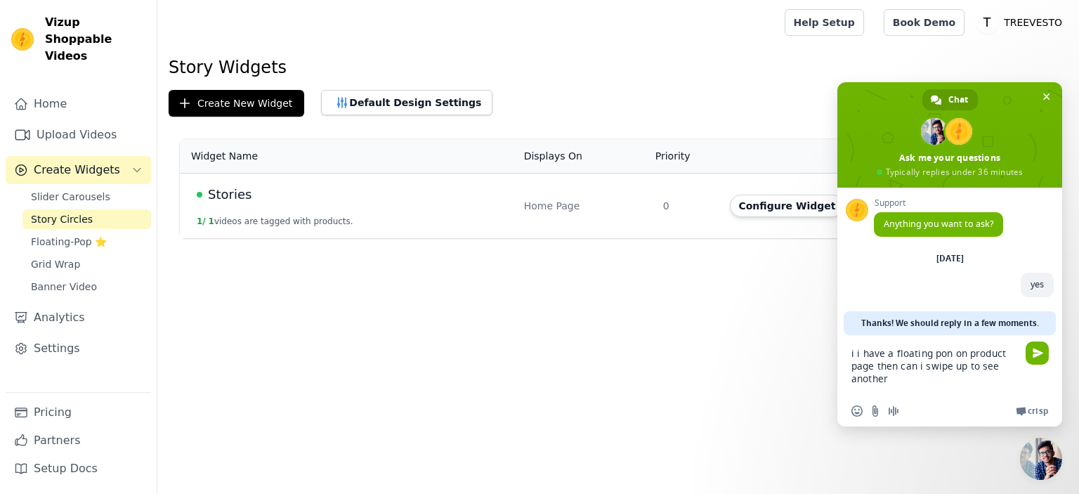
type textarea "i i have a floating pon on product page then can i swipe up to see another ?"
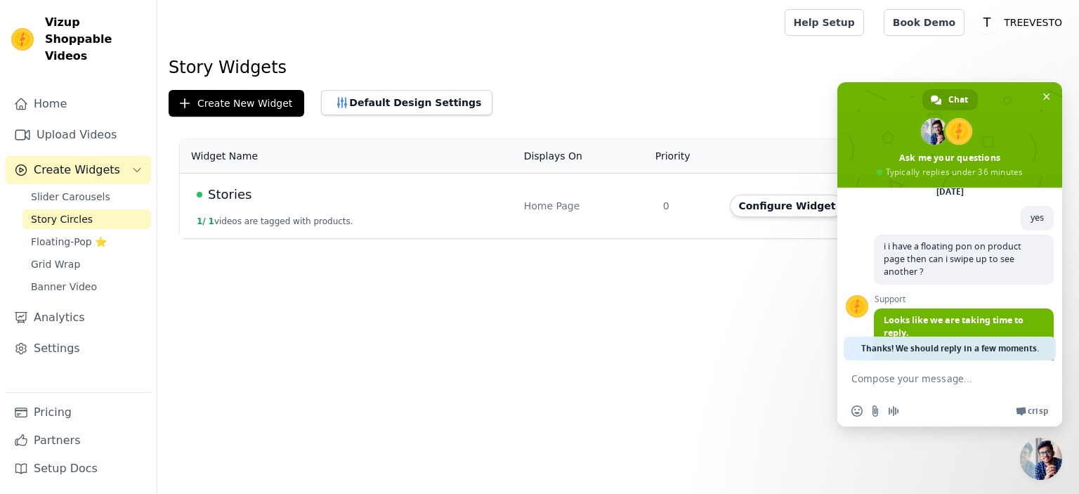
scroll to position [151, 0]
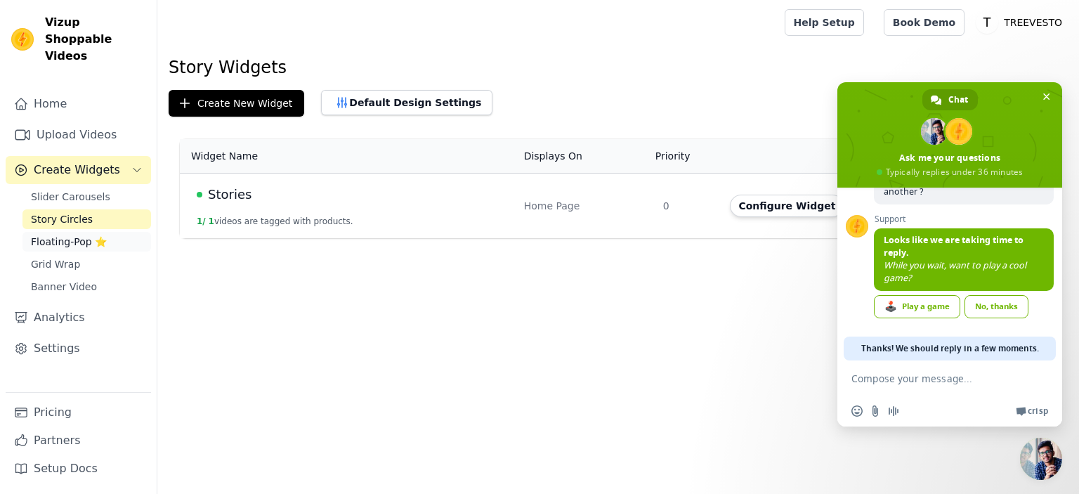
click at [80, 235] on span "Floating-Pop ⭐" at bounding box center [69, 242] width 76 height 14
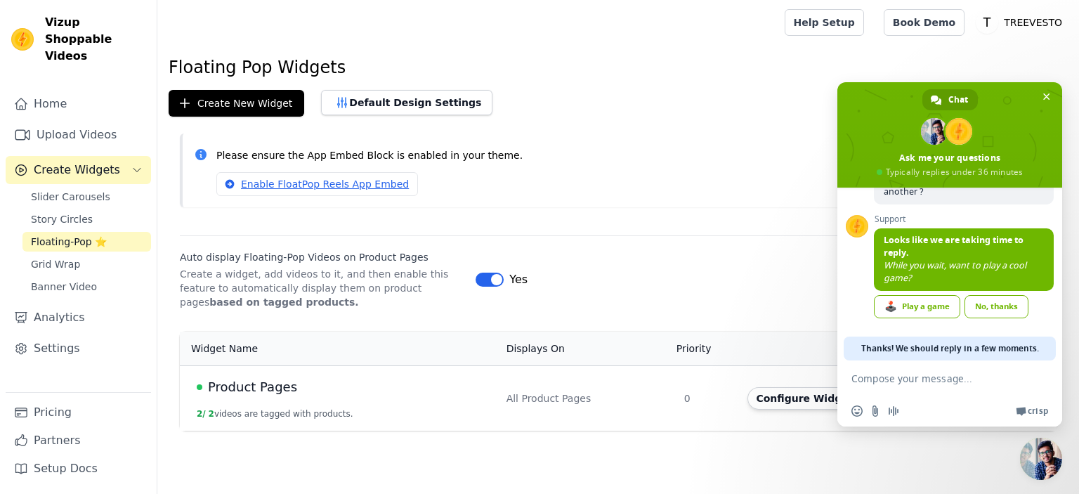
click at [1042, 463] on span "Close chat" at bounding box center [1041, 458] width 42 height 42
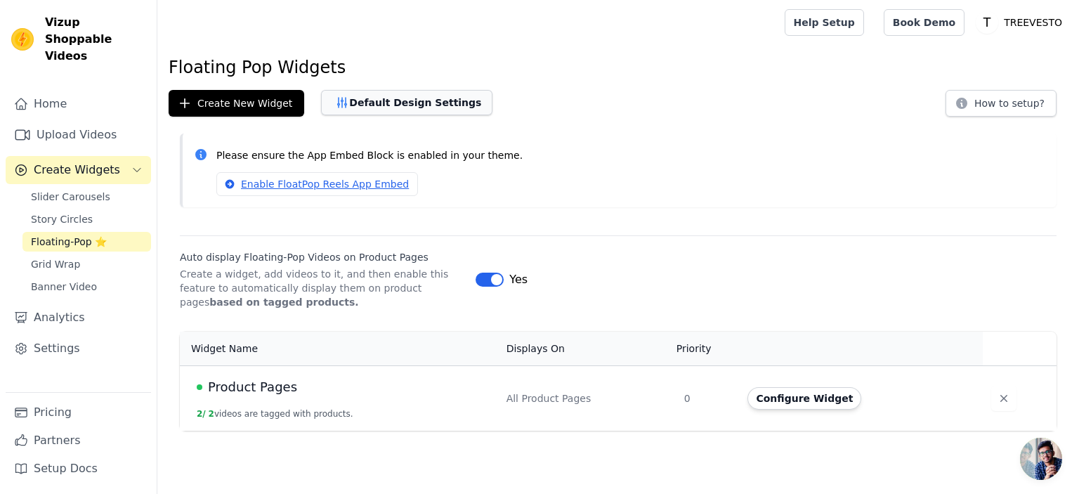
click at [421, 102] on button "Default Design Settings" at bounding box center [406, 102] width 171 height 25
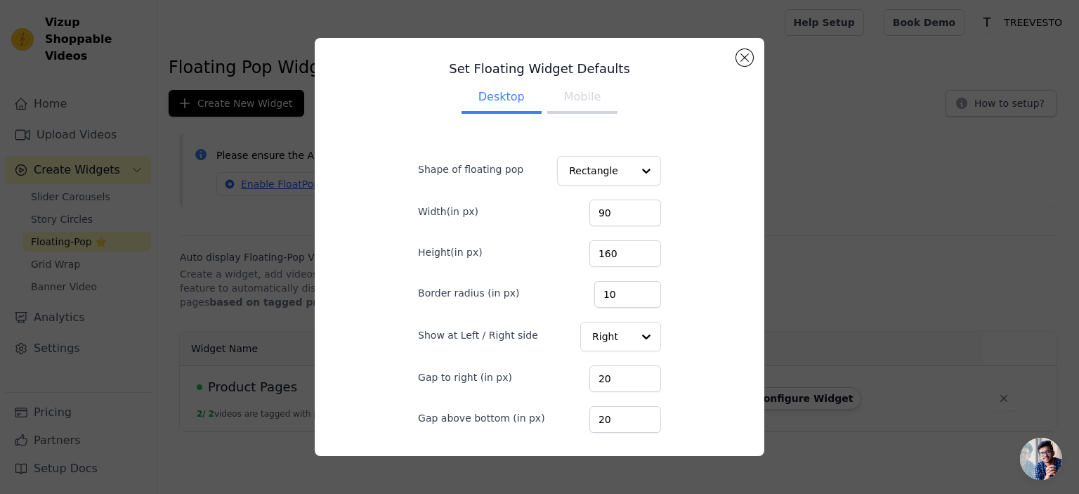
click at [576, 108] on button "Mobile" at bounding box center [582, 98] width 70 height 31
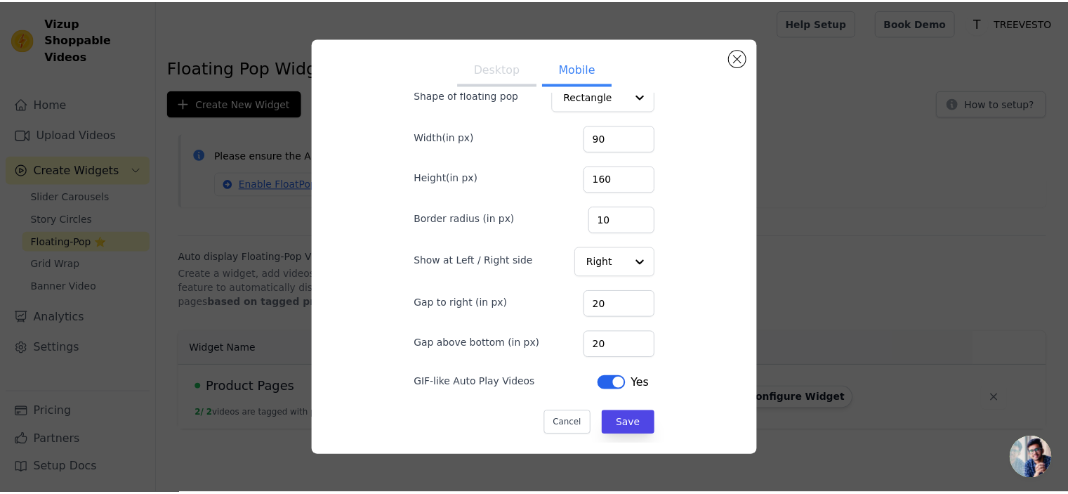
scroll to position [75, 0]
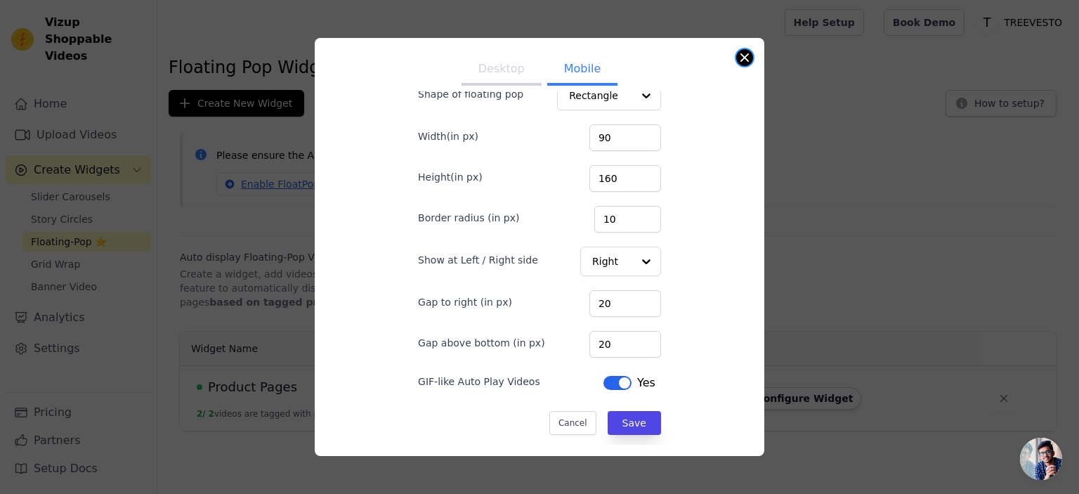
click at [739, 62] on button "Close modal" at bounding box center [744, 57] width 17 height 17
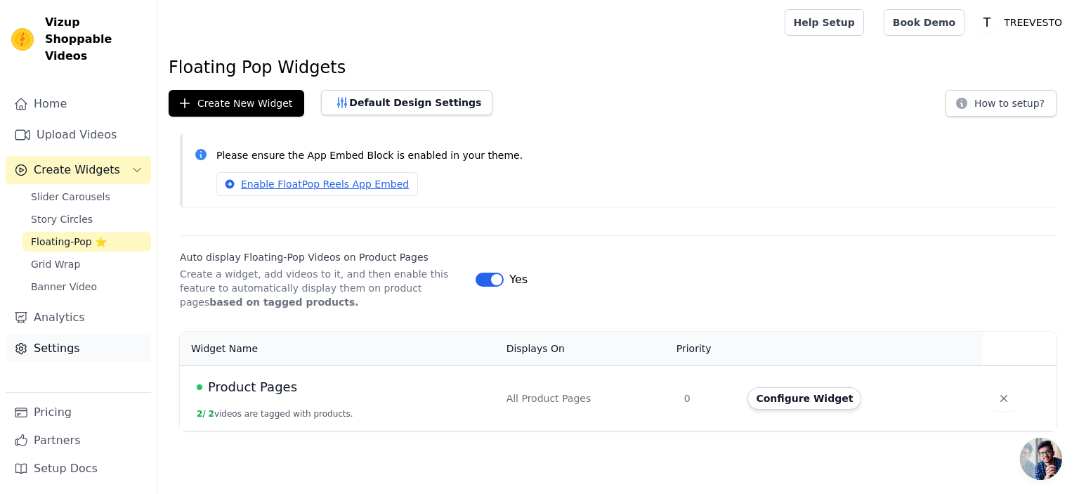
click at [61, 334] on link "Settings" at bounding box center [78, 348] width 145 height 28
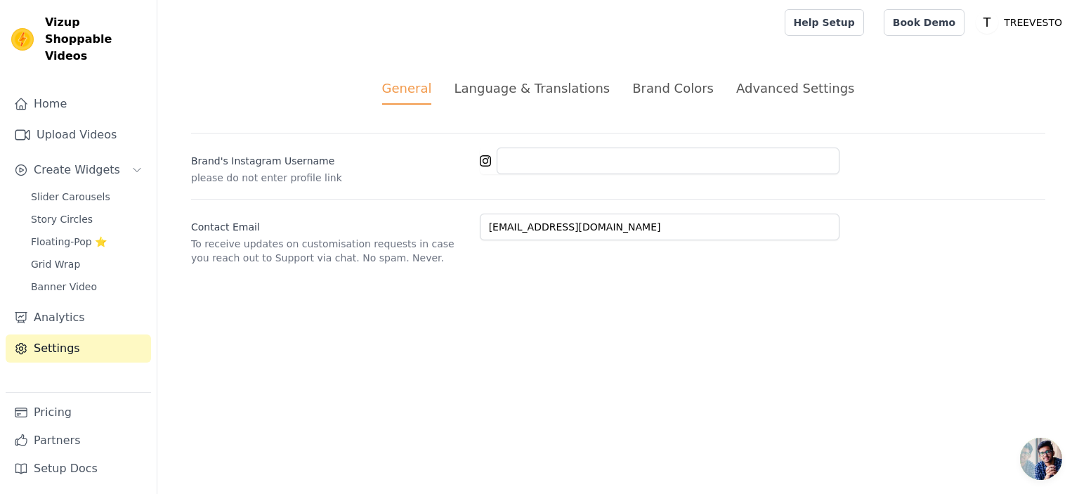
click at [698, 90] on div "Brand Colors" at bounding box center [672, 88] width 81 height 19
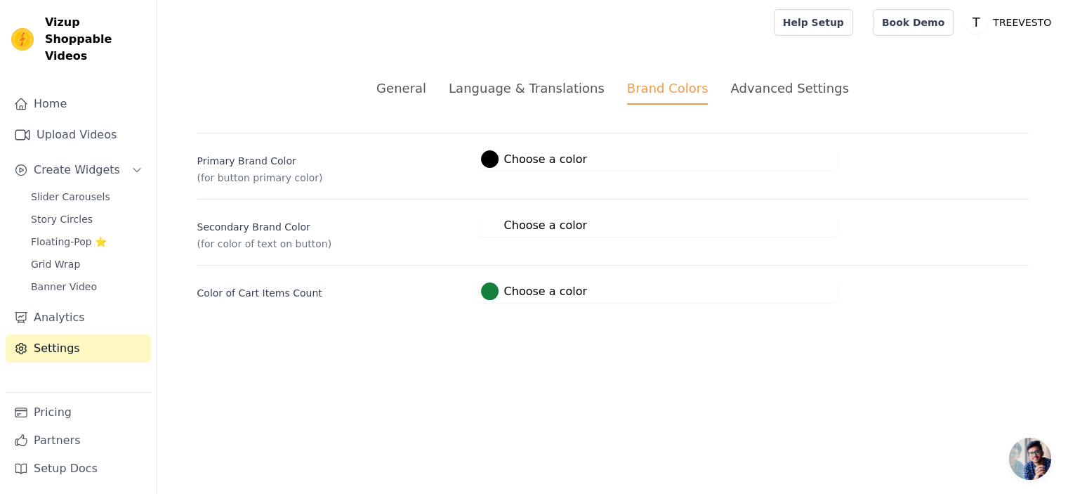
click at [489, 290] on div at bounding box center [490, 291] width 18 height 18
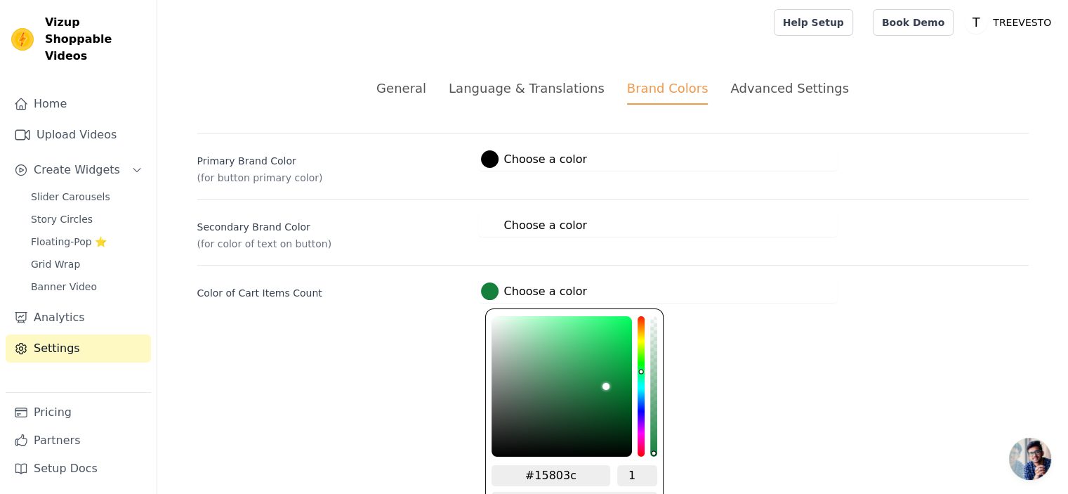
click at [720, 297] on div "#15803c Choose a color #15803c 1 hex change to rgb" at bounding box center [658, 290] width 360 height 23
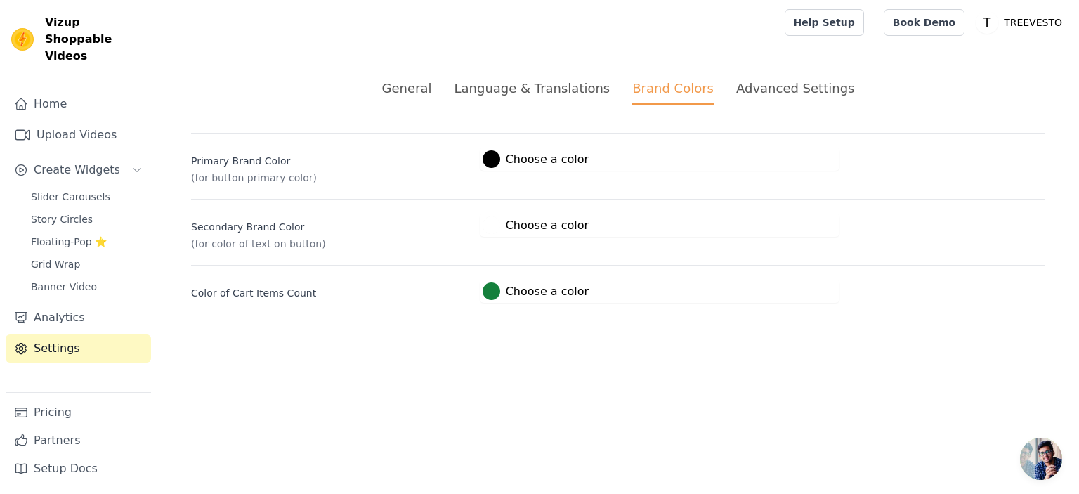
click at [784, 89] on div "Advanced Settings" at bounding box center [795, 88] width 118 height 19
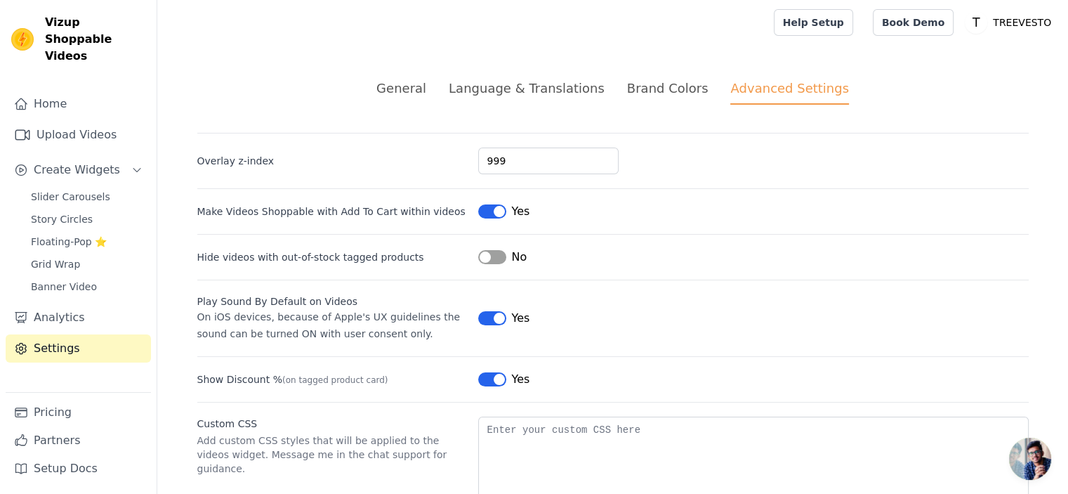
click at [500, 258] on button "Label" at bounding box center [492, 257] width 28 height 14
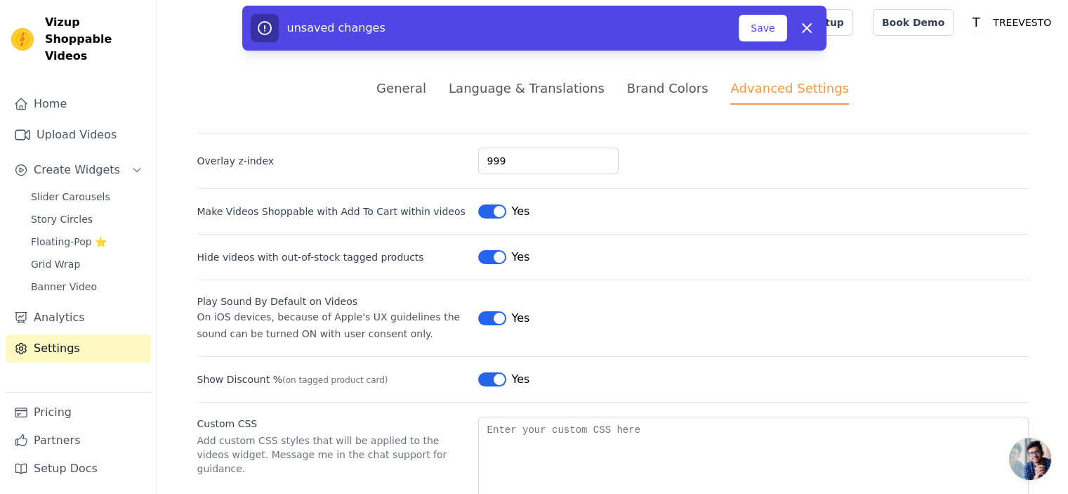
click at [640, 85] on div "Brand Colors" at bounding box center [667, 88] width 81 height 19
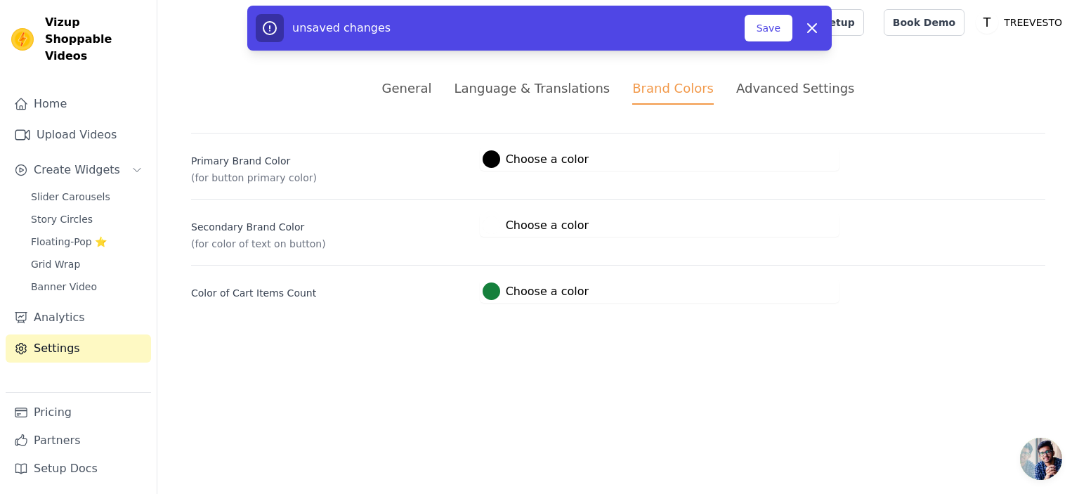
click at [527, 154] on label "#000000 Choose a color" at bounding box center [535, 159] width 106 height 18
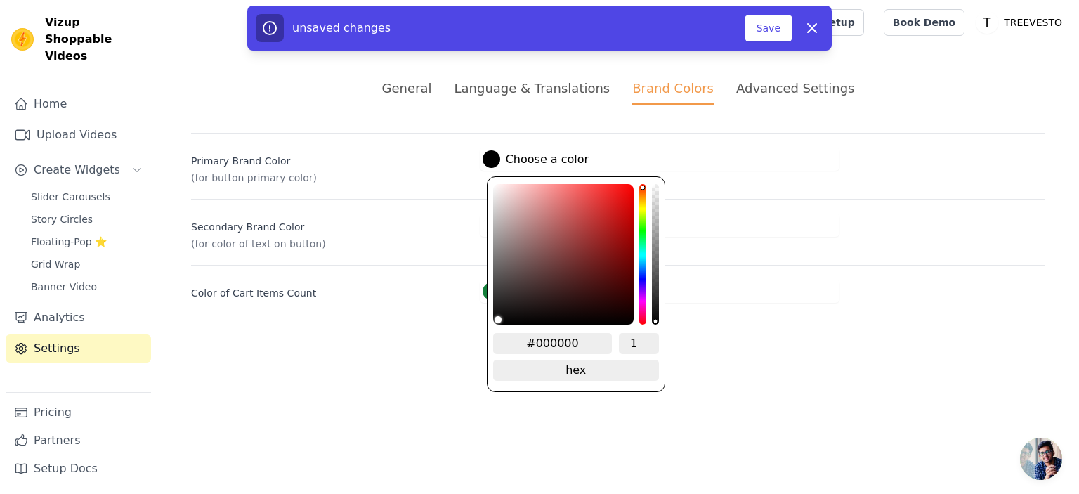
click at [582, 343] on input "#000000" at bounding box center [552, 343] width 119 height 21
paste input "FFFDF9"
type input "#000000"
type input "FFFDF9"
click at [581, 369] on span "change to rgb" at bounding box center [576, 370] width 166 height 21
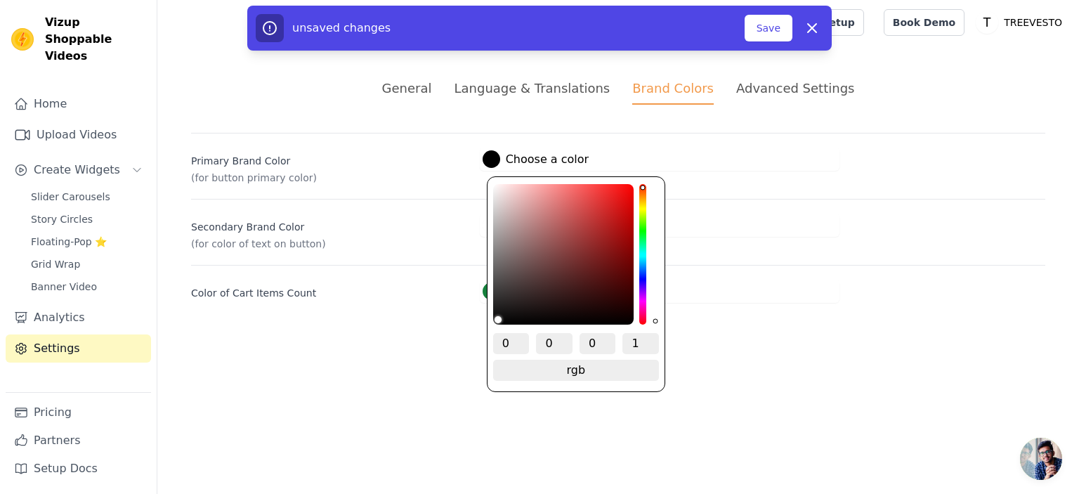
click at [506, 340] on input "0" at bounding box center [511, 343] width 37 height 21
click at [635, 341] on input "1" at bounding box center [640, 343] width 37 height 21
paste input "9"
type input "9"
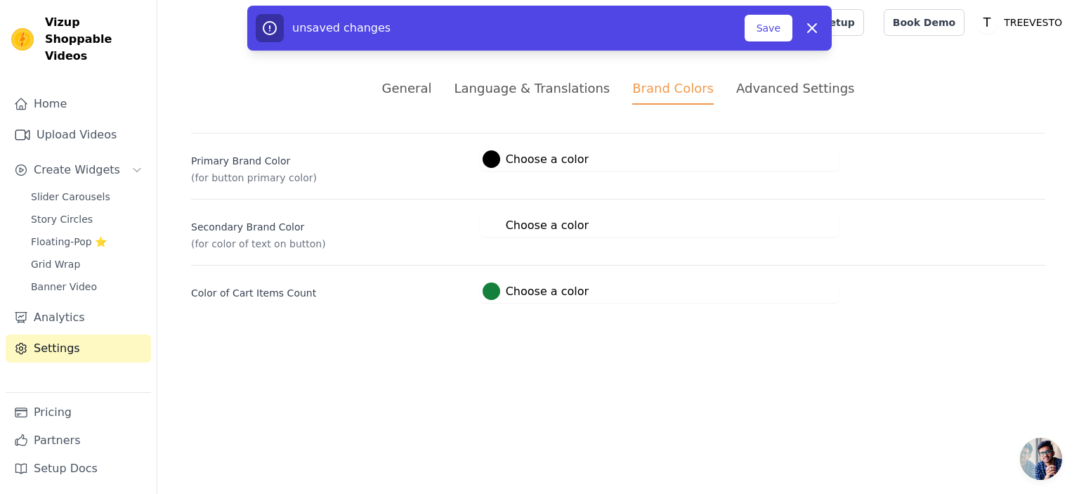
click at [725, 297] on div "#15803c Choose a color #15803c 1 hex change to rgb" at bounding box center [660, 290] width 360 height 23
click at [493, 159] on div at bounding box center [491, 159] width 18 height 18
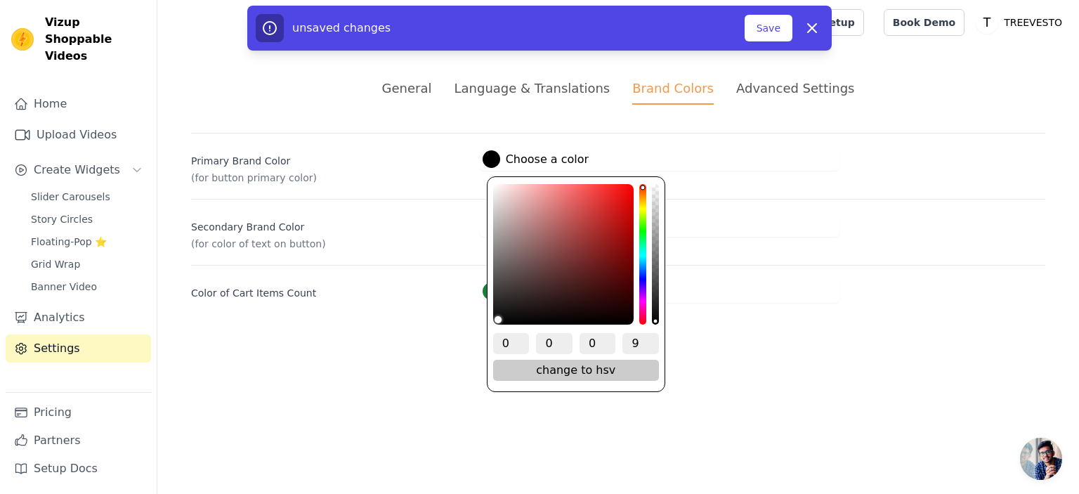
click at [556, 364] on span "change to hsv" at bounding box center [576, 370] width 166 height 21
click at [576, 371] on span "change to hex" at bounding box center [576, 370] width 166 height 21
click at [593, 340] on input "#000000" at bounding box center [552, 343] width 119 height 21
paste input "FFFDF9"
type input "#000000"
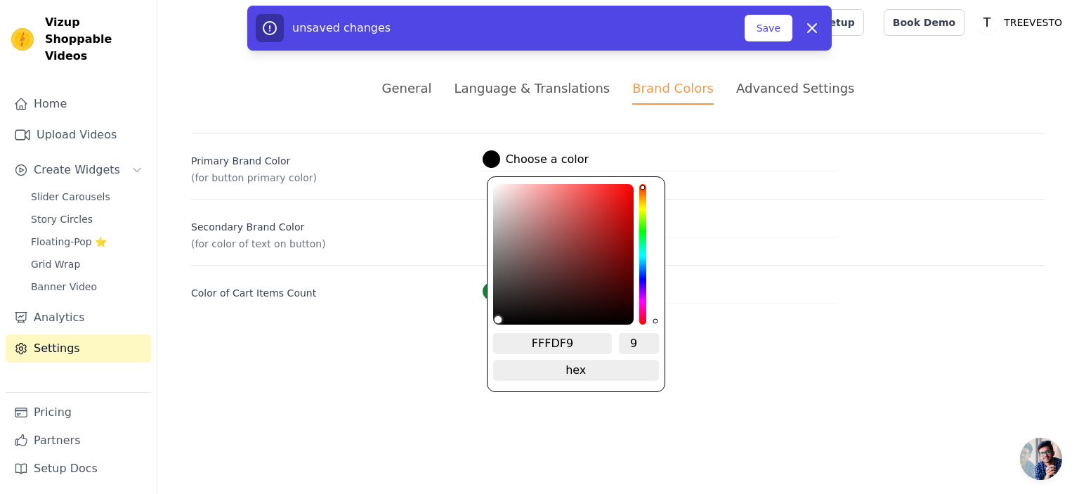
type input "FFFDF9"
click at [632, 339] on input "9" at bounding box center [639, 343] width 40 height 21
type input "1"
click at [702, 303] on div "General Language & Translations Brand Colors Advanced Settings unsaved changes …" at bounding box center [617, 190] width 921 height 291
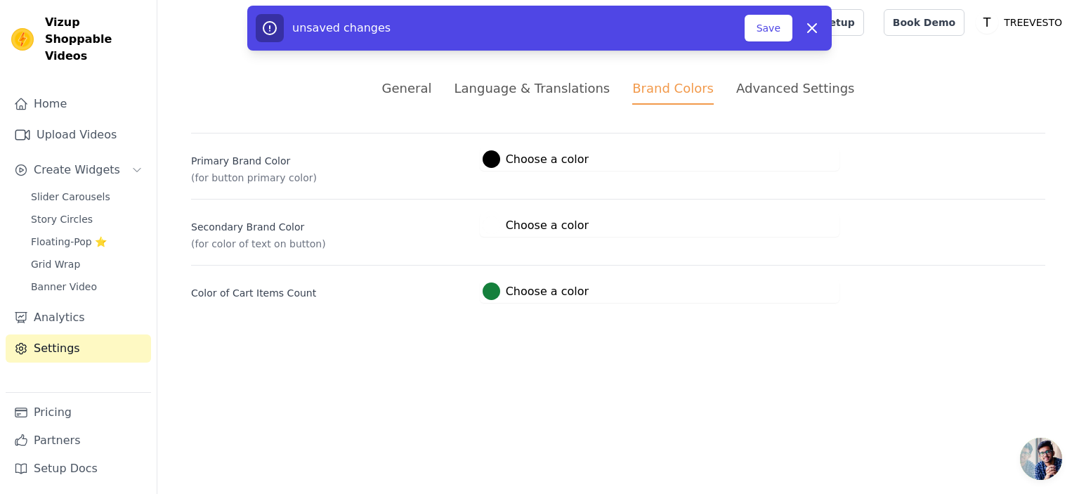
click at [497, 159] on div at bounding box center [491, 159] width 18 height 18
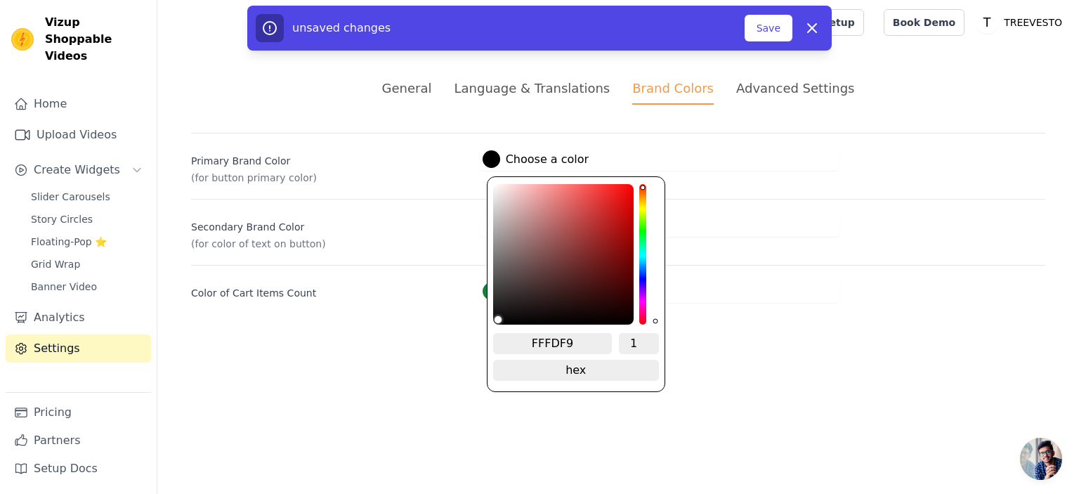
click at [583, 338] on input "FFFDF9" at bounding box center [552, 343] width 119 height 21
click at [723, 297] on div "#15803c Choose a color #15803c 1 hex change to rgb" at bounding box center [660, 290] width 360 height 23
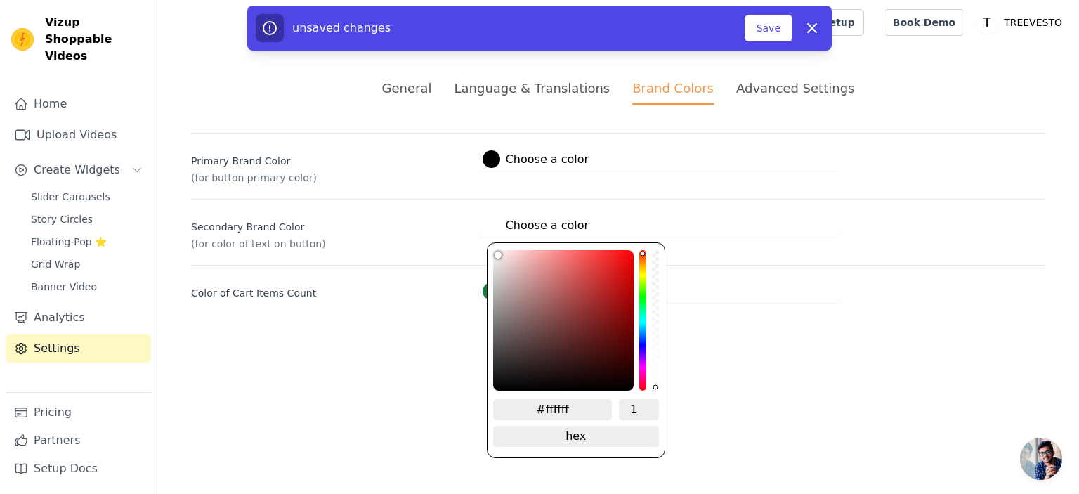
click at [493, 222] on div at bounding box center [491, 225] width 18 height 18
click at [566, 412] on input "#ffffff" at bounding box center [552, 409] width 119 height 21
paste input "531515"
type input "#531515"
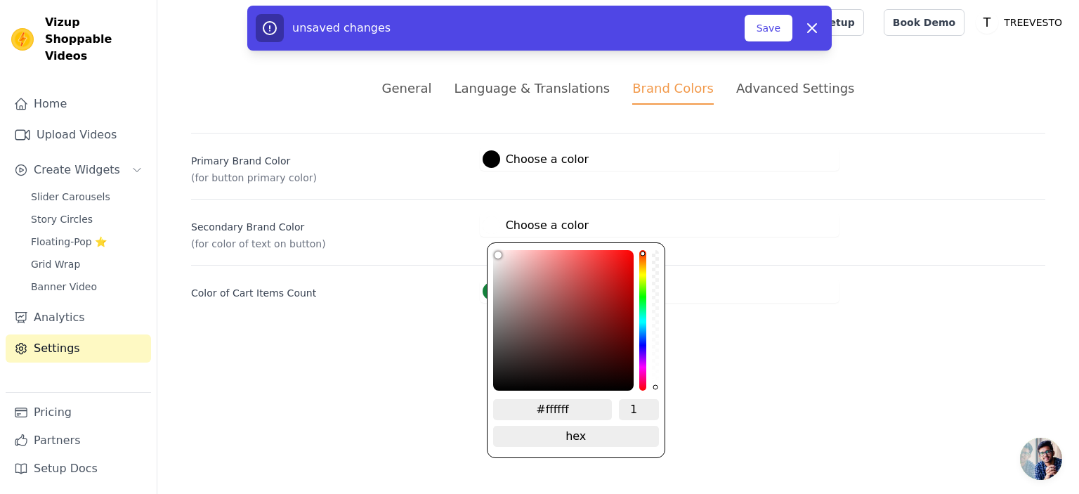
type input "#531515"
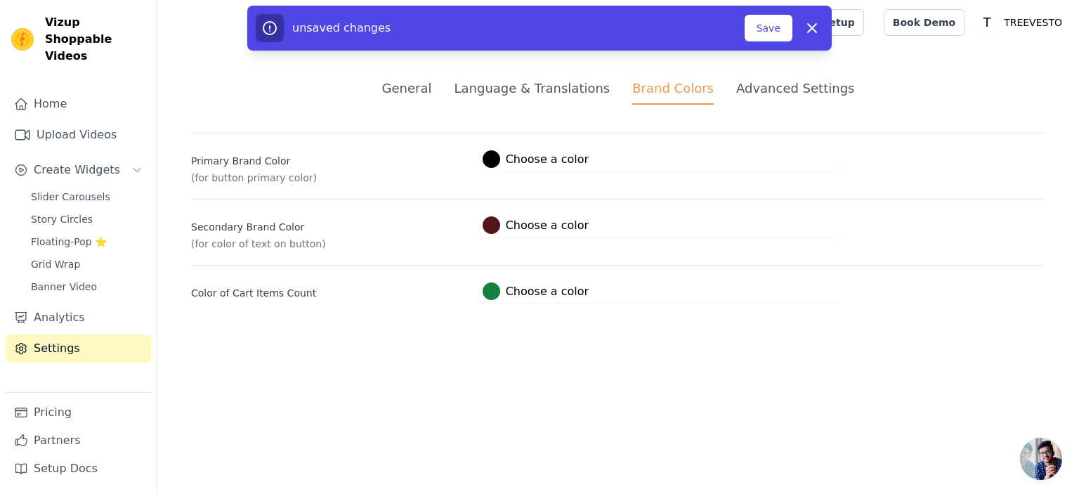
click at [683, 239] on div "Secondary Brand Color (for color of text on button) #531515 Choose a color #531…" at bounding box center [618, 225] width 854 height 52
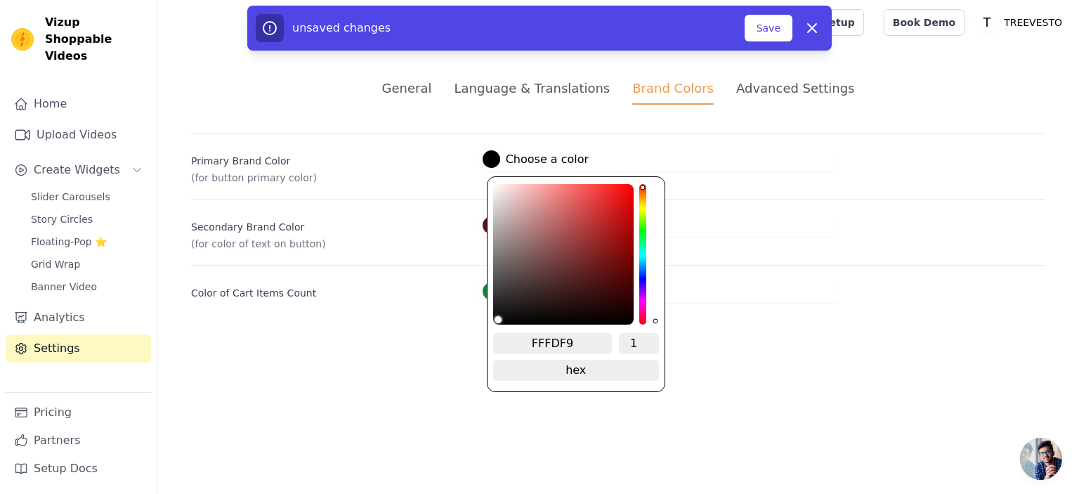
click at [492, 164] on div at bounding box center [491, 159] width 18 height 18
click at [584, 342] on input "FFFDF9" at bounding box center [552, 343] width 119 height 21
click at [590, 368] on span "change to rgb" at bounding box center [576, 370] width 166 height 21
click at [619, 367] on span "change to hsv" at bounding box center [576, 370] width 166 height 21
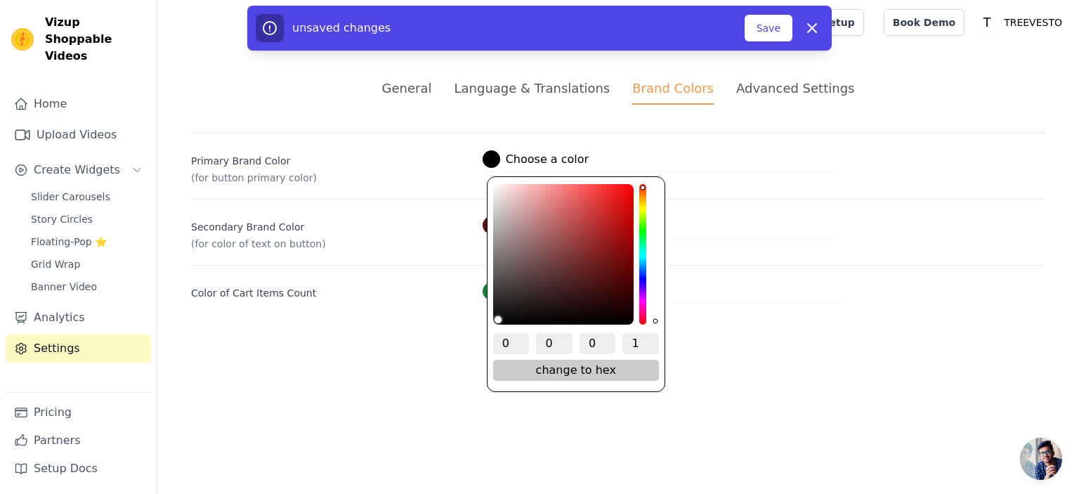
click at [617, 370] on span "change to hex" at bounding box center [576, 370] width 166 height 21
click at [576, 340] on input "FFFDF9" at bounding box center [552, 343] width 119 height 21
paste input "#090808"
type input "#090808"
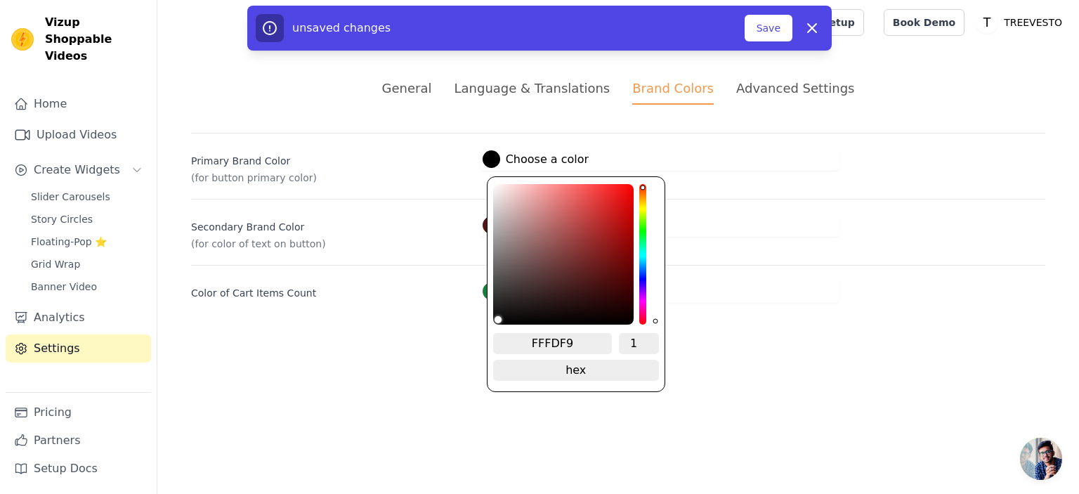
type input "#090808"
type input "#0e0d0d"
type input "#121111"
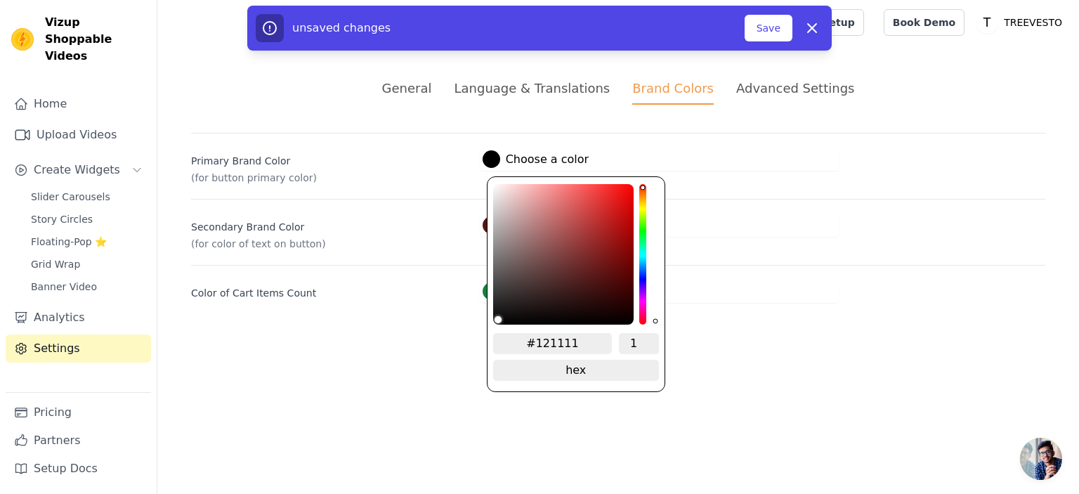
type input "#1b1919"
type input "#242121"
type input "#322d2d"
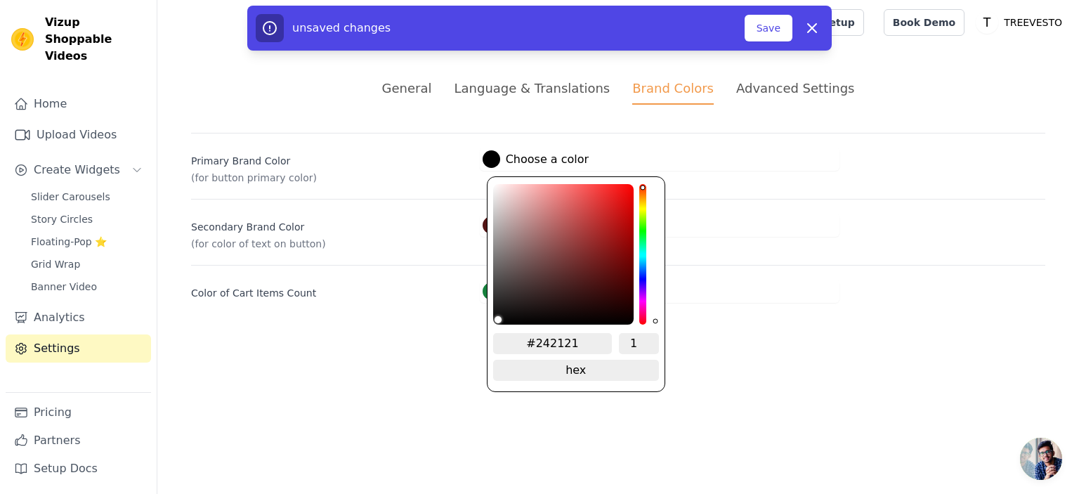
type input "#322d2d"
type input "#3c3636"
type input "#4a4343"
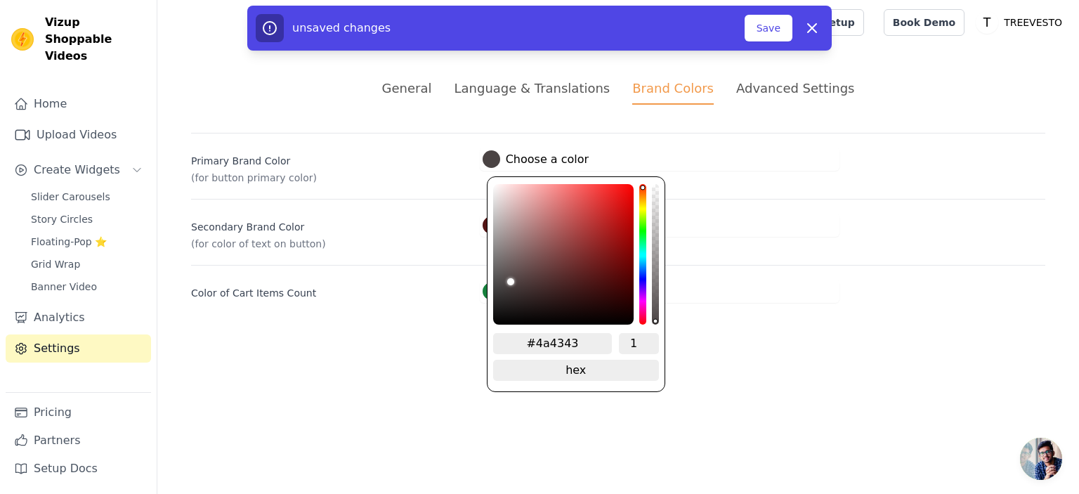
type input "#524a4a"
type input "#574e4e"
type input "#5d5454"
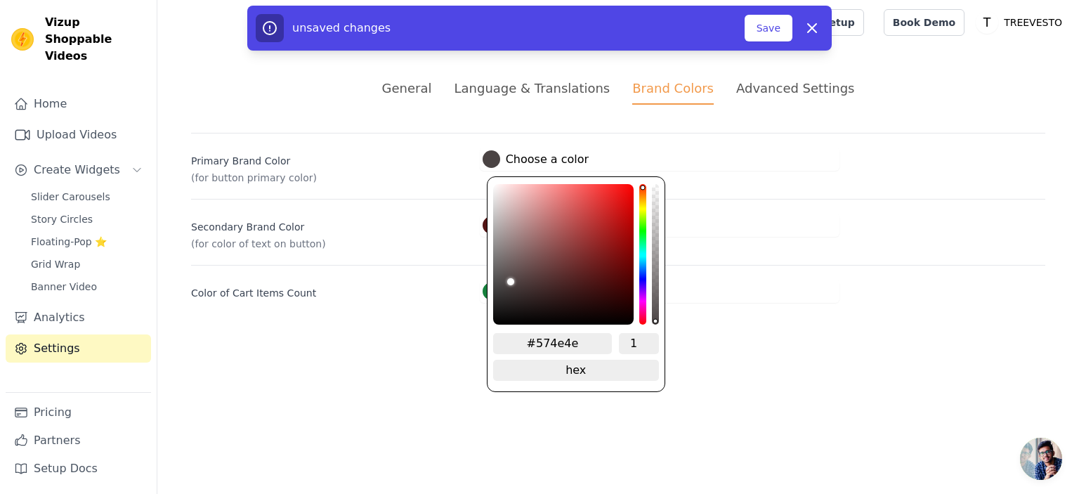
type input "#5d5454"
type input "#615757"
type input "#675d5d"
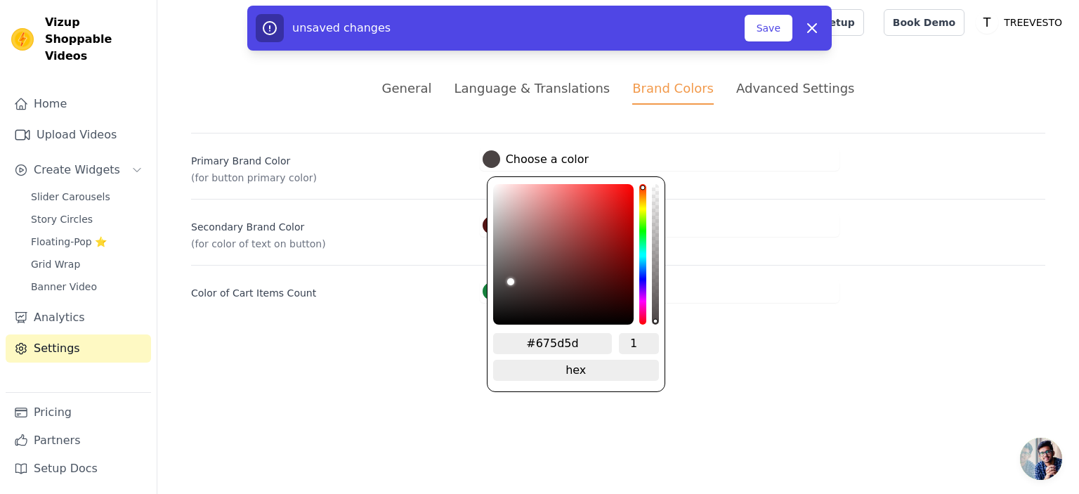
type input "#6c6262"
type input "#746a6a"
type input "#7a7070"
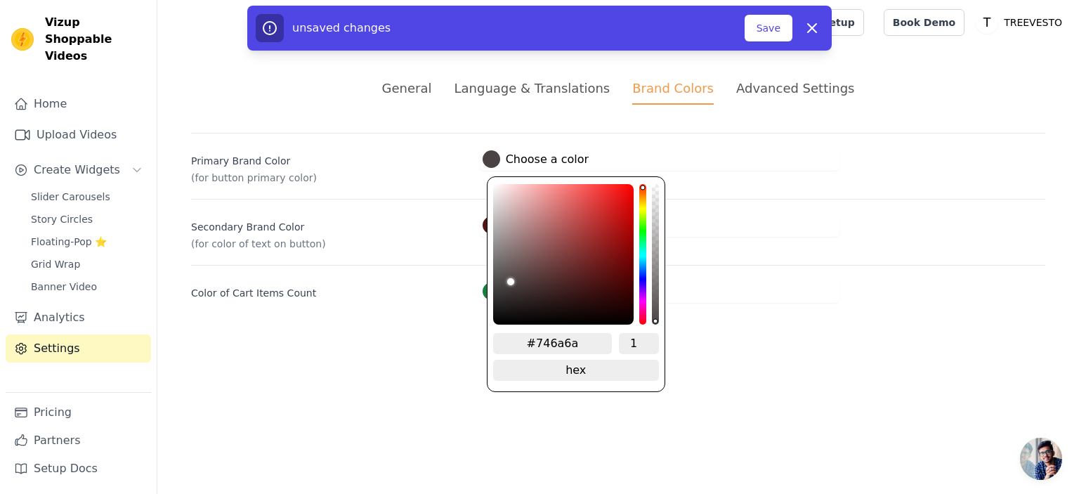
type input "#7a7070"
type input "#857a7a"
type input "#8c8282"
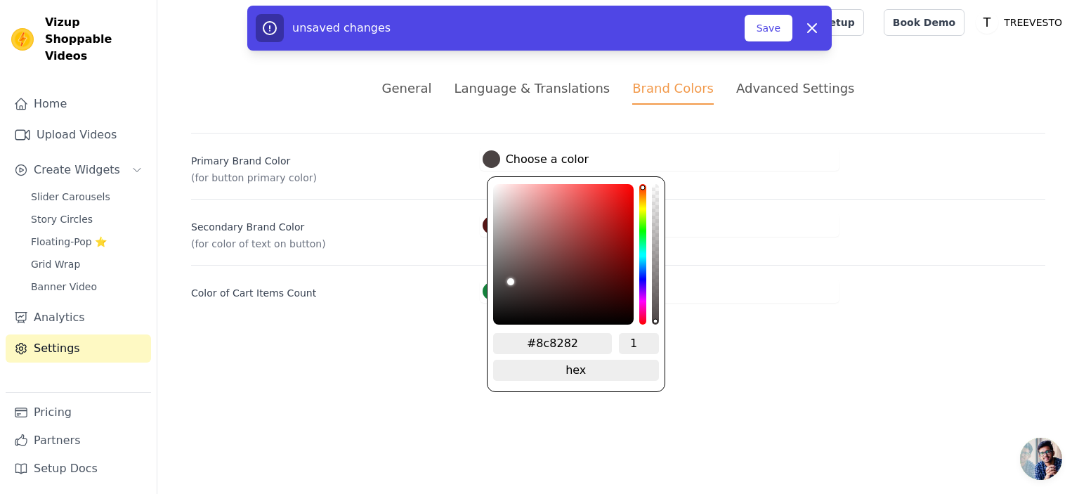
type input "#968d8d"
type input "#9d9494"
type input "#aca5a5"
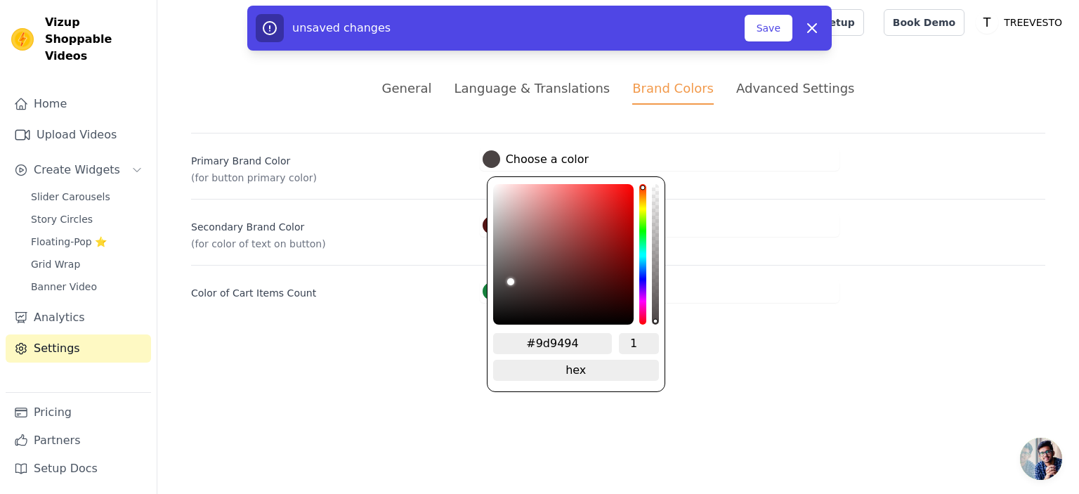
type input "#aca5a5"
type input "#b3acac"
type input "#bab3b3"
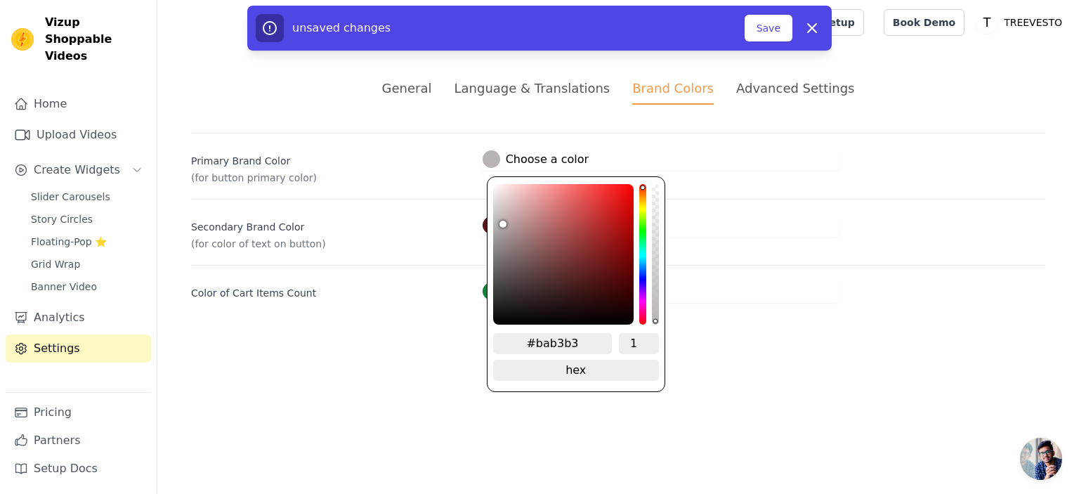
type input "#beb8b8"
type input "#c1baba"
type input "#c3bdbd"
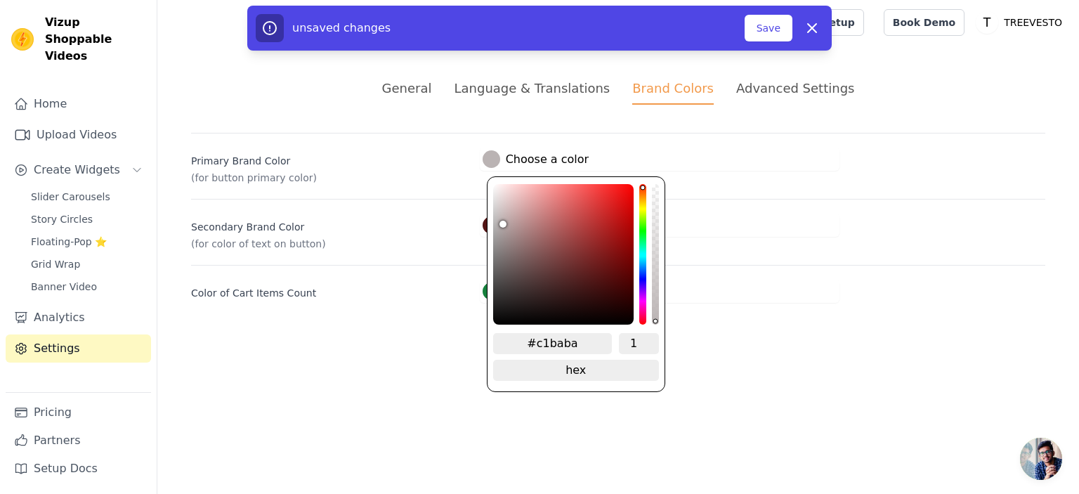
type input "#c3bdbd"
type input "#c7c0c0"
type input "#c8c2c2"
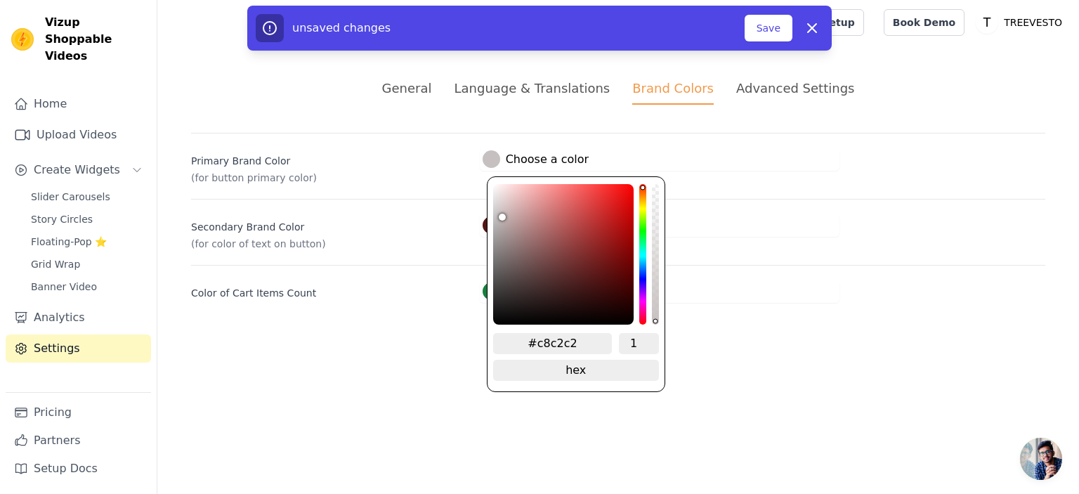
type input "#d0c9c9"
type input "#d2cbcb"
type input "#d6cfcf"
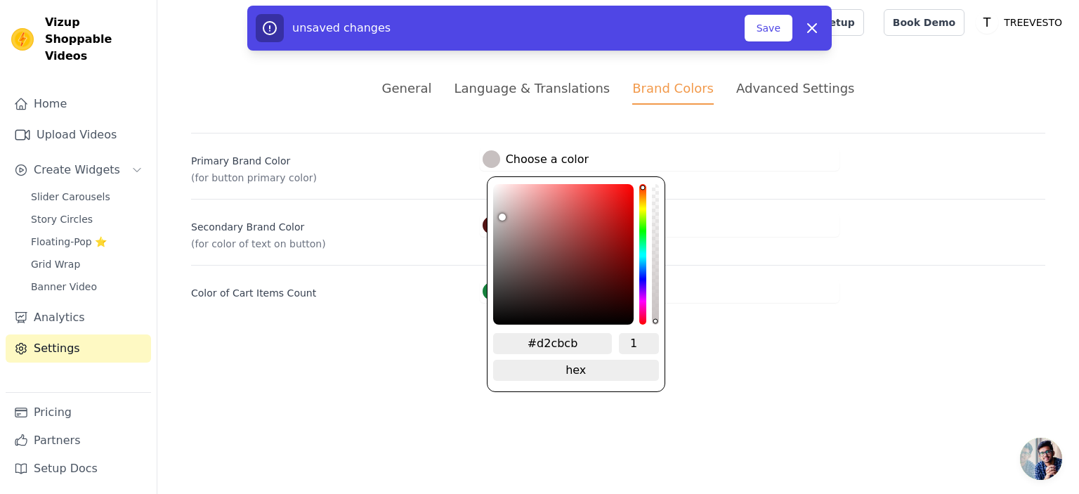
type input "#d6cfcf"
type input "#ddd8d8"
type input "#e3e0e0"
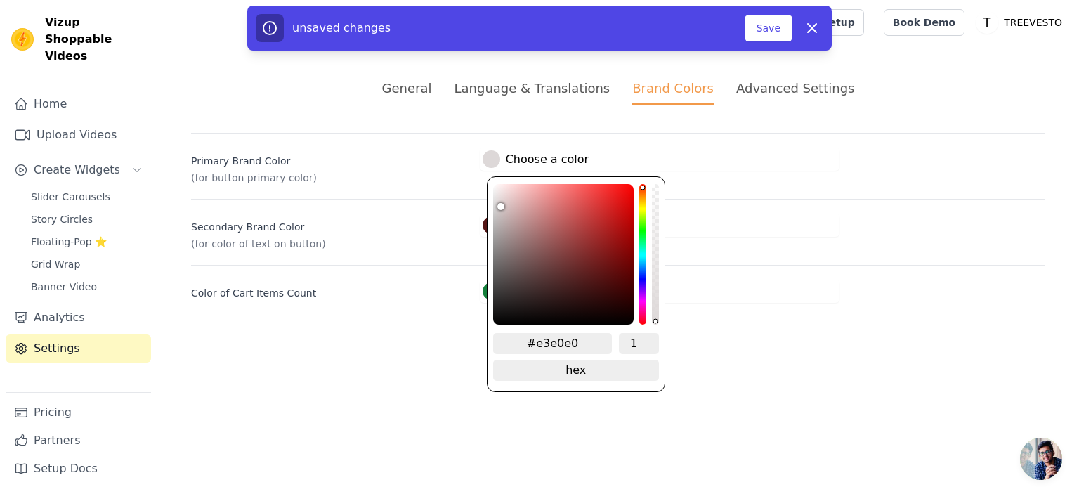
type input "#e7e4e4"
type input "#e9e8e8"
type input "#eceaea"
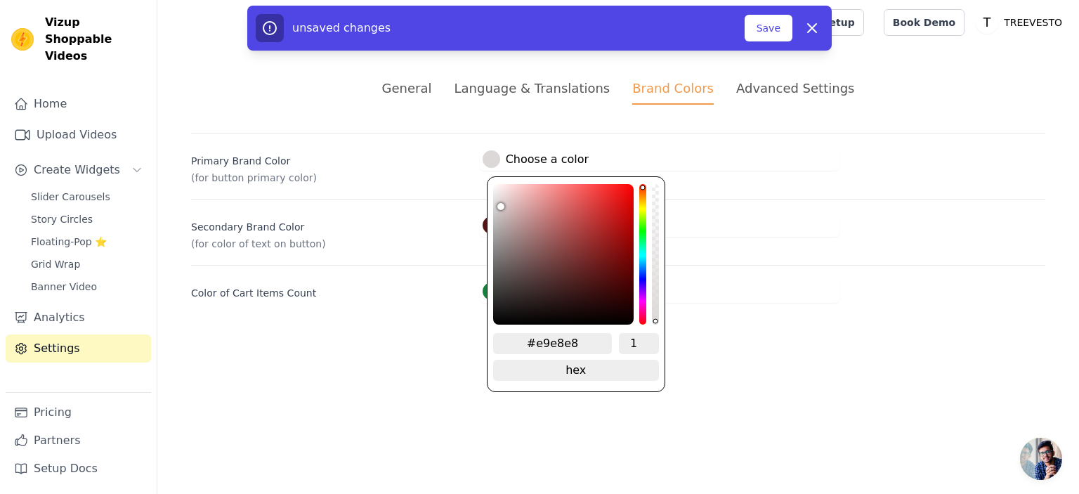
type input "#eceaea"
type input "#edebeb"
type input "#eeeded"
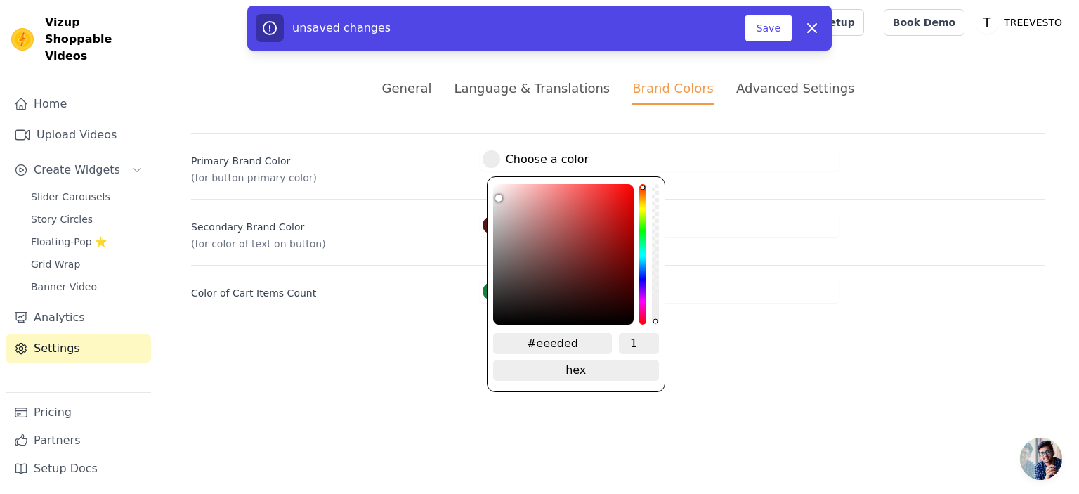
type input "#eeebeb"
type input "#ebe8e8"
type input "#e7e4e4"
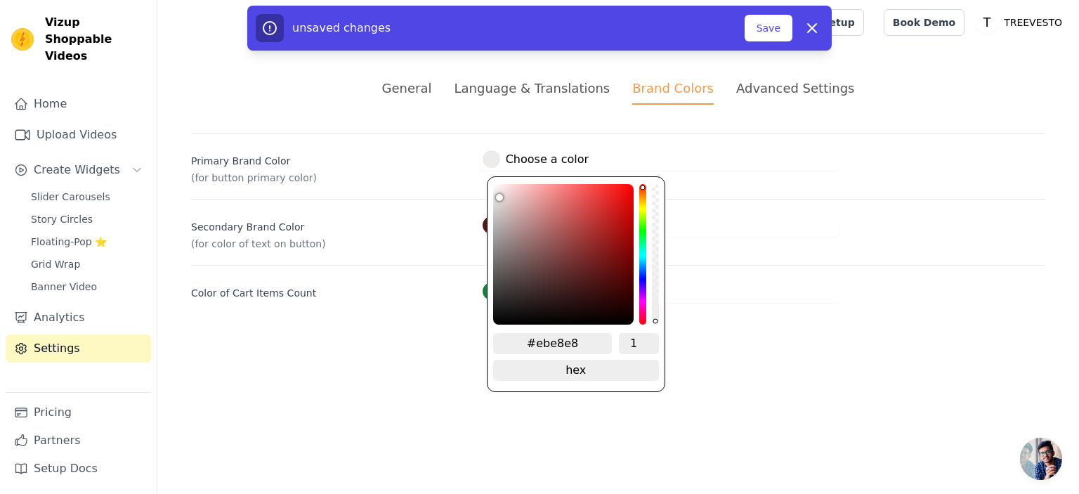
type input "#e7e4e4"
type input "#e4e1e1"
type input "#e3e0e0"
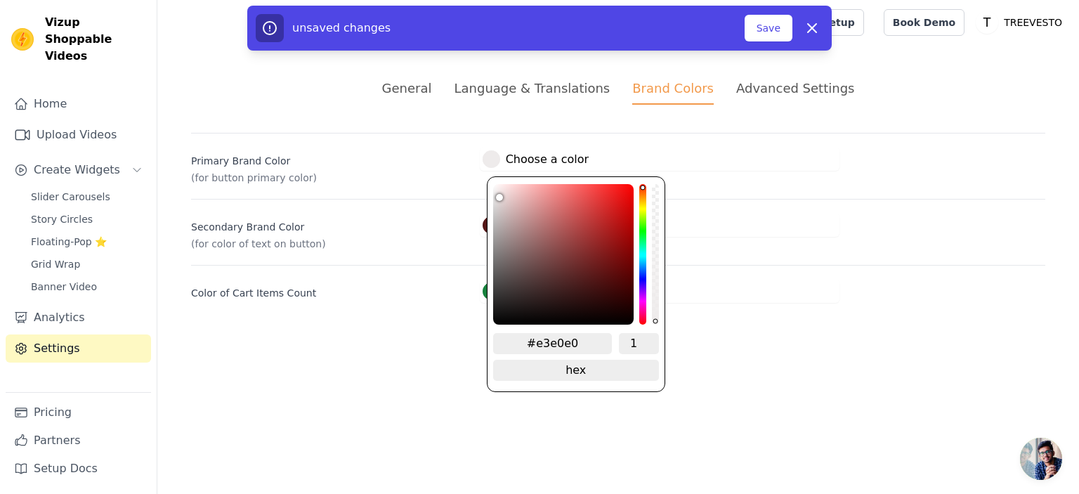
type input "#e2dfdf"
type input "#e0dede"
type input "#dfdcdc"
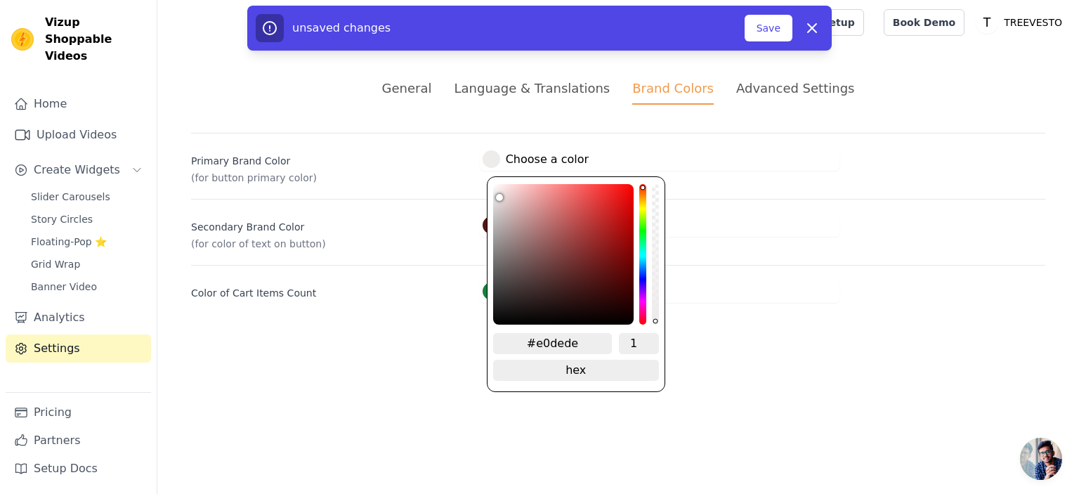
type input "#dfdcdc"
type input "#dddada"
type input "#dbd9d9"
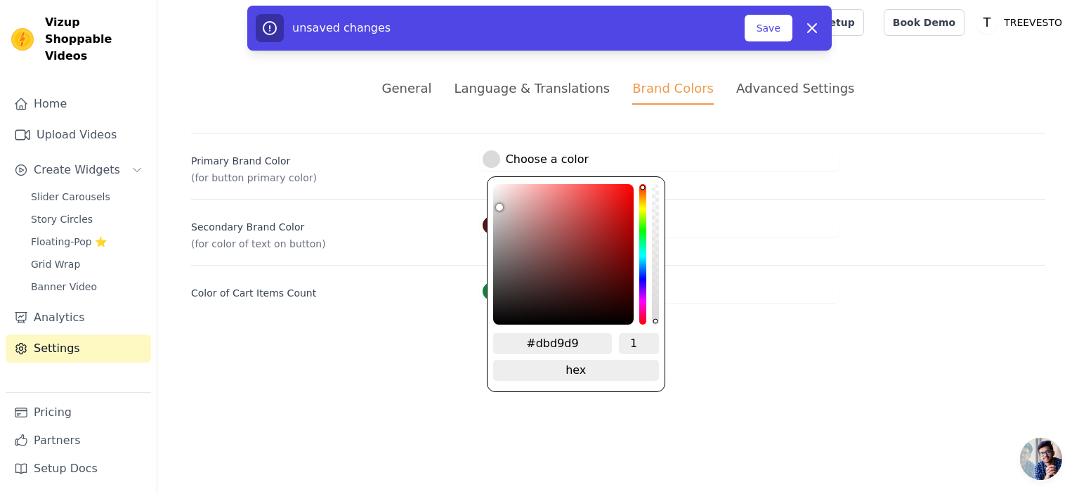
type input "#dad7d7"
type input "#dedbdb"
type input "#e0dfdf"
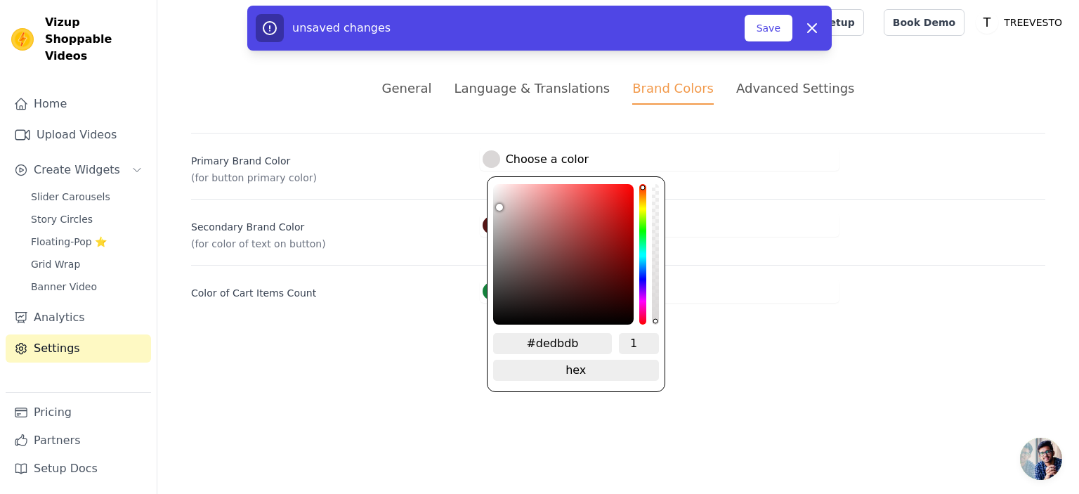
type input "#e0dfdf"
type input "#e2e0e0"
type input "#e3e1e1"
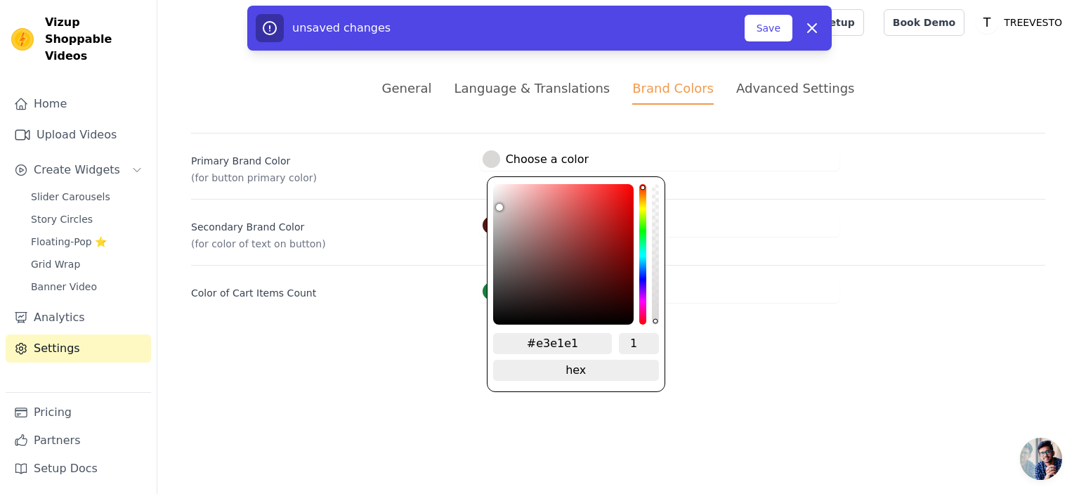
type input "#e4e2e2"
type input "#e4e1e1"
type input "#e4e0e0"
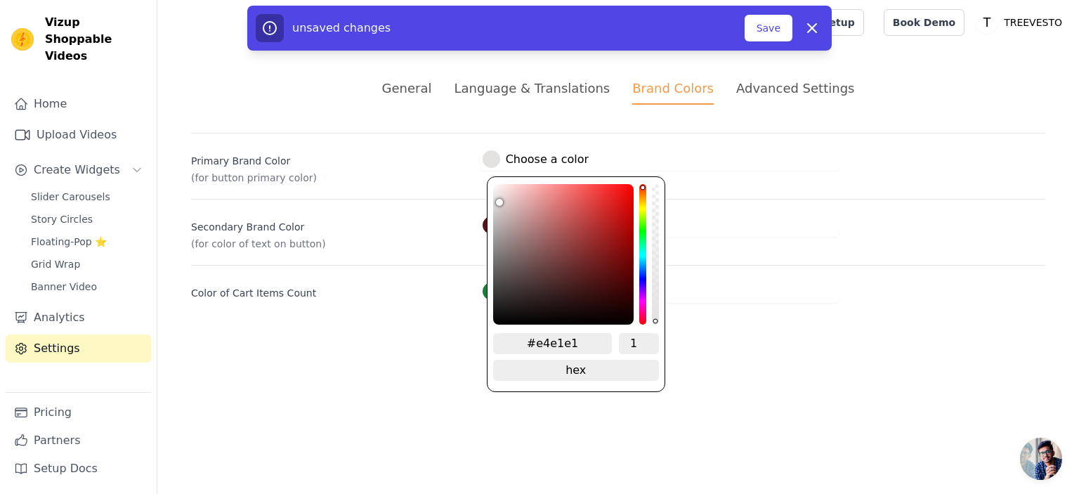
type input "#e4e0e0"
type input "#e4dfdf"
type input "#e4dede"
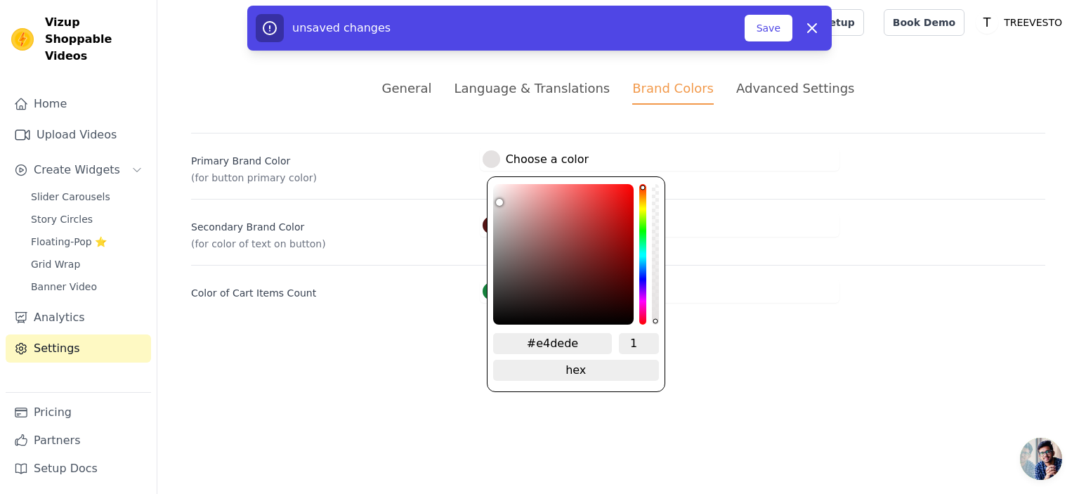
type input "#e4dddd"
type input "#e8dddd"
type input "#e9dddd"
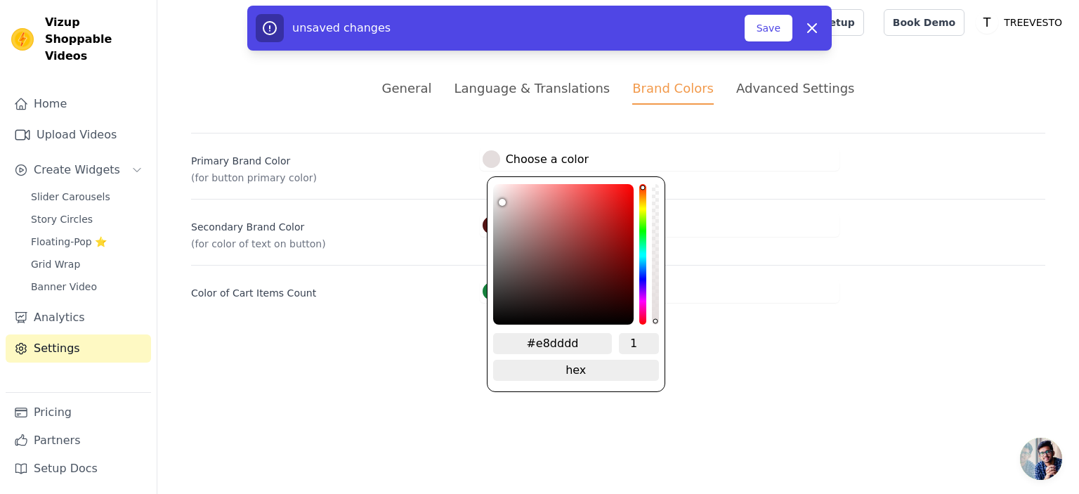
type input "#e9dddd"
type input "#ebdcdc"
type input "#ecdcdc"
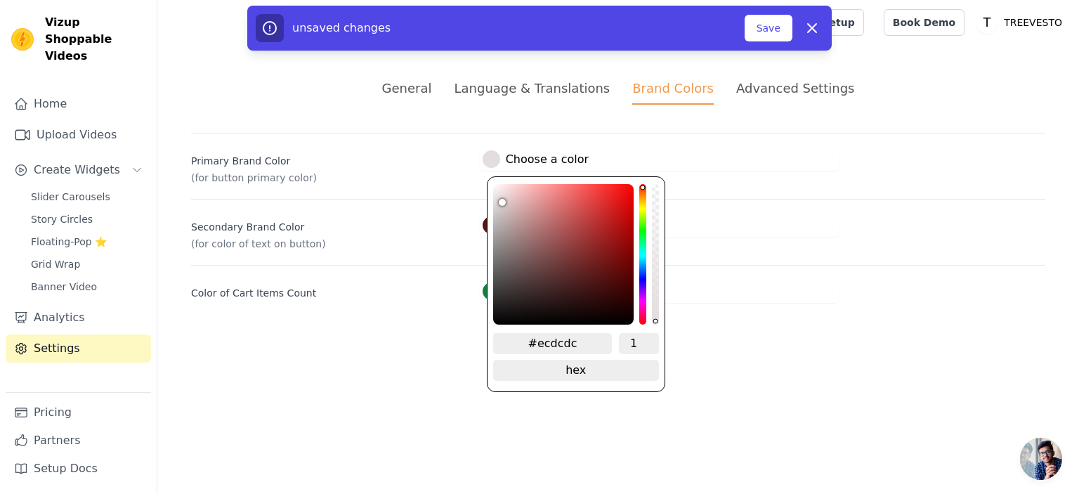
type input "#eddcdc"
type input "#eddbdb"
type input "#eddada"
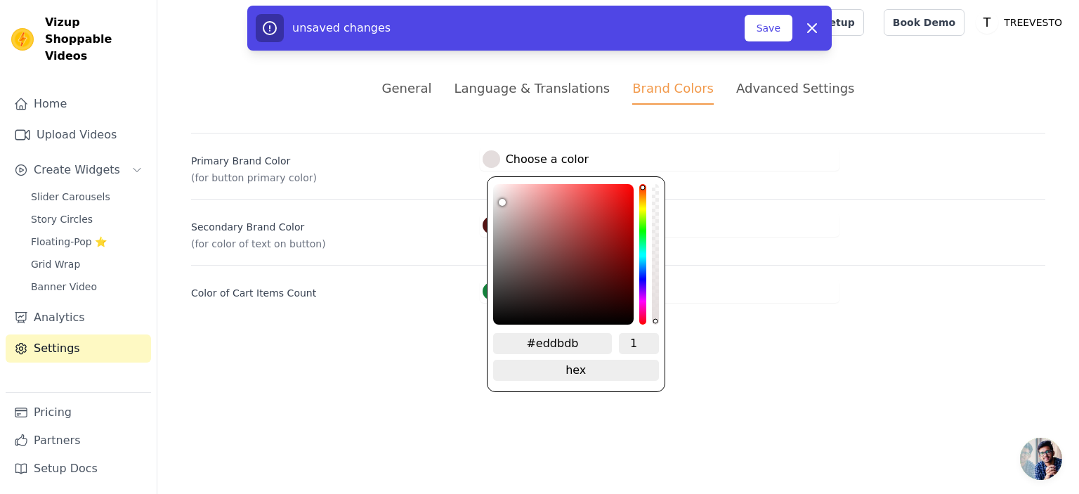
type input "#eddada"
type input "#eed5d5"
type input "#eed4d4"
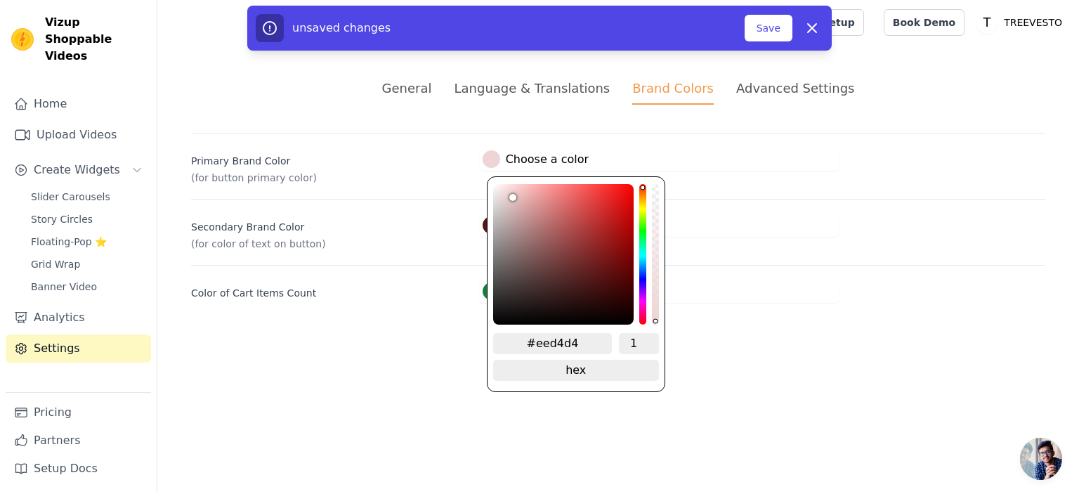
type input "#eed2d2"
type input "#f2d6d6"
type input "#f4d7d7"
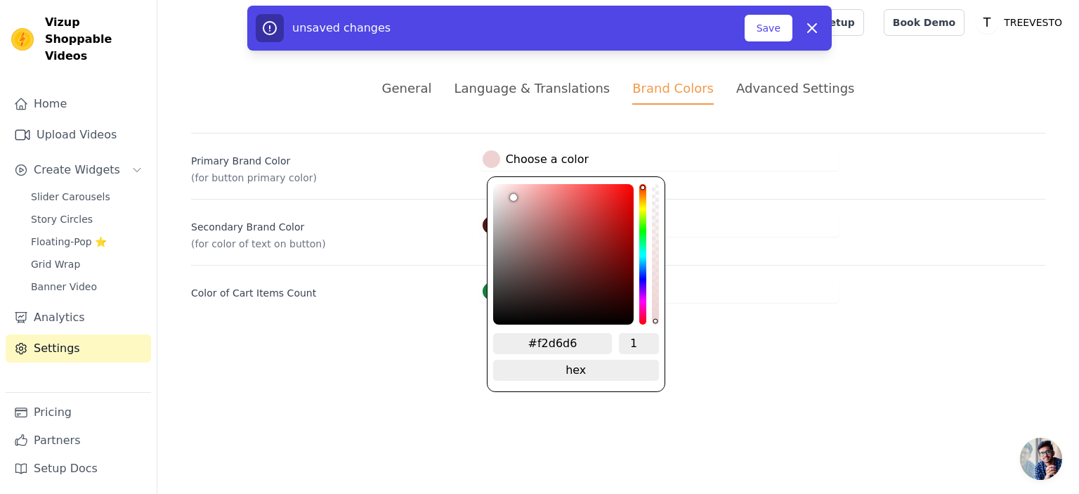
type input "#f4d7d7"
type input "#f5d8d8"
type input "#f5d9d9"
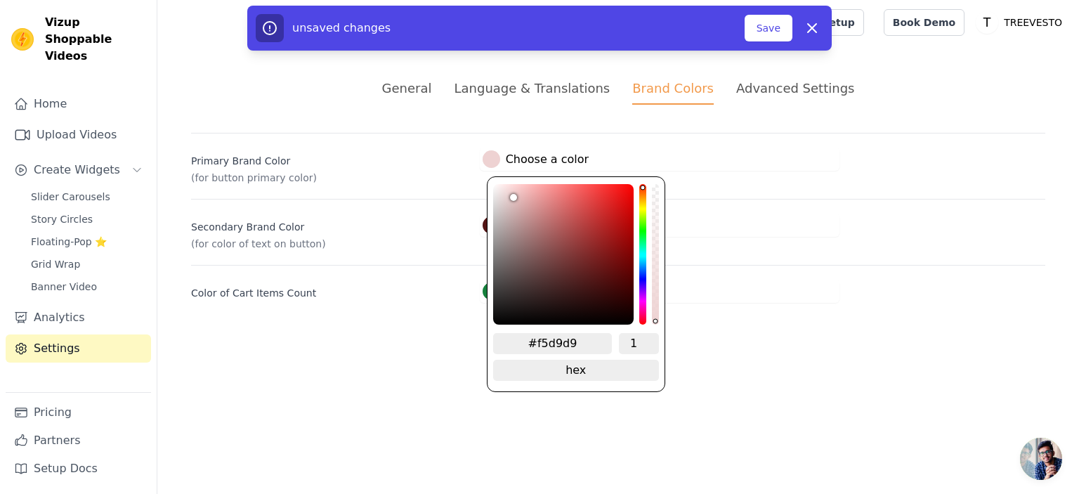
type input "#f5dada"
type input "#f5dcdc"
type input "#f5dddd"
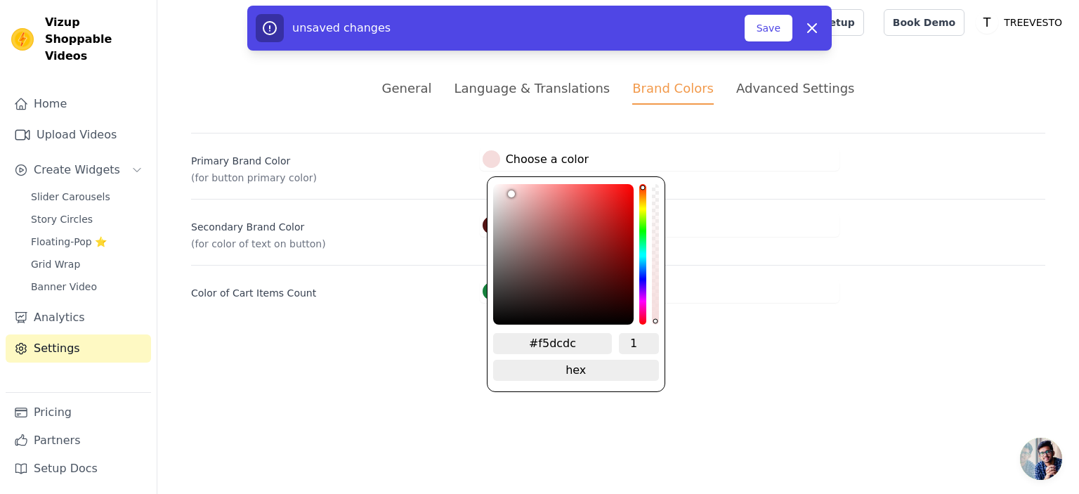
type input "#f5dddd"
type input "#f5dede"
type input "#f6dfdf"
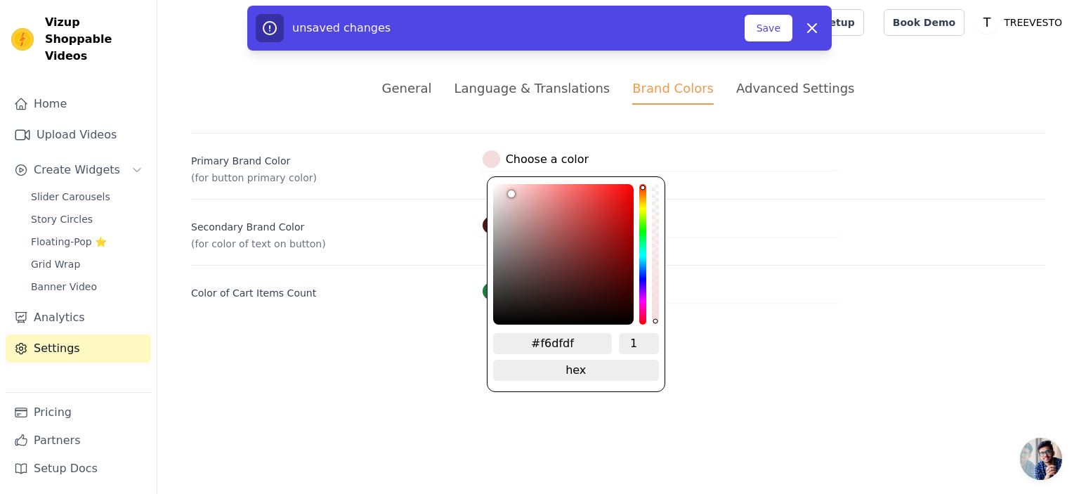
type input "#f7e0e0"
type input "#f9e3e3"
type input "#fae5e5"
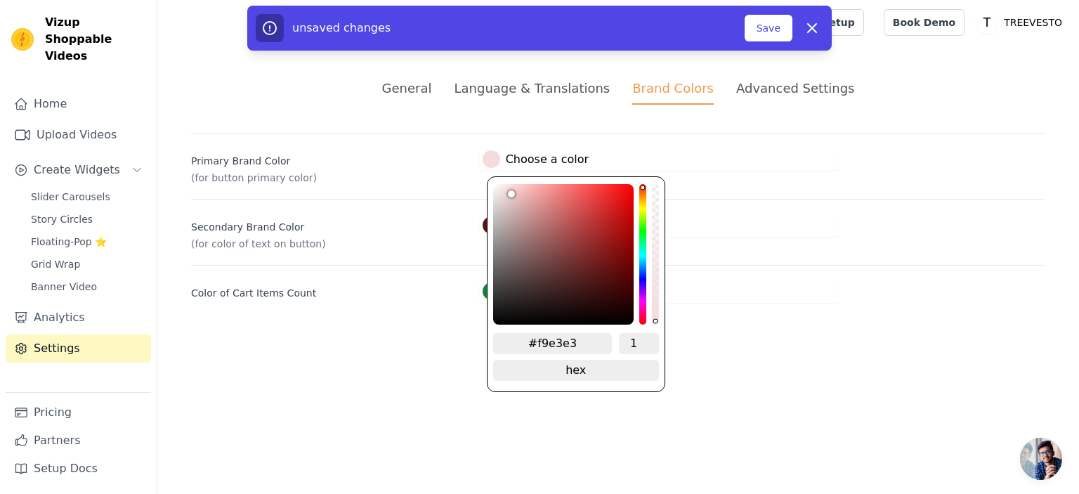
type input "#fae5e5"
type input "#fbe6e6"
type input "#fce8e8"
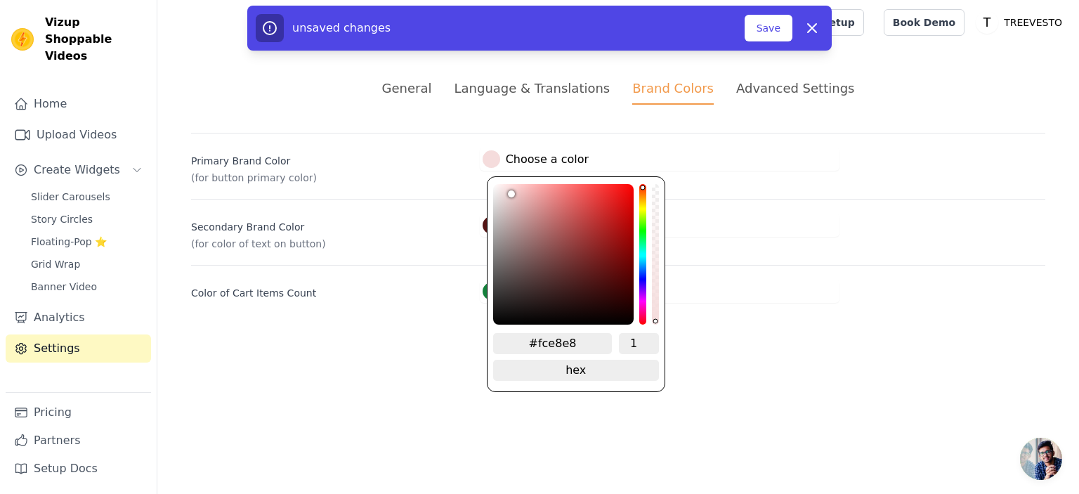
type input "#fee9e9"
type input "#feeaea"
type input "#feebeb"
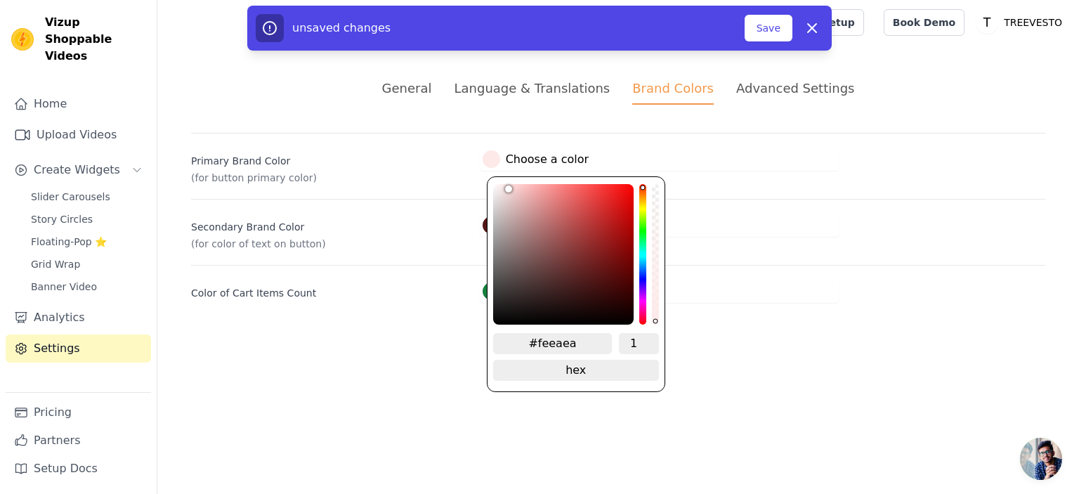
type input "#feebeb"
type input "#feeded"
type input "#feeeee"
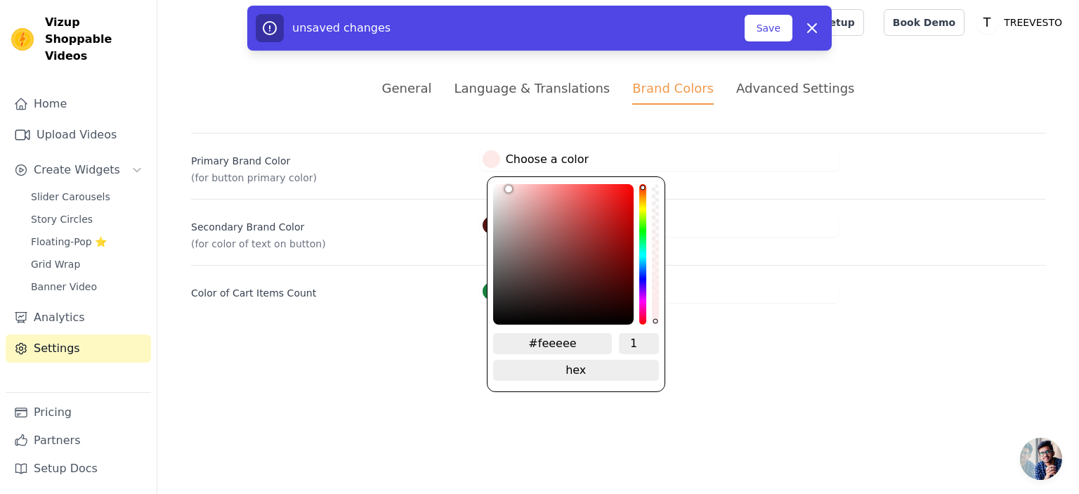
type input "#feefef"
type input "#fef0f0"
type input "#fef2f2"
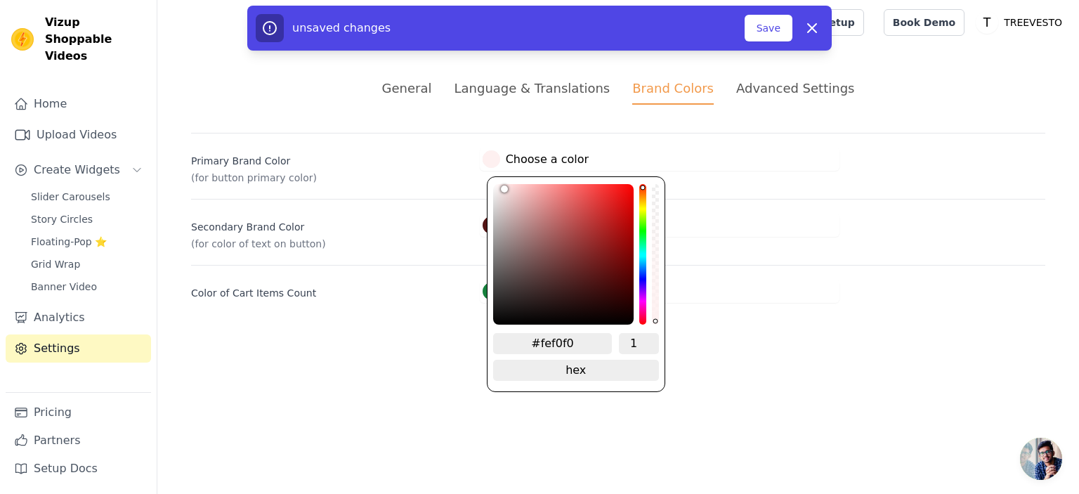
type input "#fef2f2"
type input "#fef3f3"
type input "#fef4f4"
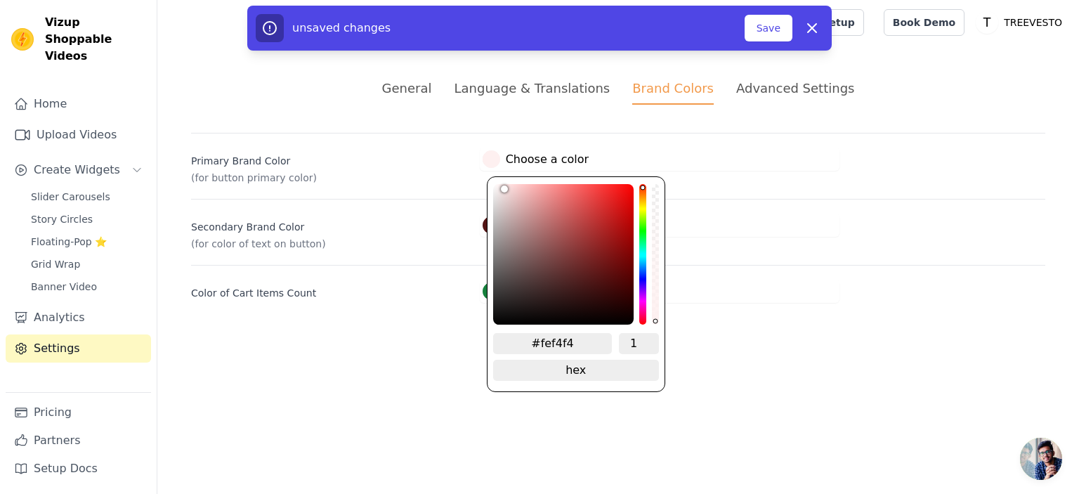
type input "#fef5f5"
type input "#fef7f7"
drag, startPoint x: 499, startPoint y: 317, endPoint x: 624, endPoint y: 202, distance: 169.5
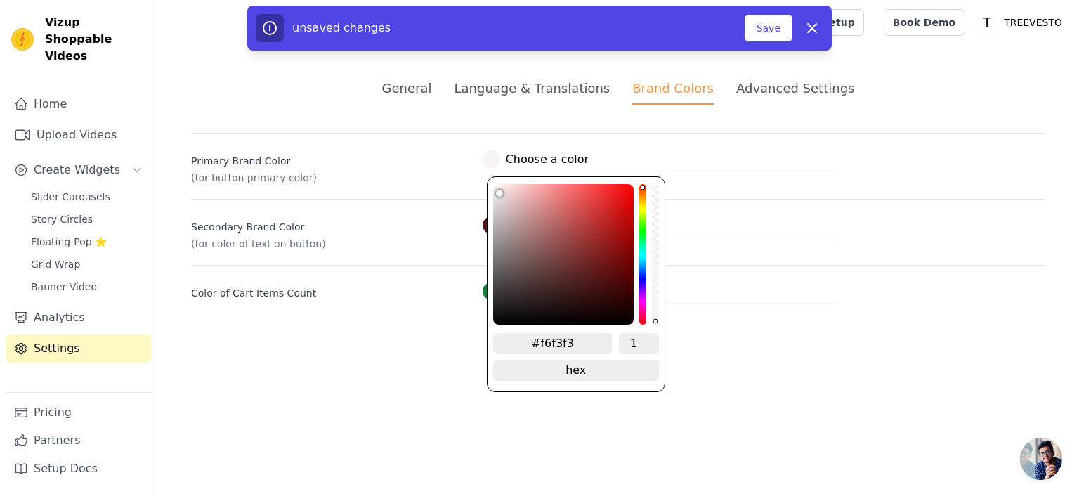
click at [495, 186] on div "color picker" at bounding box center [563, 254] width 140 height 140
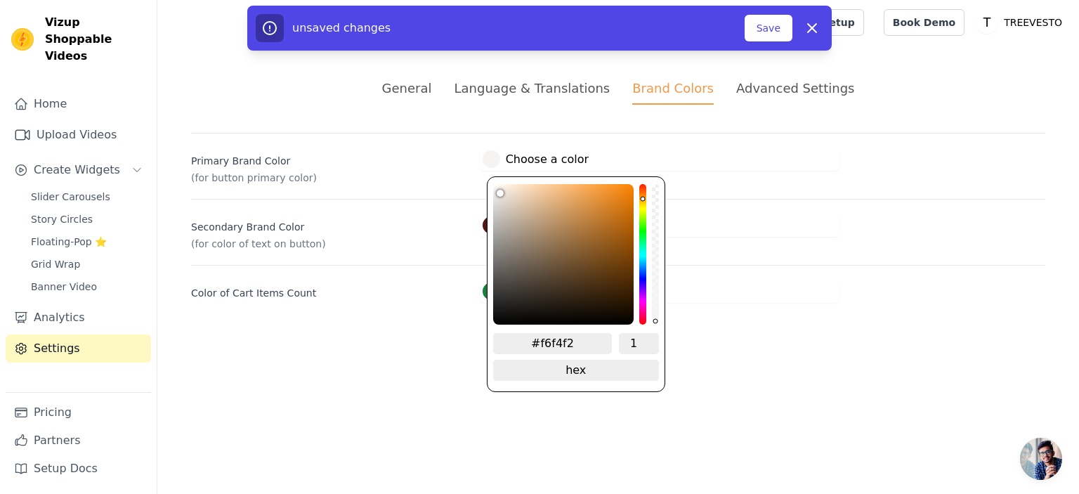
drag, startPoint x: 639, startPoint y: 183, endPoint x: 639, endPoint y: 195, distance: 11.9
click at [639, 195] on div "hue channel" at bounding box center [642, 254] width 7 height 140
click at [496, 184] on div "color picker" at bounding box center [563, 254] width 140 height 140
click at [706, 162] on div "#fcf9f5 Choose a color #fcf9f5 1 hex change to rgb" at bounding box center [660, 158] width 360 height 23
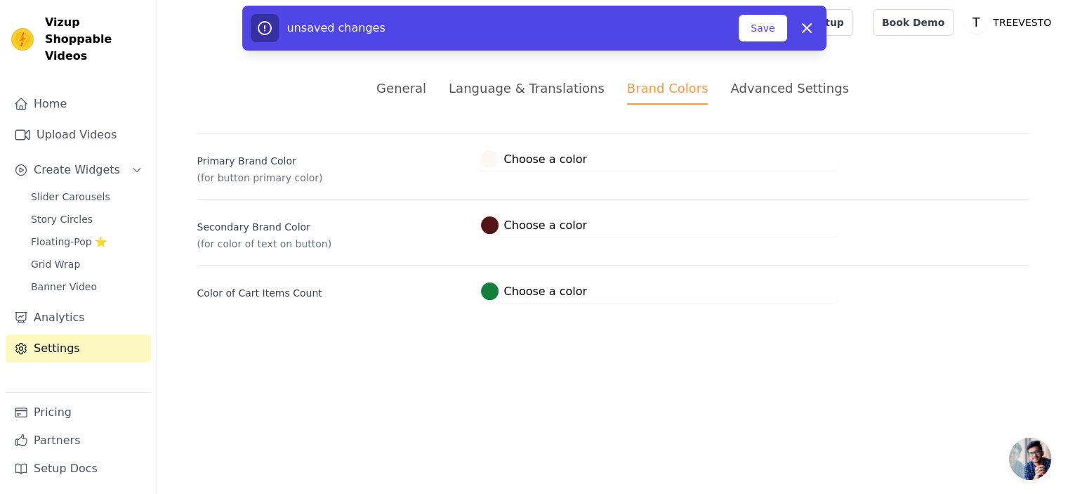
click at [494, 288] on div at bounding box center [490, 291] width 18 height 18
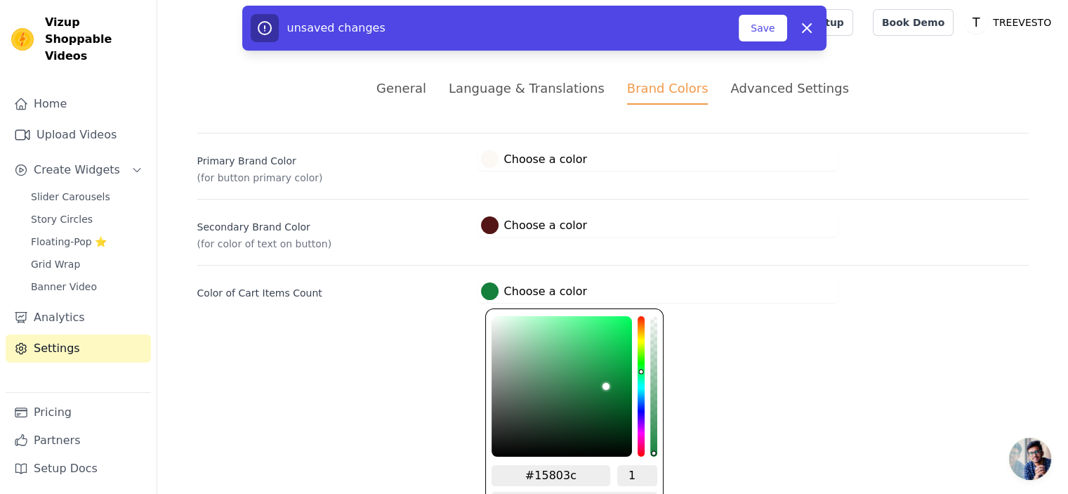
click at [558, 474] on input "#15803c" at bounding box center [551, 475] width 119 height 21
click at [559, 474] on input "#15803c" at bounding box center [551, 475] width 119 height 21
paste input "531515"
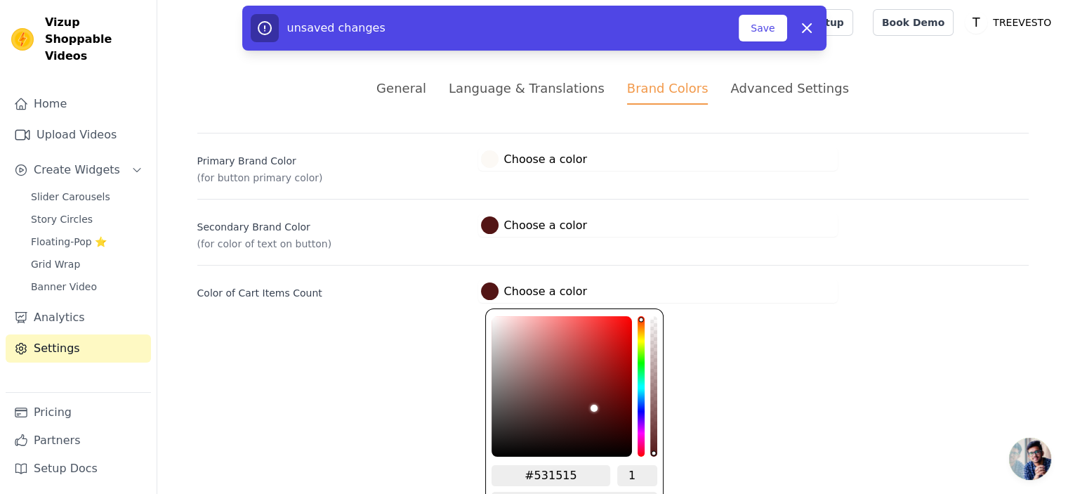
click at [690, 274] on div "Color of Cart Items Count #531515 Choose a color #531515 1 hex change to rgb" at bounding box center [612, 284] width 831 height 38
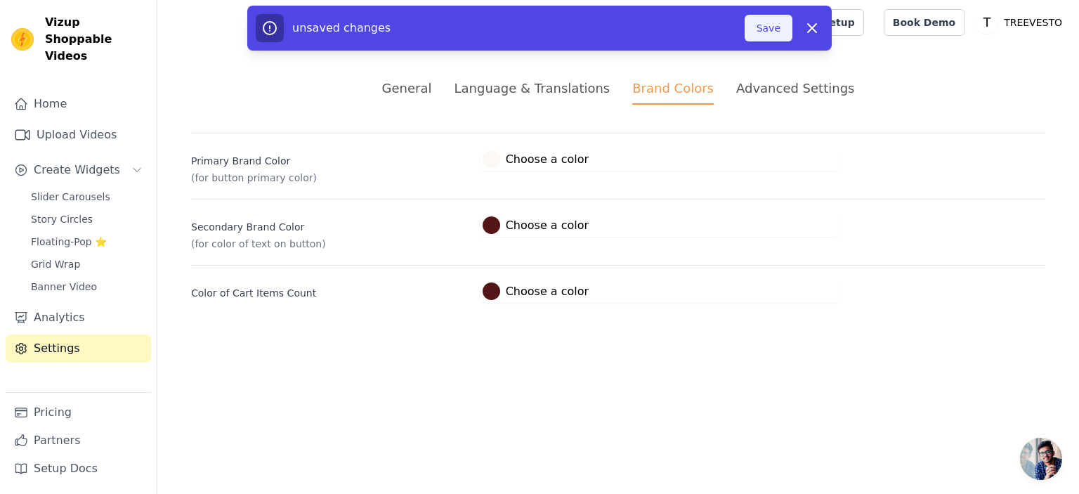
click at [762, 27] on button "Save" at bounding box center [768, 28] width 48 height 27
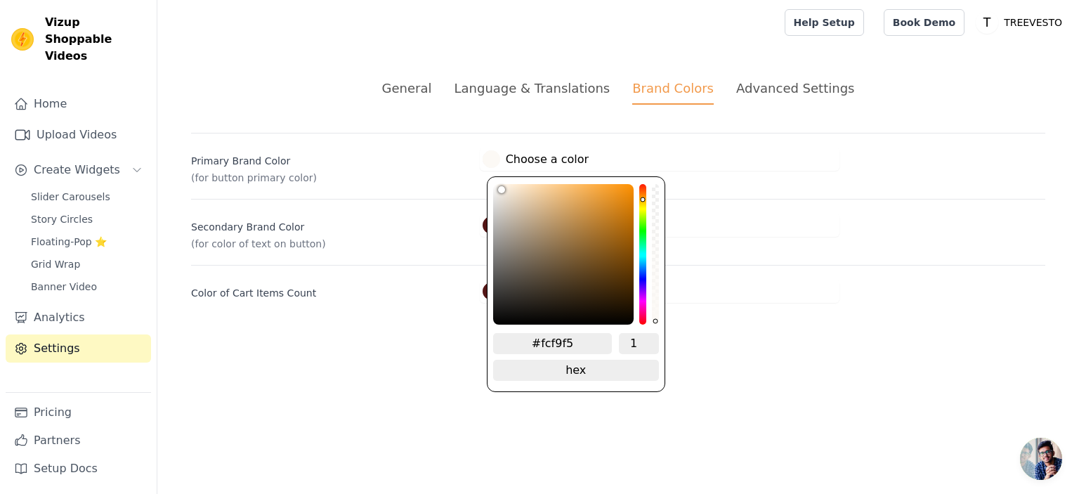
click at [488, 159] on div at bounding box center [491, 159] width 18 height 18
click at [579, 340] on input "#fcf9f5" at bounding box center [552, 343] width 119 height 21
paste input "53151"
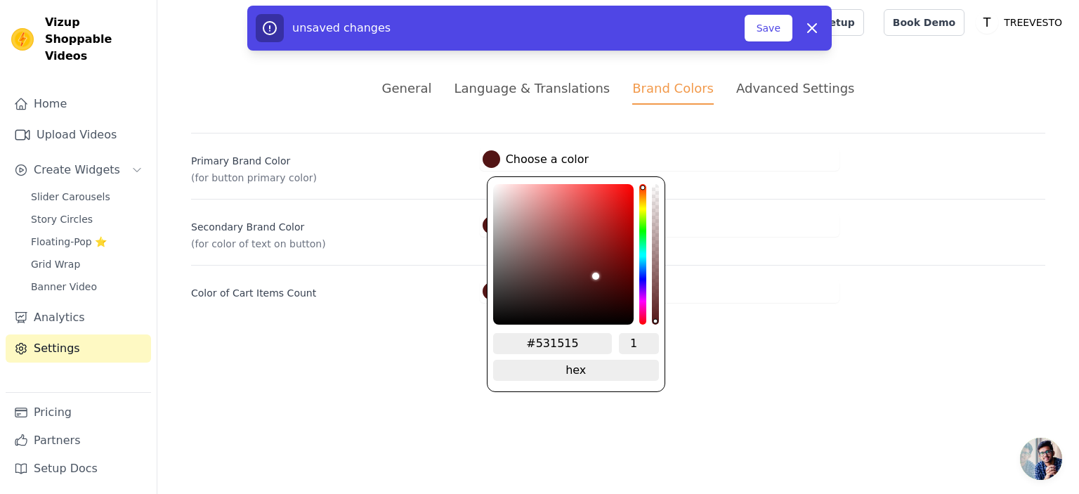
click at [711, 224] on div "#531515 Choose a color #531515 1 hex change to rgb" at bounding box center [660, 224] width 360 height 23
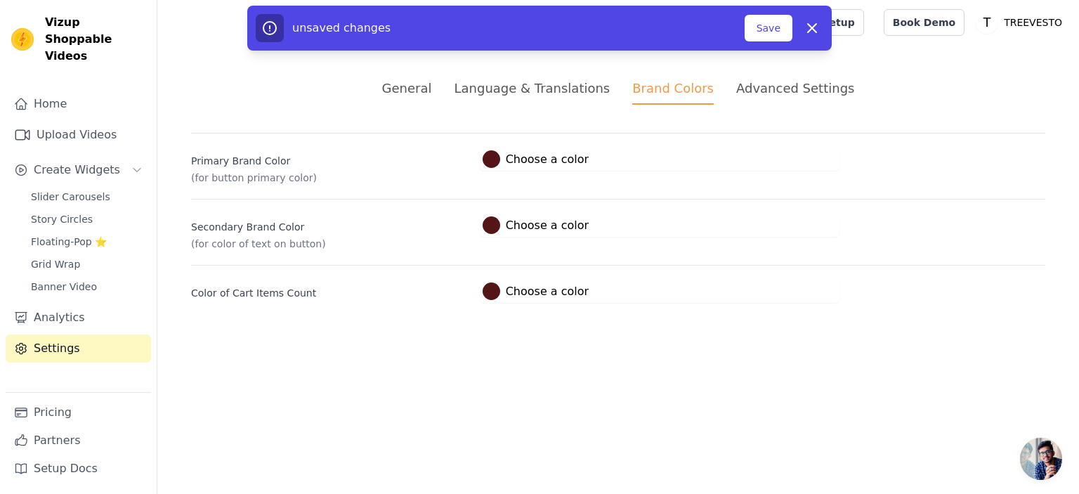
click at [495, 227] on div at bounding box center [491, 225] width 18 height 18
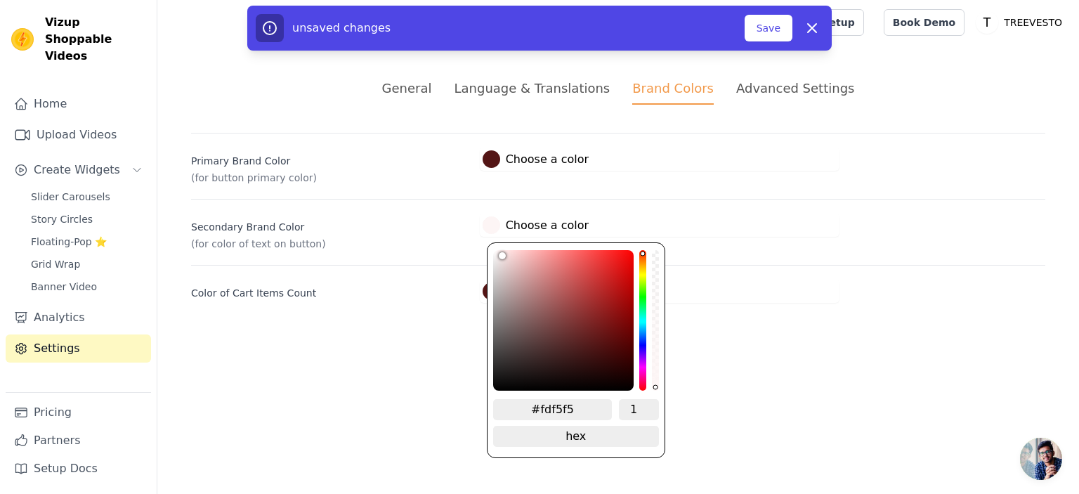
drag, startPoint x: 525, startPoint y: 268, endPoint x: 497, endPoint y: 248, distance: 34.3
click at [497, 250] on div "color picker" at bounding box center [563, 320] width 140 height 140
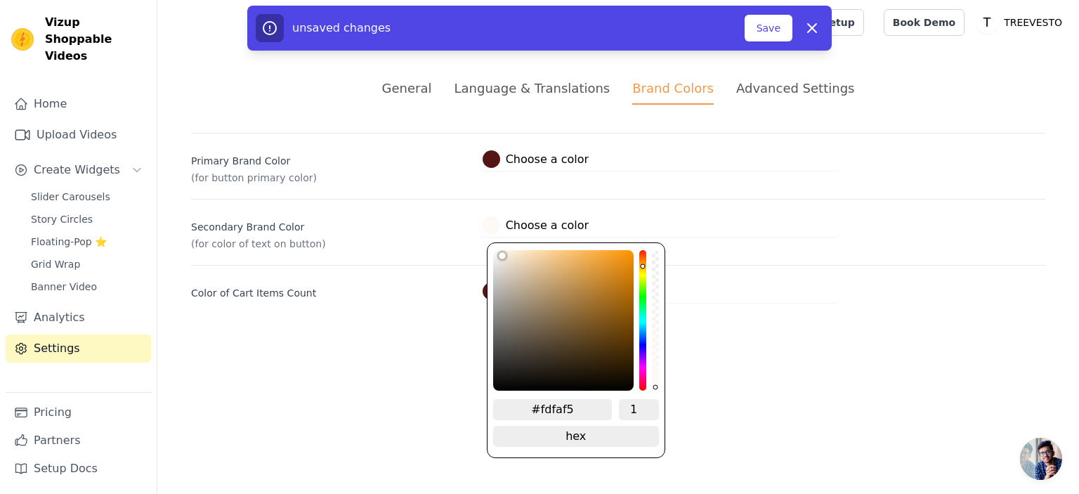
drag, startPoint x: 640, startPoint y: 249, endPoint x: 642, endPoint y: 261, distance: 12.0
click at [642, 261] on div "hue channel" at bounding box center [642, 320] width 7 height 140
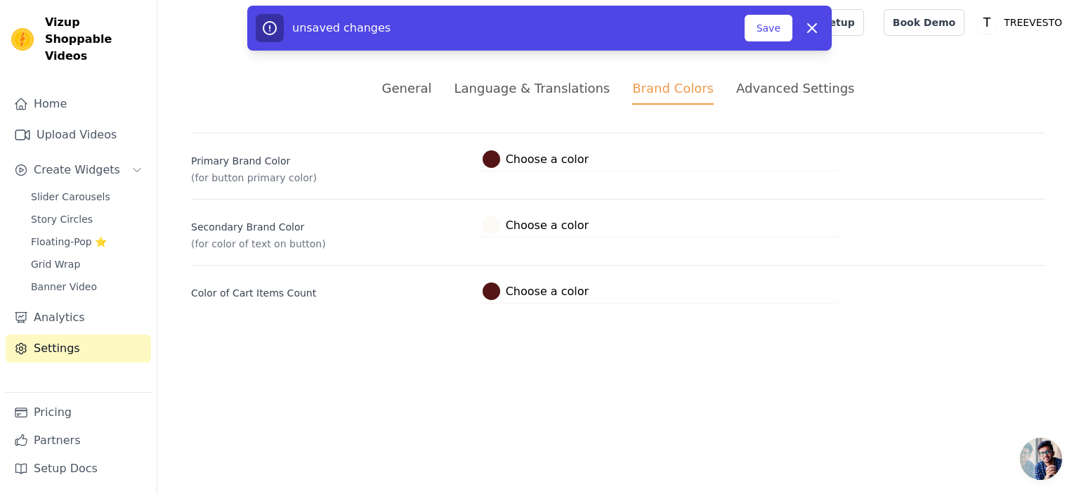
click at [665, 165] on div "#531515 Choose a color #531515 1 hex change to rgb" at bounding box center [660, 158] width 360 height 23
click at [779, 24] on button "Save" at bounding box center [768, 28] width 48 height 27
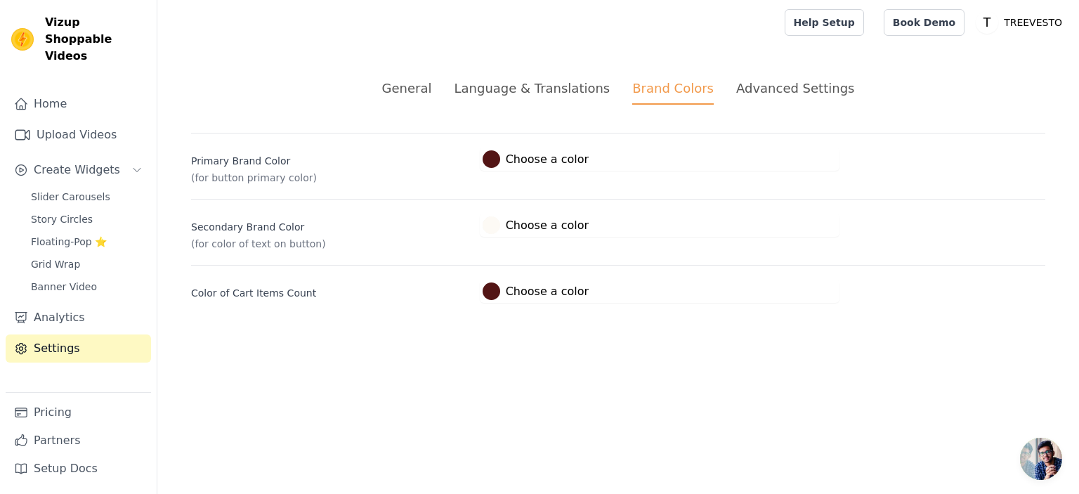
click at [487, 291] on div at bounding box center [491, 291] width 18 height 18
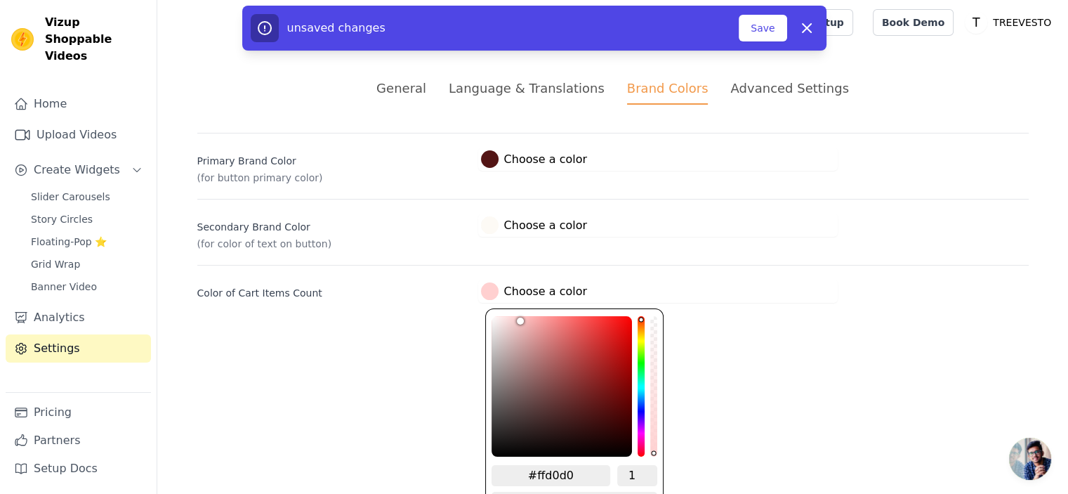
drag, startPoint x: 592, startPoint y: 407, endPoint x: 515, endPoint y: 310, distance: 123.4
click at [515, 310] on div "#ffd0d0 1 hex change to rgb" at bounding box center [574, 416] width 178 height 216
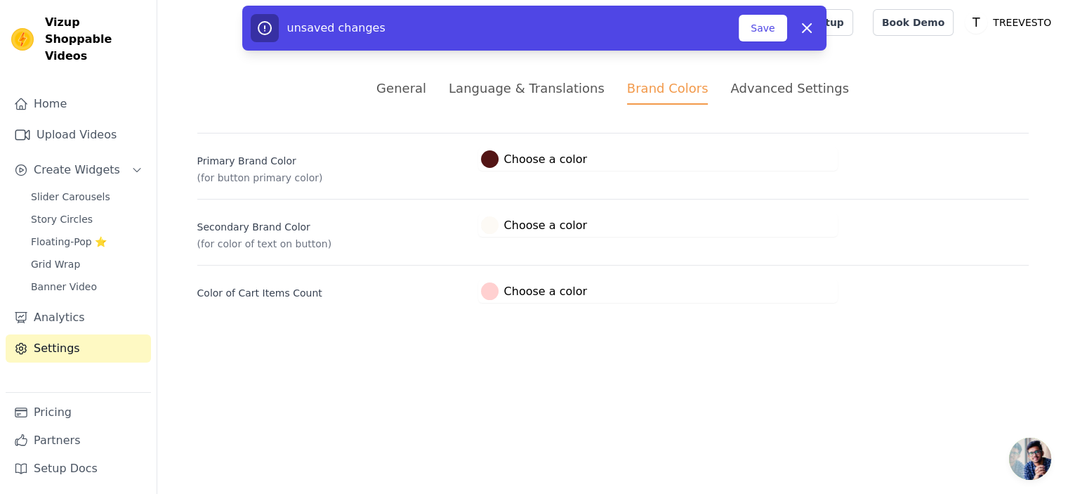
click at [639, 231] on div "#fdfaf5 Choose a color #fdfaf5 1 hex change to rgb" at bounding box center [658, 224] width 360 height 23
click at [775, 25] on button "Save" at bounding box center [768, 28] width 48 height 27
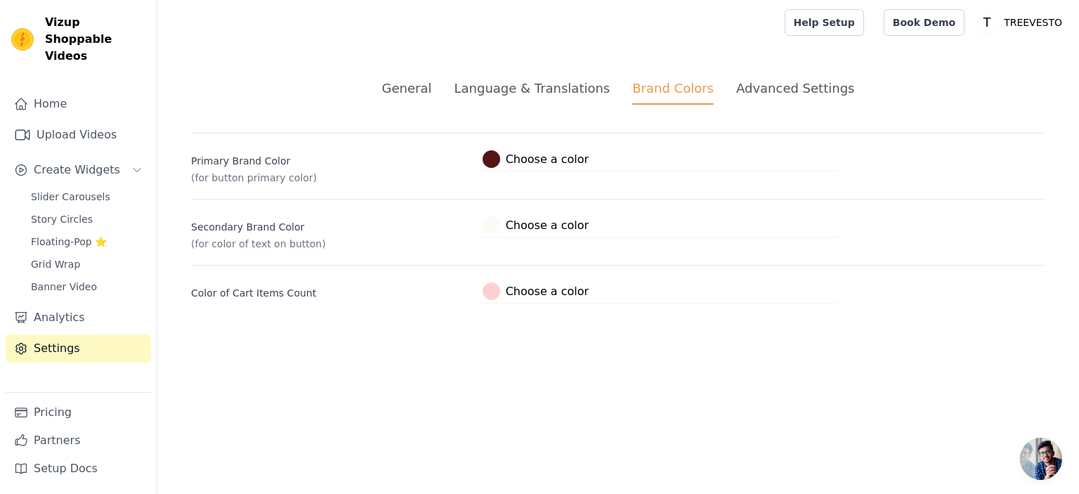
click at [489, 296] on div at bounding box center [491, 291] width 18 height 18
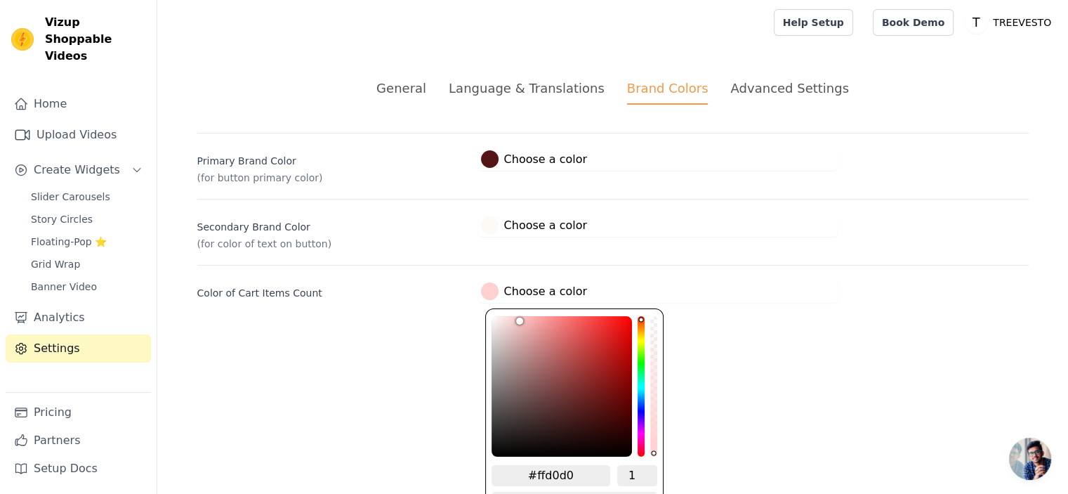
click at [563, 468] on input "#ffd0d0" at bounding box center [551, 475] width 119 height 21
paste input "531515"
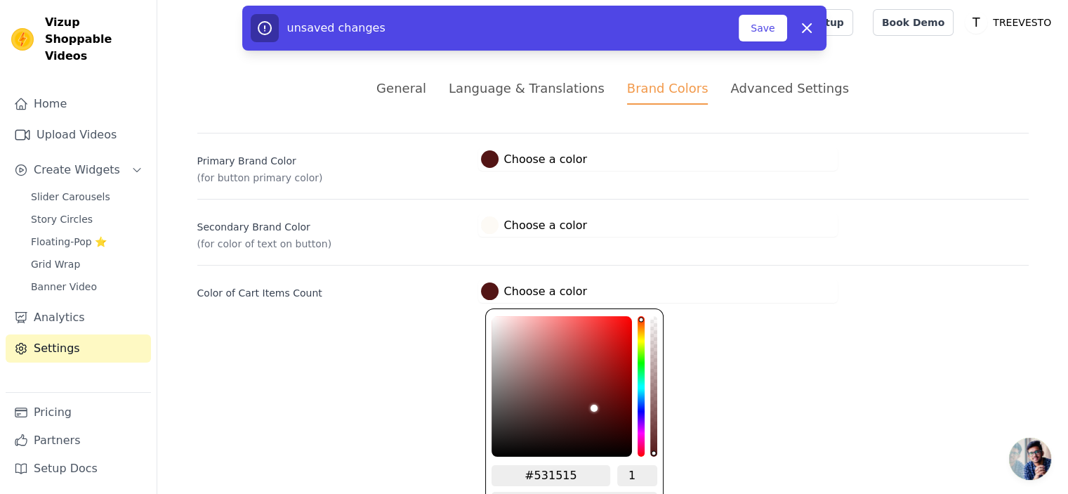
click at [733, 336] on html "Vizup Shoppable Videos Home Upload Videos Create Widgets Slider Carousels Story…" at bounding box center [534, 168] width 1068 height 336
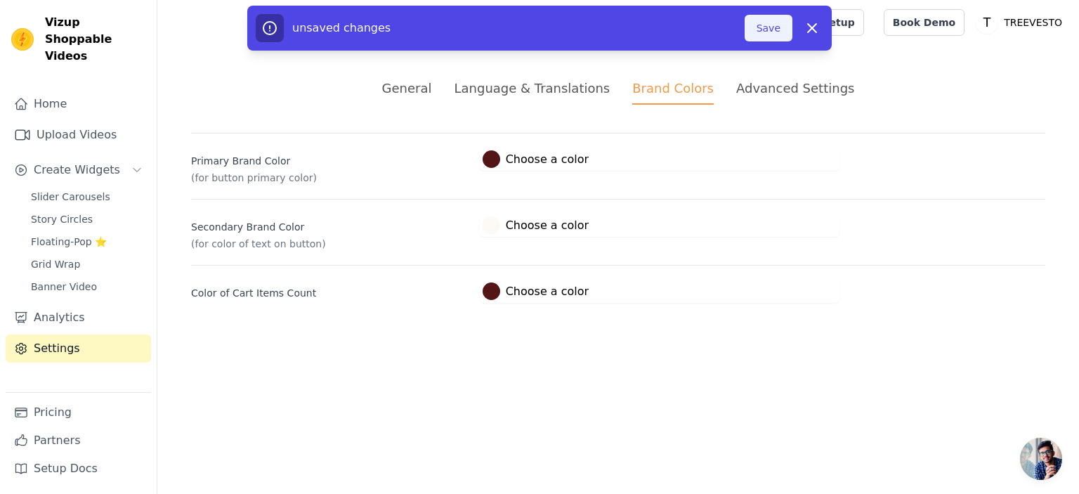
click at [775, 36] on button "Save" at bounding box center [768, 28] width 48 height 27
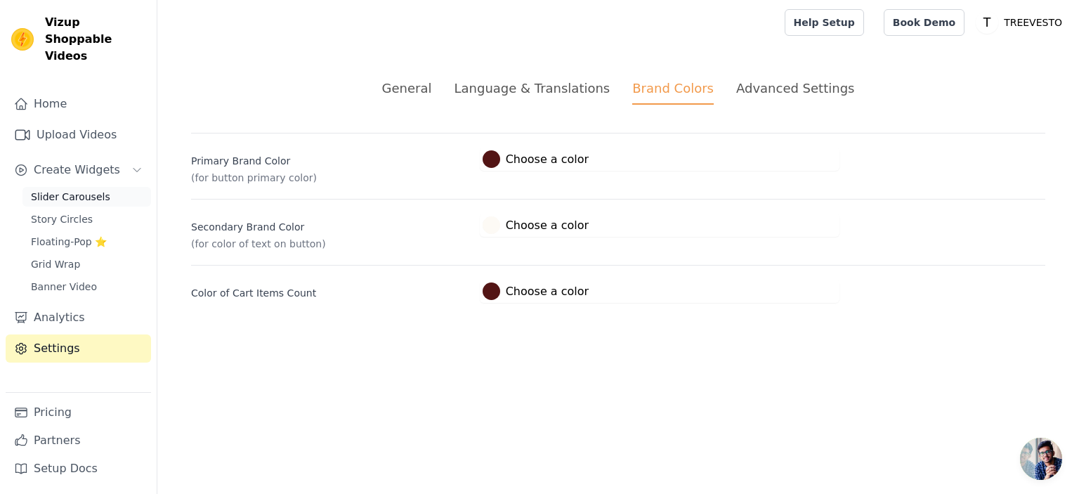
click at [78, 190] on span "Slider Carousels" at bounding box center [70, 197] width 79 height 14
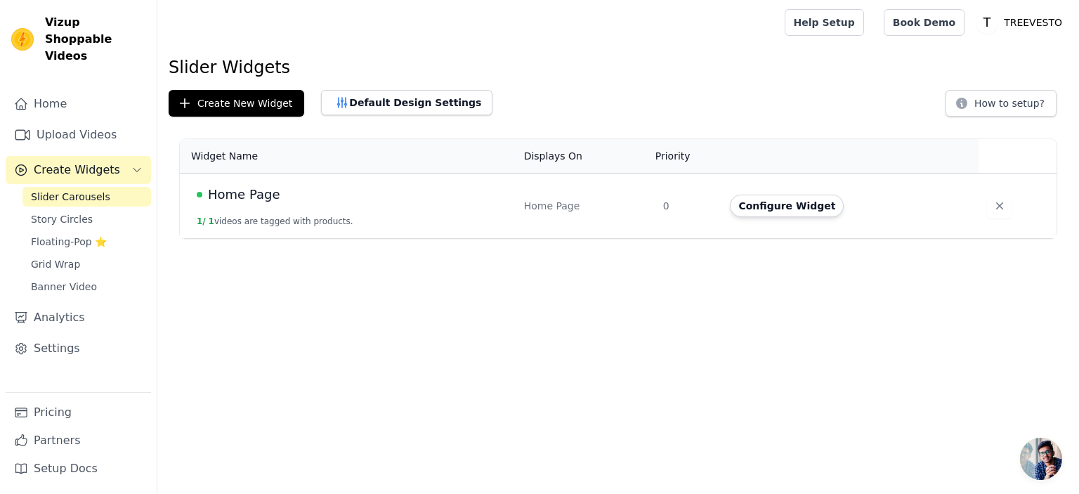
click at [250, 192] on span "Home Page" at bounding box center [244, 195] width 72 height 20
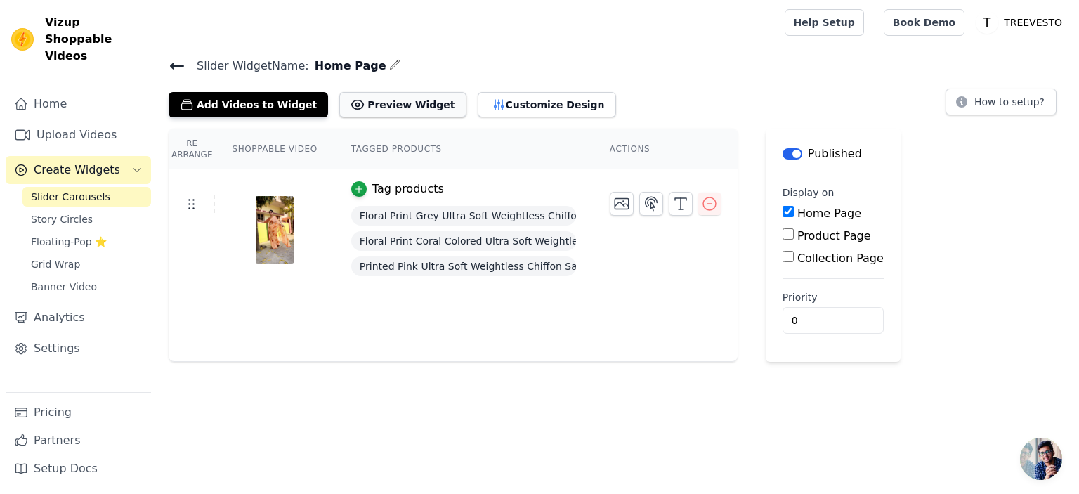
click at [366, 103] on button "Preview Widget" at bounding box center [402, 104] width 126 height 25
click at [278, 100] on button "Add Videos to Widget" at bounding box center [248, 104] width 159 height 25
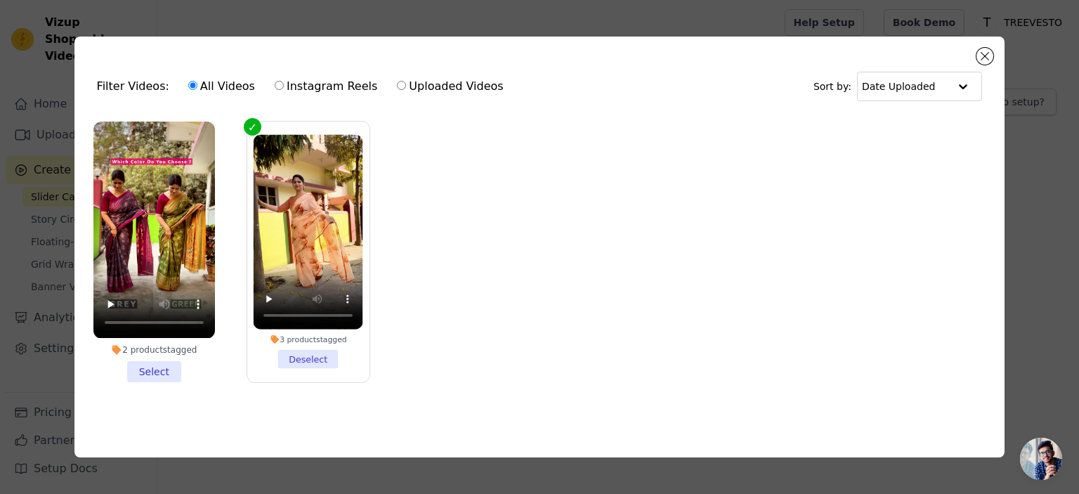
click at [157, 365] on li "2 products tagged Select" at bounding box center [153, 251] width 121 height 260
click at [0, 0] on input "2 products tagged Select" at bounding box center [0, 0] width 0 height 0
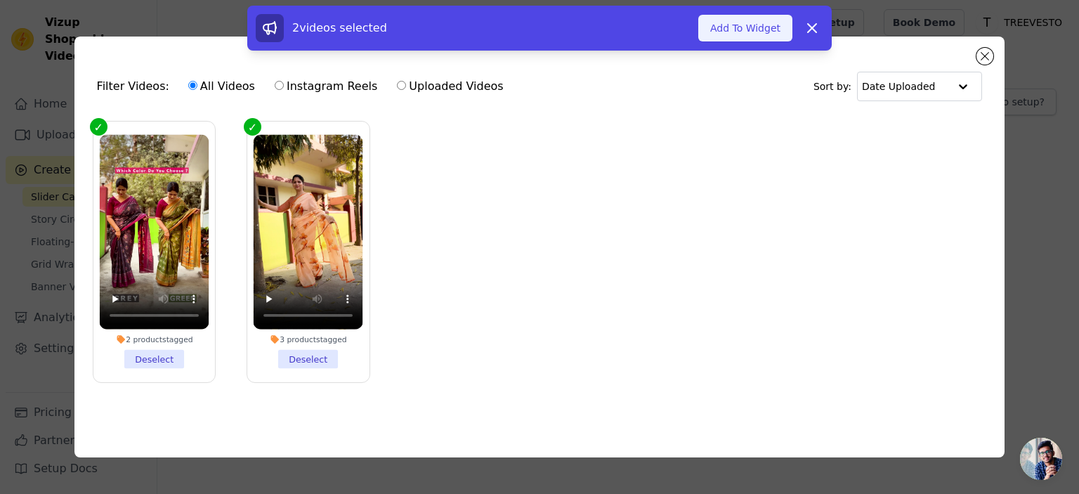
click at [762, 23] on button "Add To Widget" at bounding box center [745, 28] width 94 height 27
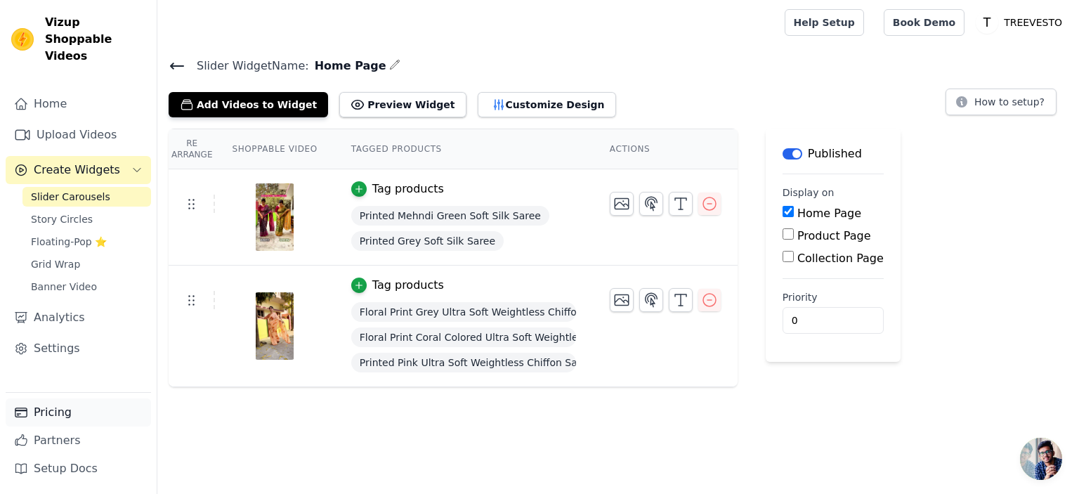
click at [77, 407] on link "Pricing" at bounding box center [78, 412] width 145 height 28
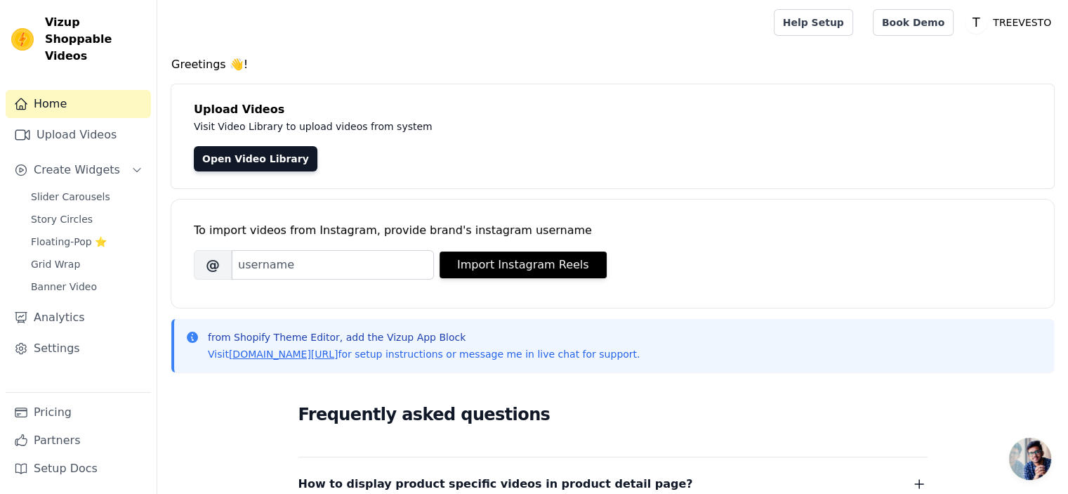
scroll to position [151, 0]
click at [88, 121] on link "Upload Videos" at bounding box center [78, 135] width 145 height 28
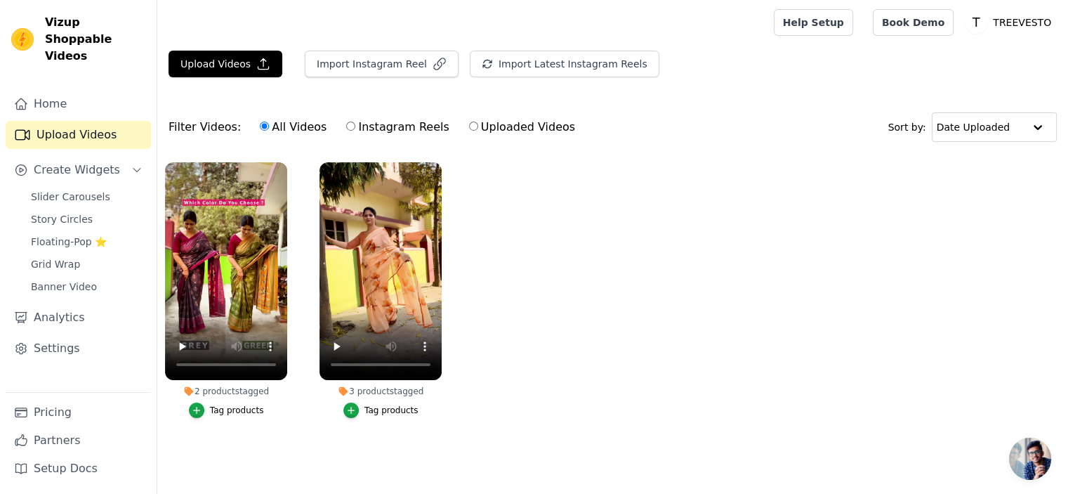
scroll to position [151, 0]
click at [65, 410] on link "Pricing" at bounding box center [78, 412] width 145 height 28
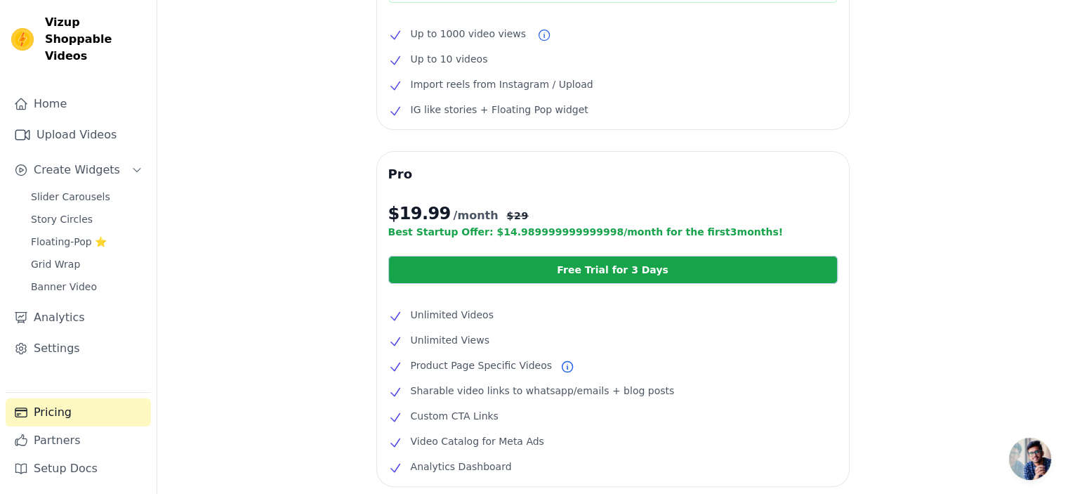
scroll to position [136, 0]
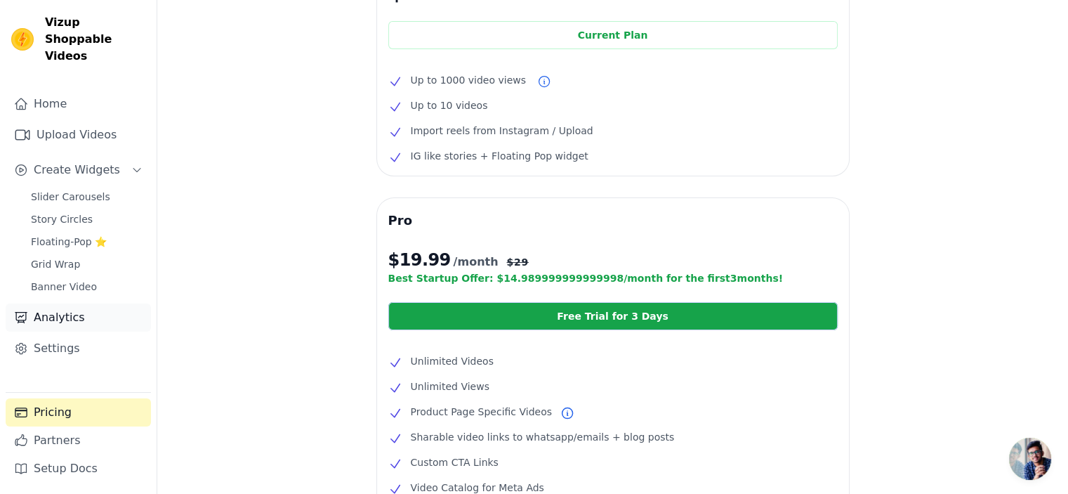
click at [67, 303] on link "Analytics" at bounding box center [78, 317] width 145 height 28
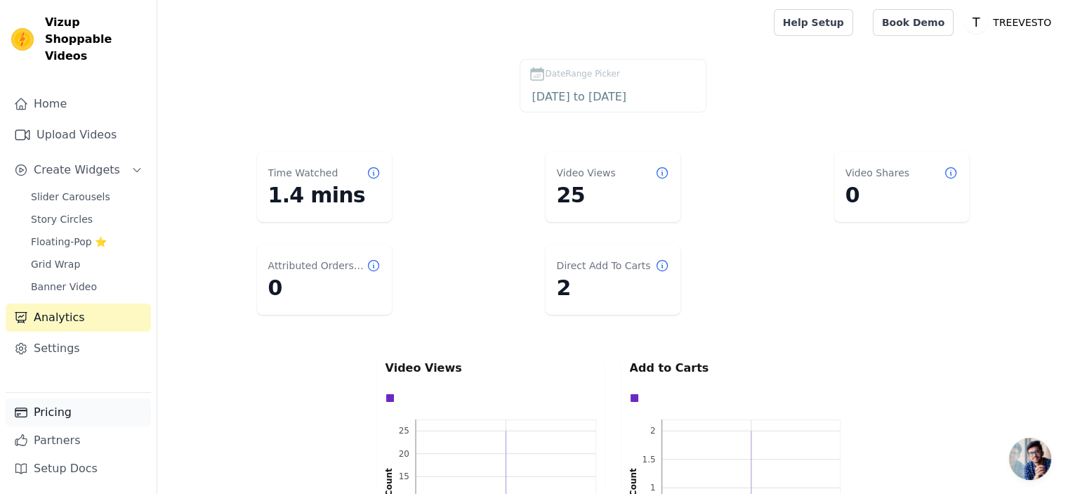
click at [59, 413] on link "Pricing" at bounding box center [78, 412] width 145 height 28
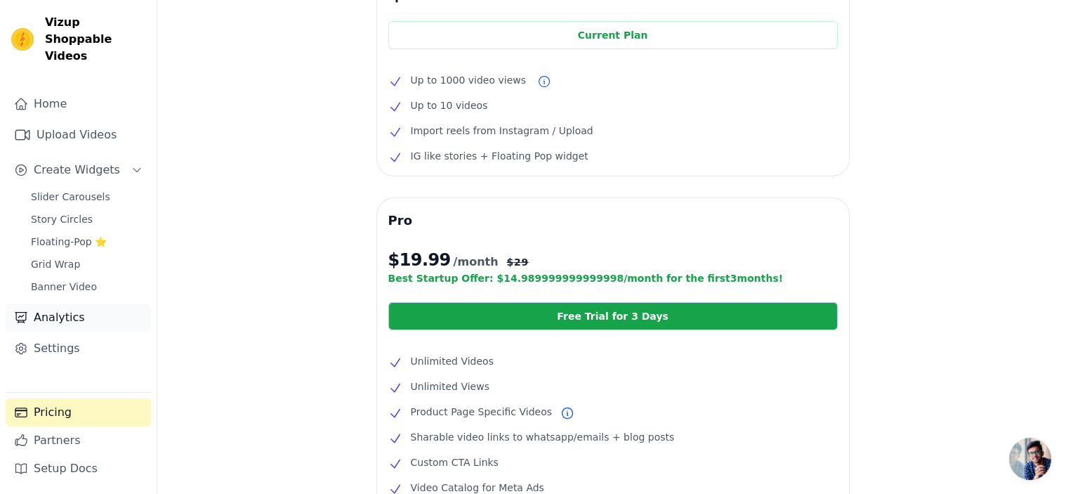
click at [79, 310] on link "Analytics" at bounding box center [78, 317] width 145 height 28
